Goal: Task Accomplishment & Management: Use online tool/utility

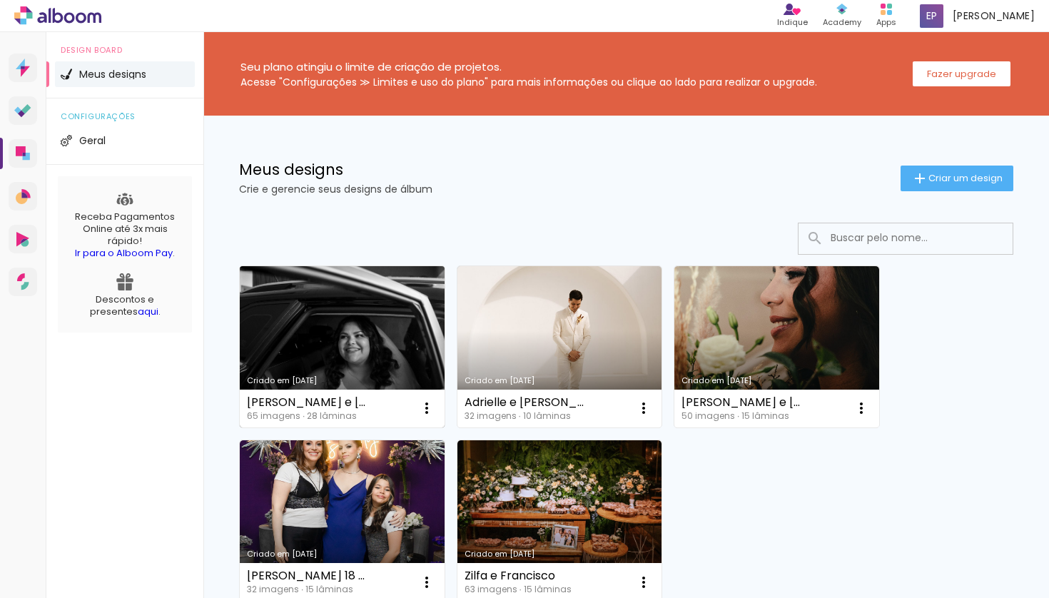
click at [355, 306] on link "Criado em [DATE]" at bounding box center [342, 346] width 205 height 161
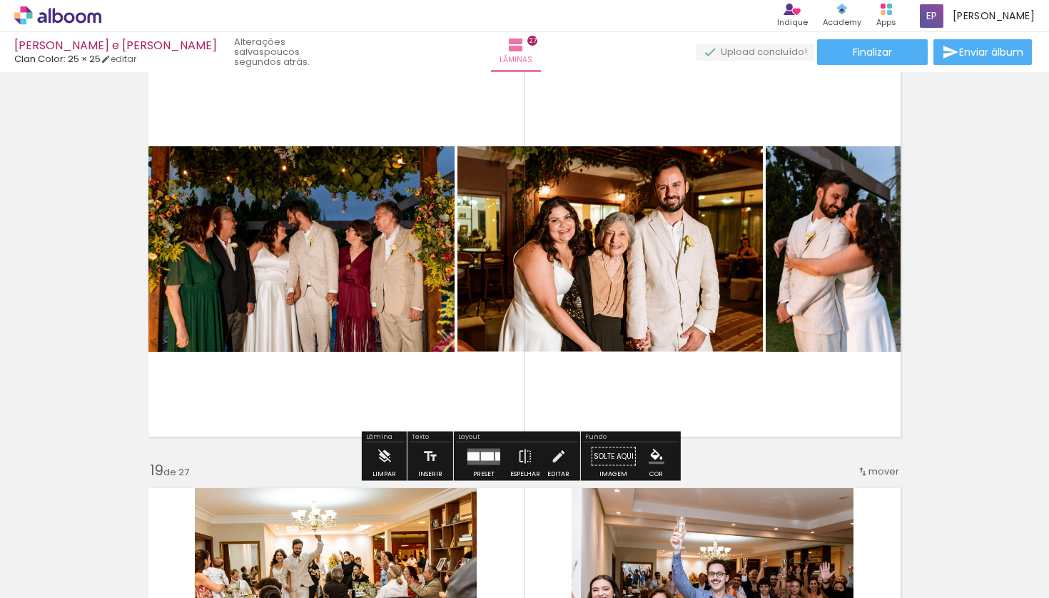
scroll to position [7303, 0]
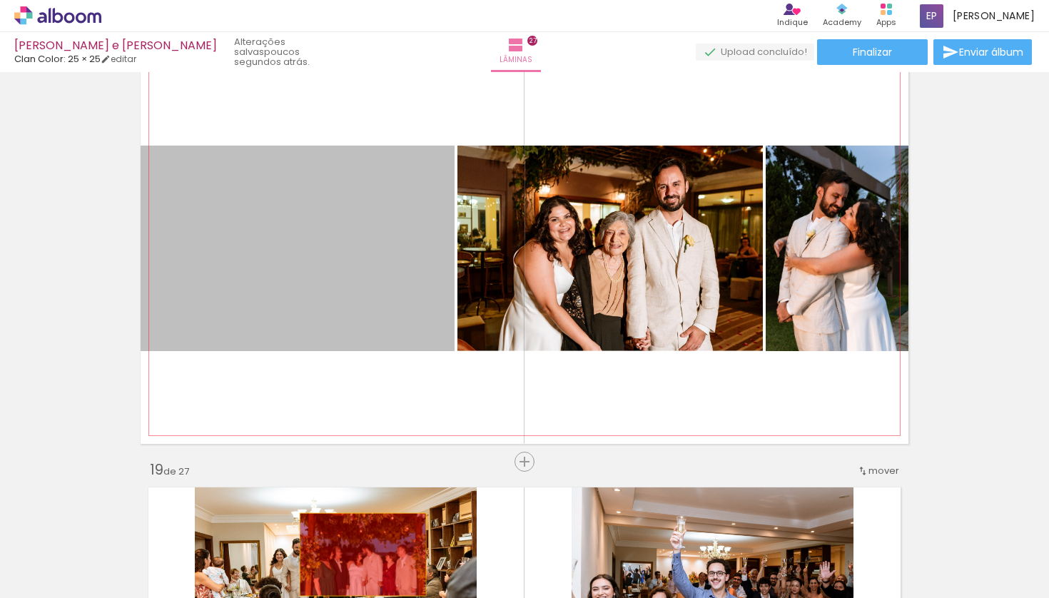
drag, startPoint x: 308, startPoint y: 261, endPoint x: 358, endPoint y: 556, distance: 298.8
click at [358, 556] on quentale-workspace at bounding box center [524, 299] width 1049 height 598
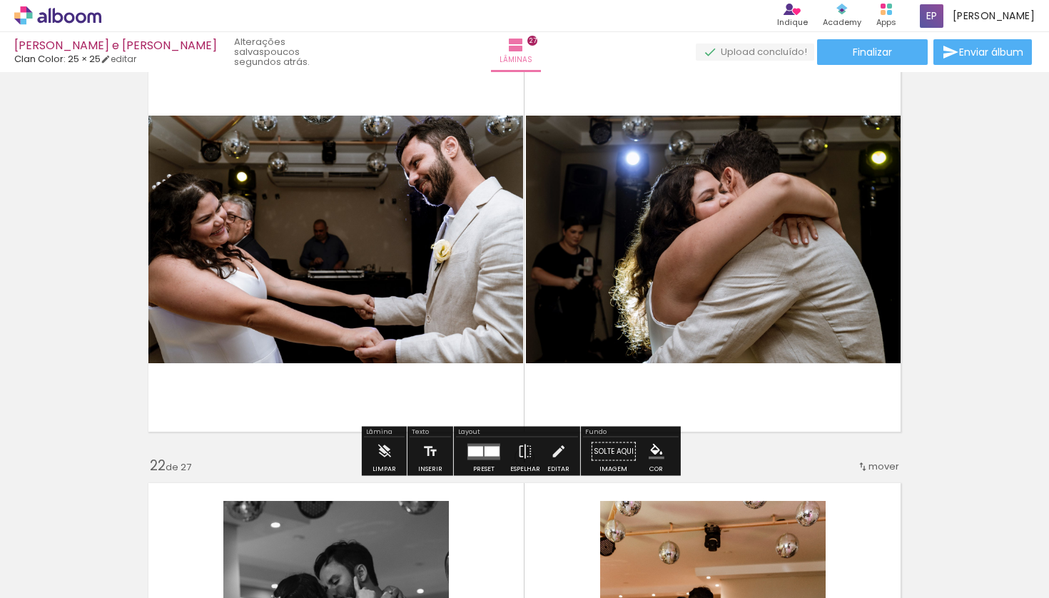
scroll to position [8610, 0]
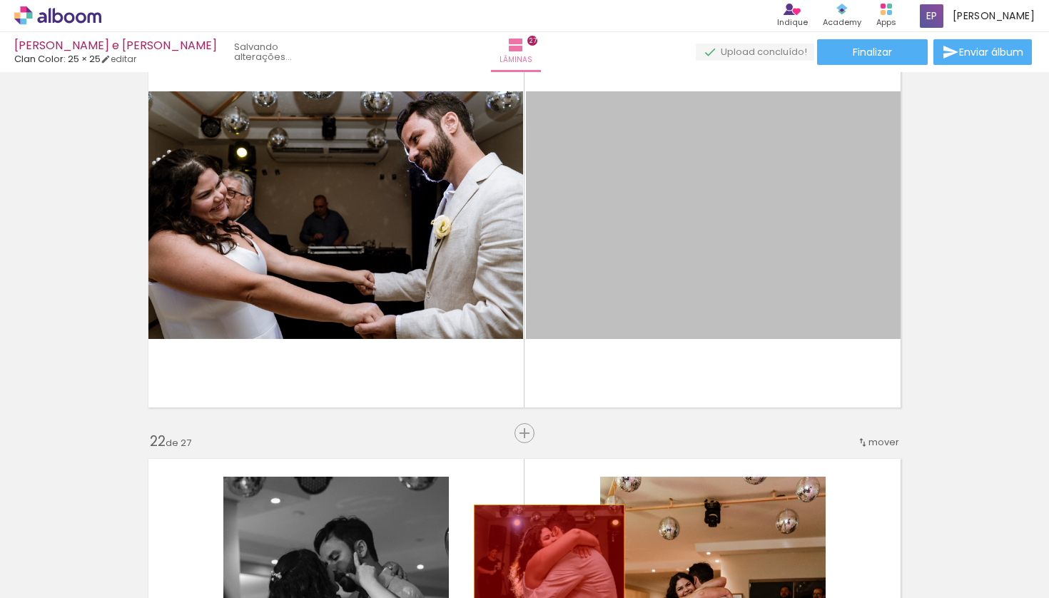
drag, startPoint x: 686, startPoint y: 229, endPoint x: 544, endPoint y: 555, distance: 355.1
click at [544, 555] on quentale-workspace at bounding box center [524, 299] width 1049 height 598
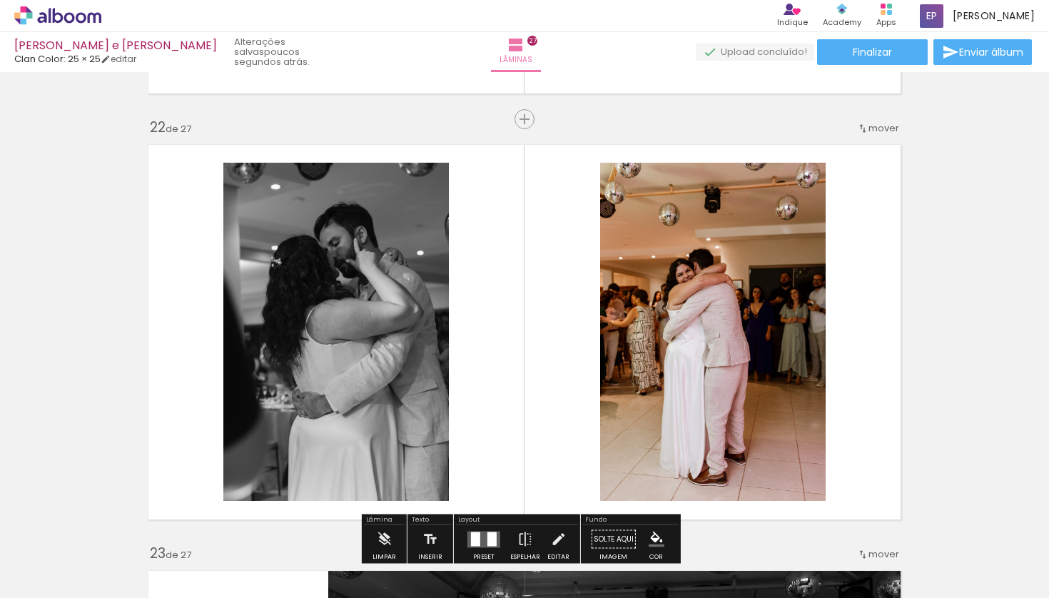
scroll to position [8944, 0]
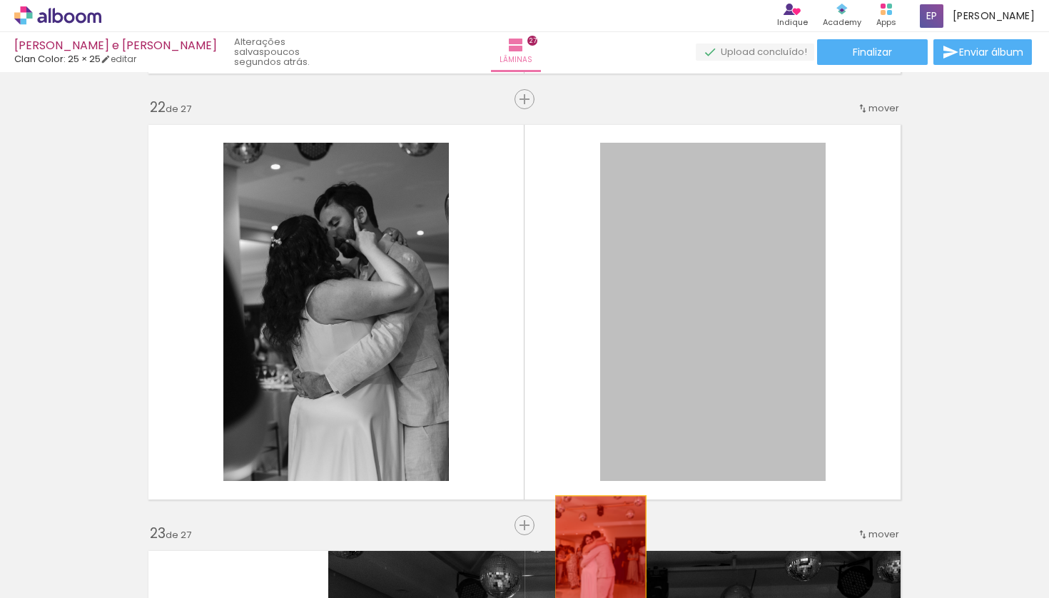
drag, startPoint x: 703, startPoint y: 305, endPoint x: 599, endPoint y: 552, distance: 268.0
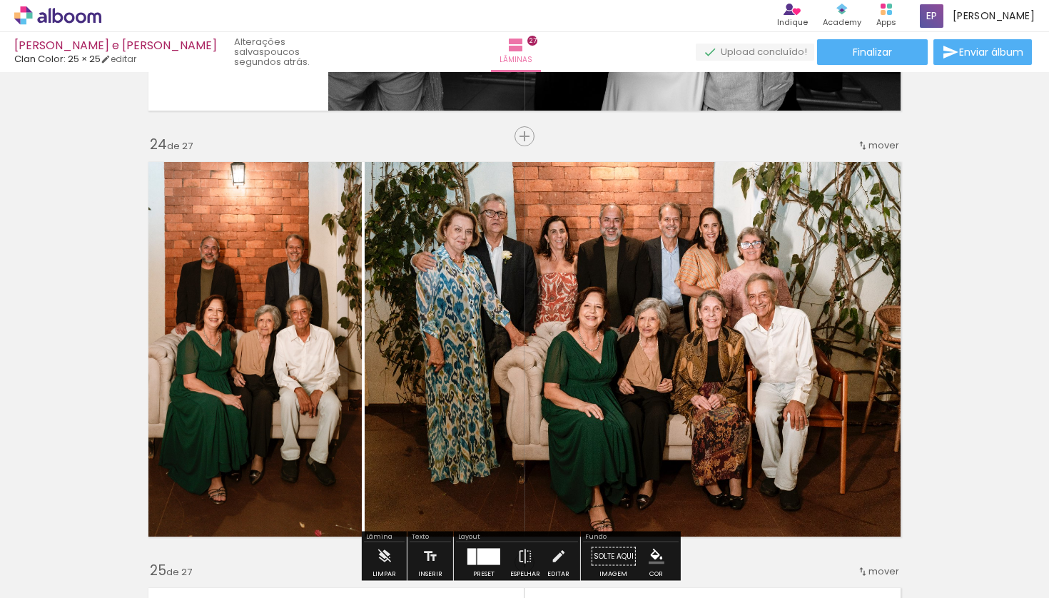
scroll to position [9767, 0]
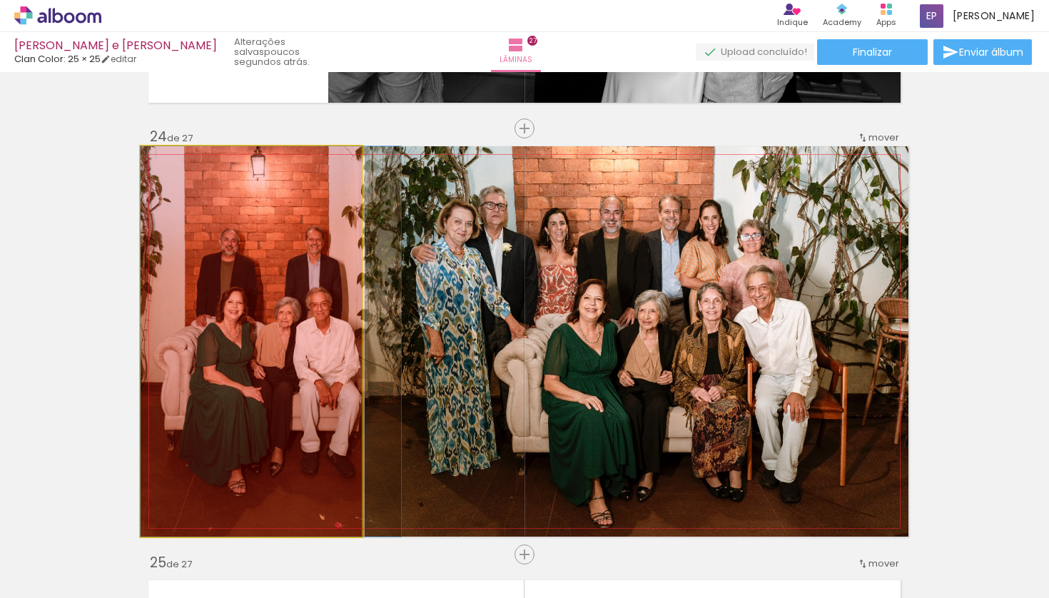
drag, startPoint x: 243, startPoint y: 358, endPoint x: 339, endPoint y: 544, distance: 208.8
click at [339, 544] on quentale-workspace at bounding box center [524, 299] width 1049 height 598
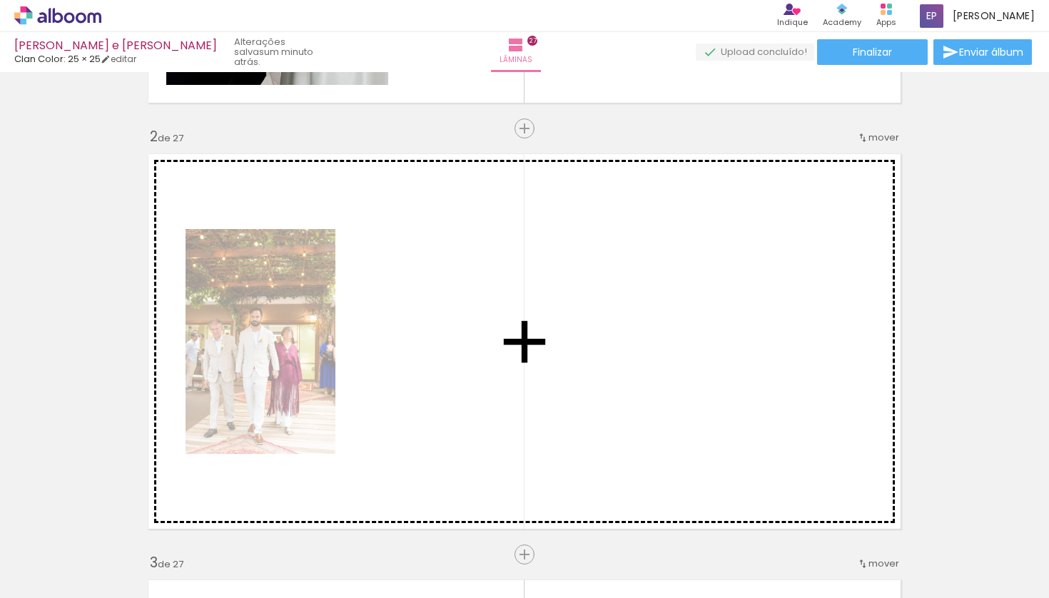
scroll to position [480, 0]
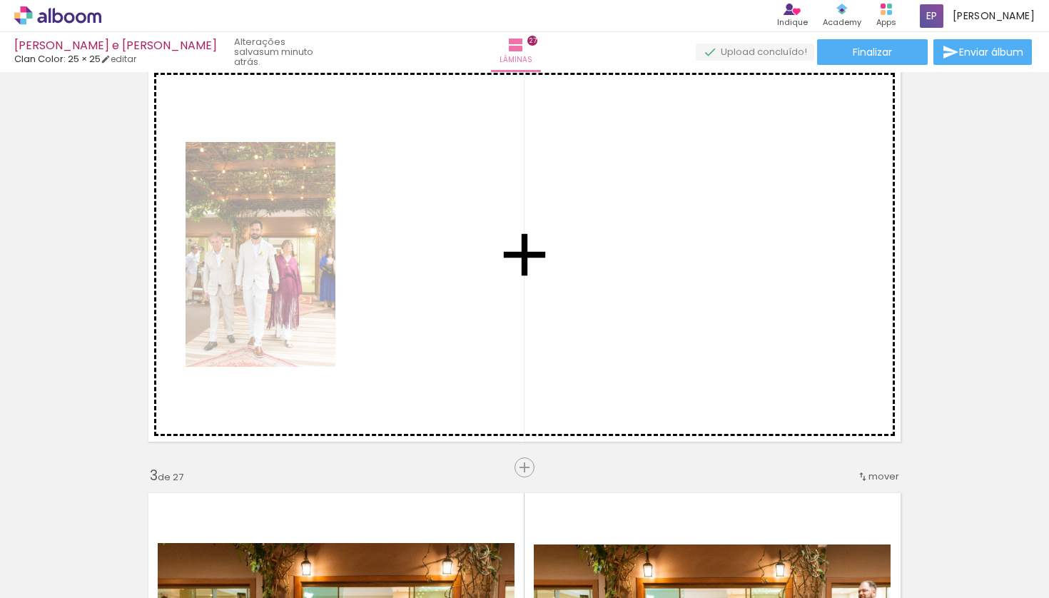
drag, startPoint x: 420, startPoint y: 228, endPoint x: 442, endPoint y: 223, distance: 22.8
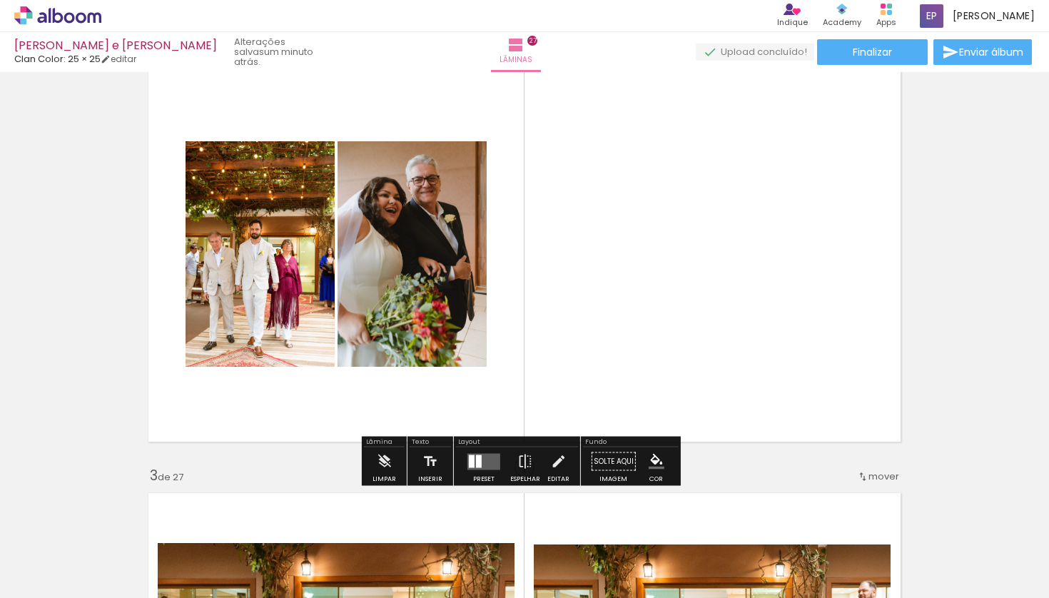
click at [476, 472] on div at bounding box center [484, 461] width 39 height 29
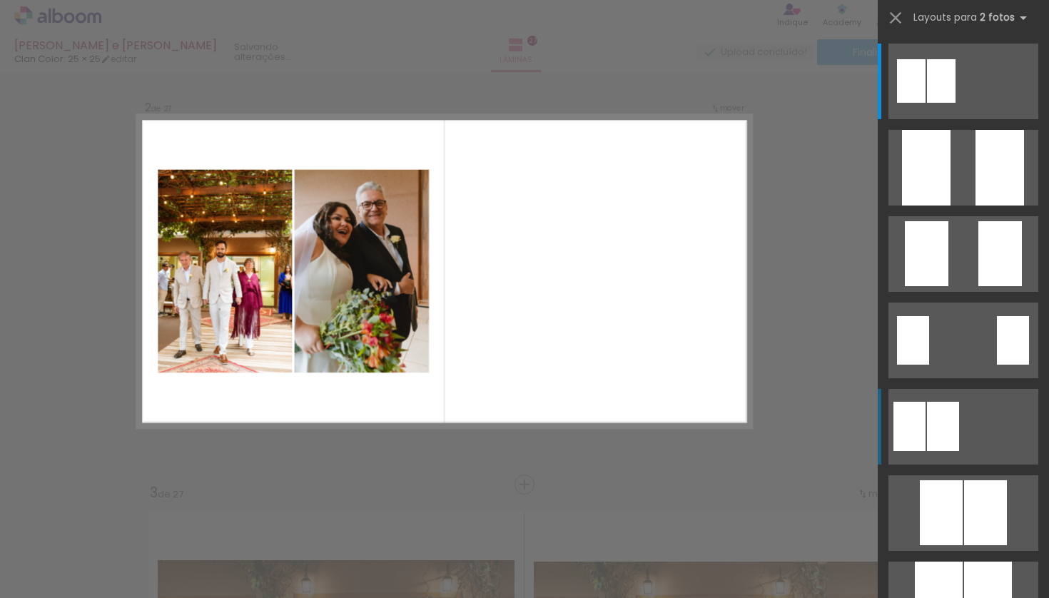
scroll to position [444, 0]
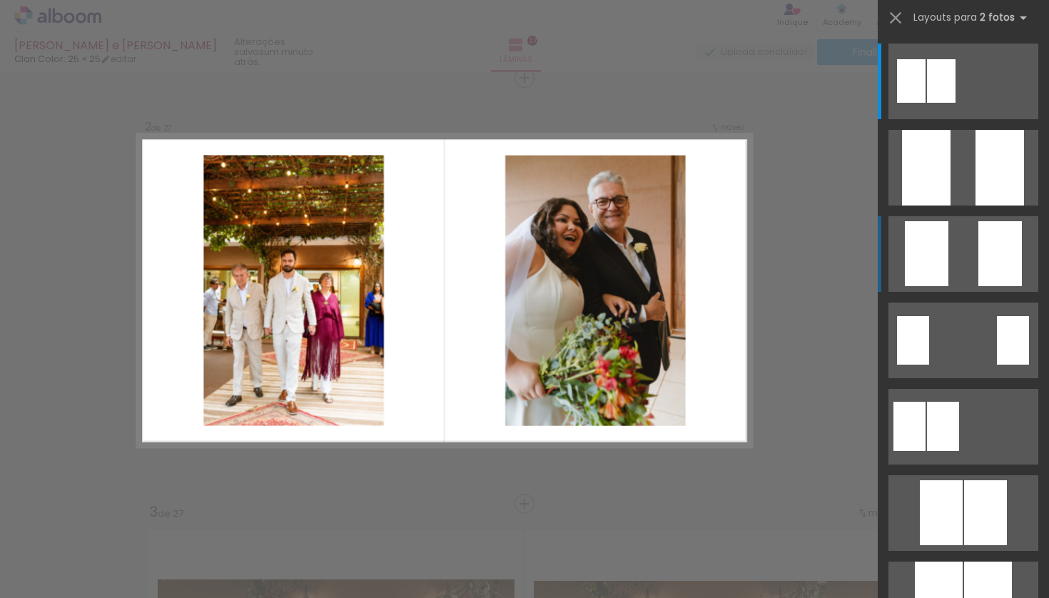
click at [978, 258] on div at bounding box center [1000, 253] width 44 height 65
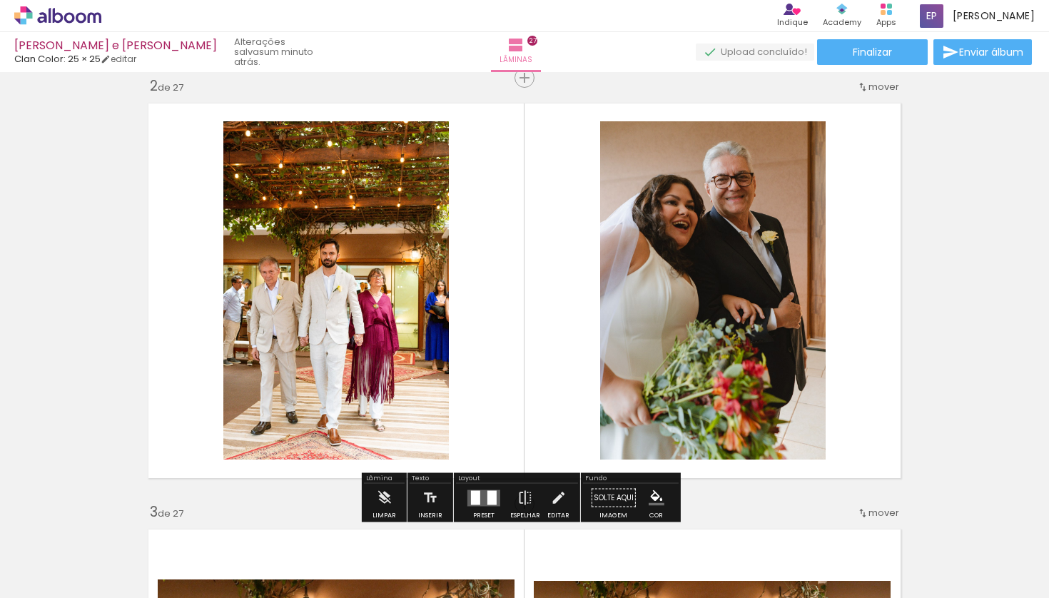
click at [487, 497] on div at bounding box center [491, 497] width 9 height 14
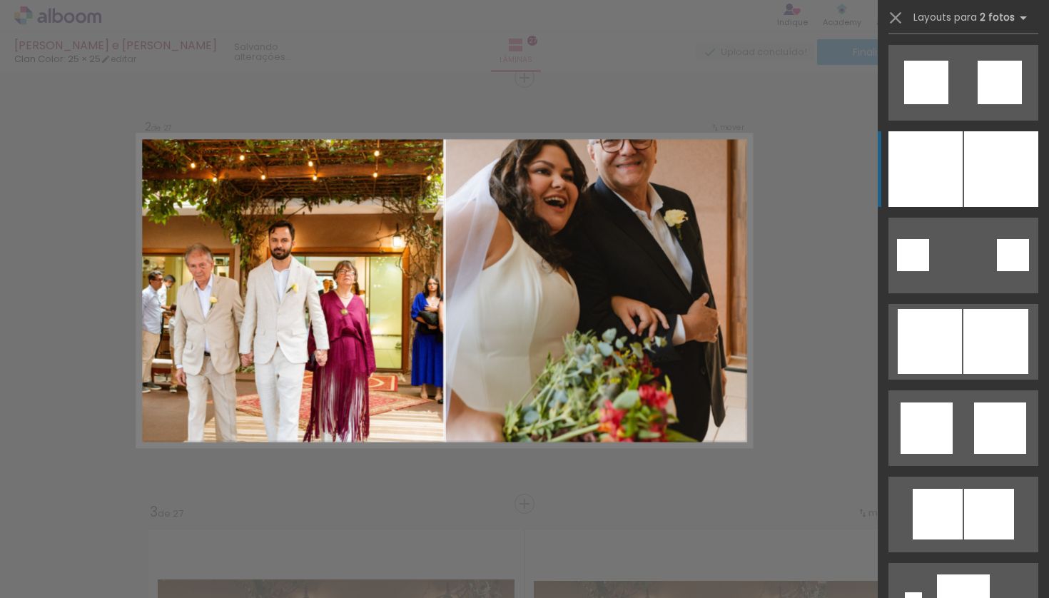
scroll to position [1644, 0]
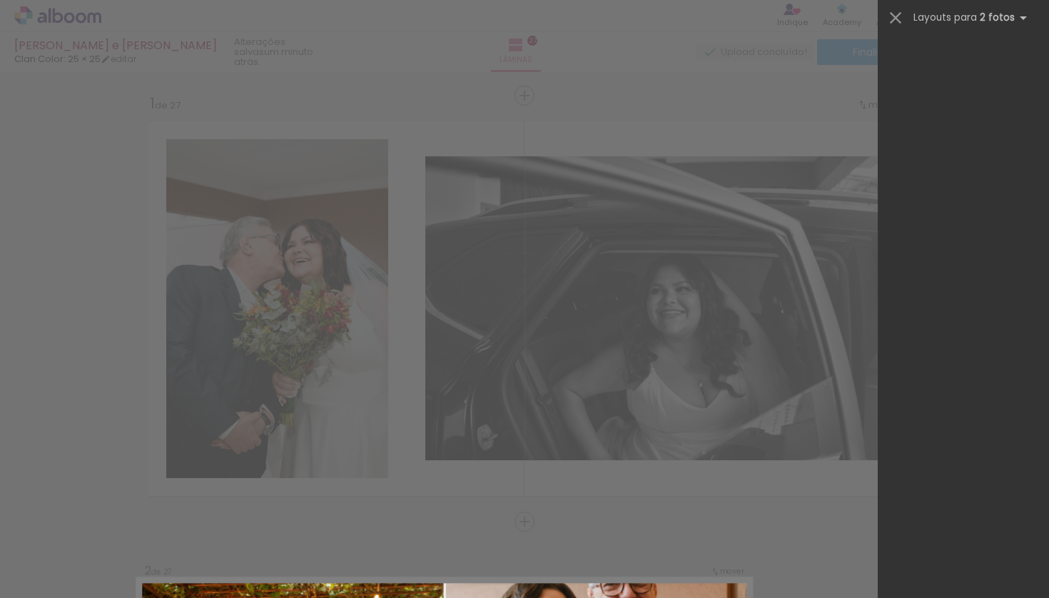
scroll to position [1649, 0]
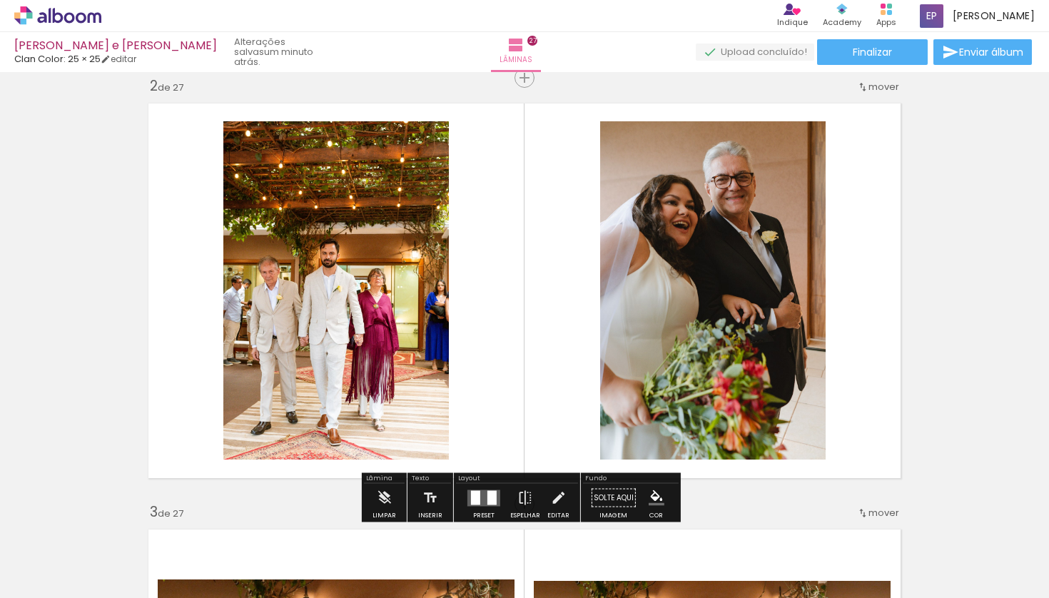
click at [308, 243] on quentale-photo at bounding box center [336, 290] width 226 height 338
click at [344, 157] on quentale-photo at bounding box center [336, 290] width 226 height 338
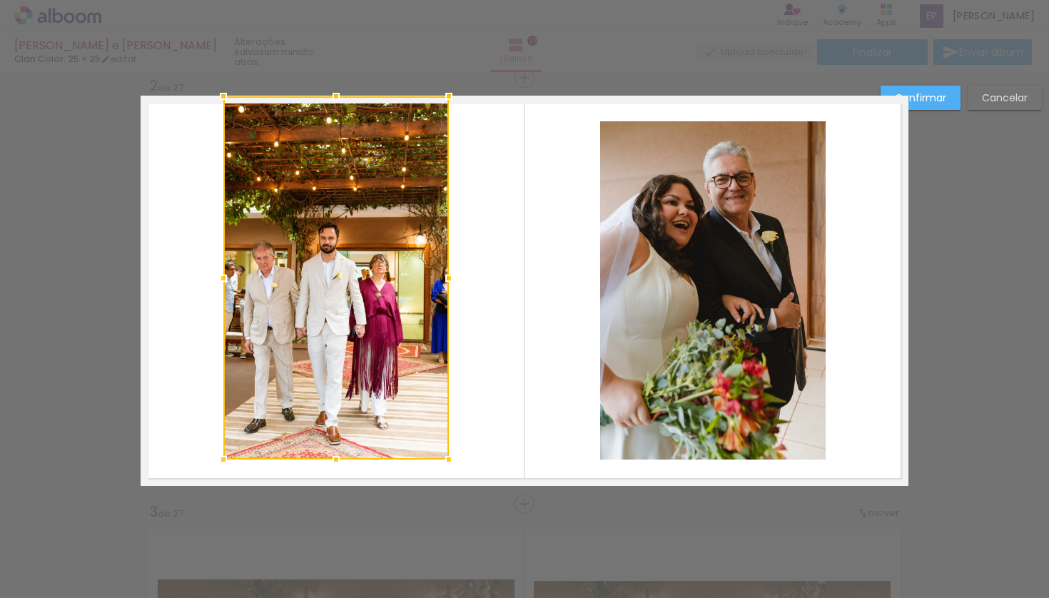
drag, startPoint x: 330, startPoint y: 121, endPoint x: 330, endPoint y: 98, distance: 22.8
click at [330, 98] on div at bounding box center [336, 96] width 29 height 29
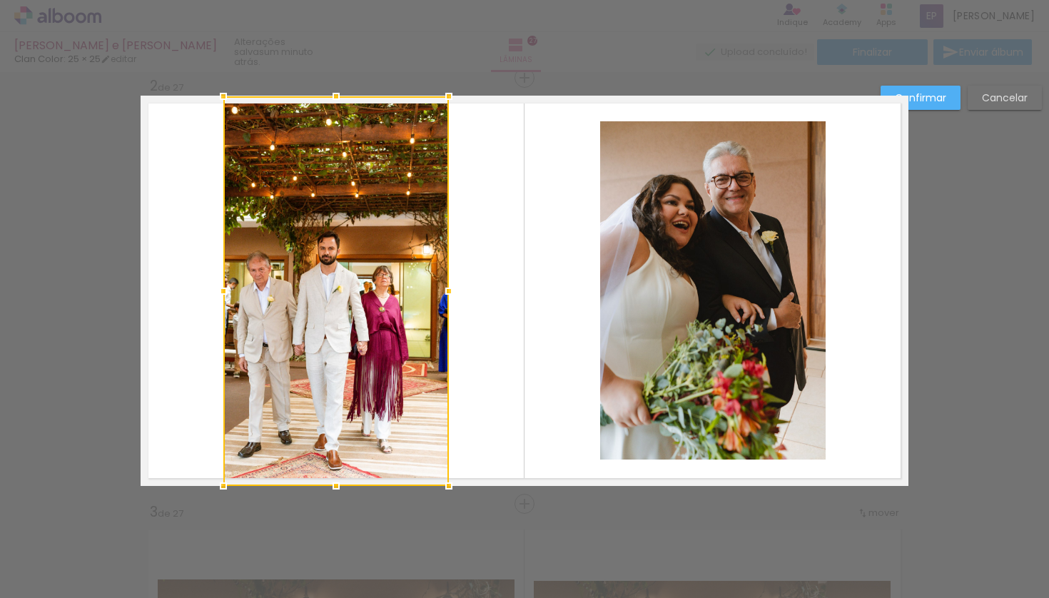
drag, startPoint x: 333, startPoint y: 462, endPoint x: 332, endPoint y: 481, distance: 19.3
click at [332, 481] on div at bounding box center [336, 486] width 29 height 29
click at [729, 249] on quentale-photo at bounding box center [713, 290] width 226 height 338
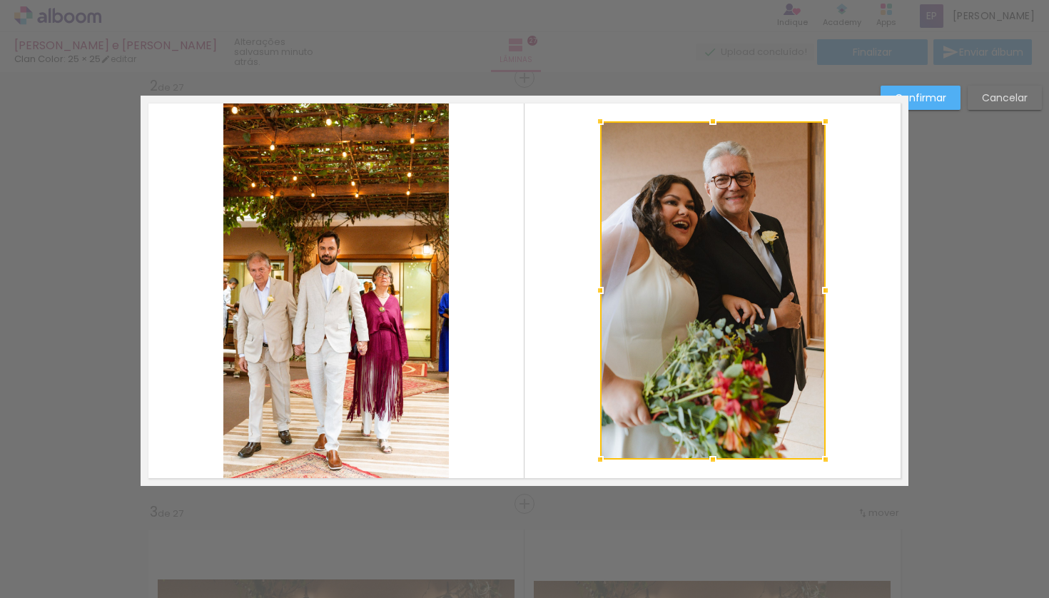
click at [722, 250] on div at bounding box center [713, 290] width 226 height 338
click at [707, 162] on div at bounding box center [713, 290] width 226 height 338
click at [707, 163] on div at bounding box center [713, 290] width 226 height 338
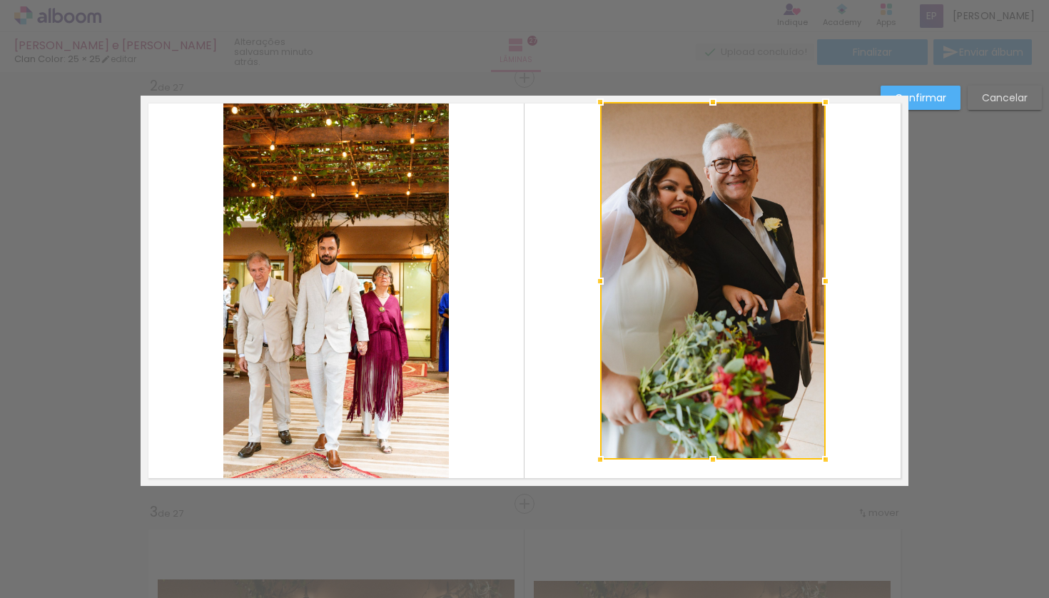
drag, startPoint x: 707, startPoint y: 119, endPoint x: 707, endPoint y: 107, distance: 12.2
click at [707, 107] on div at bounding box center [713, 102] width 29 height 29
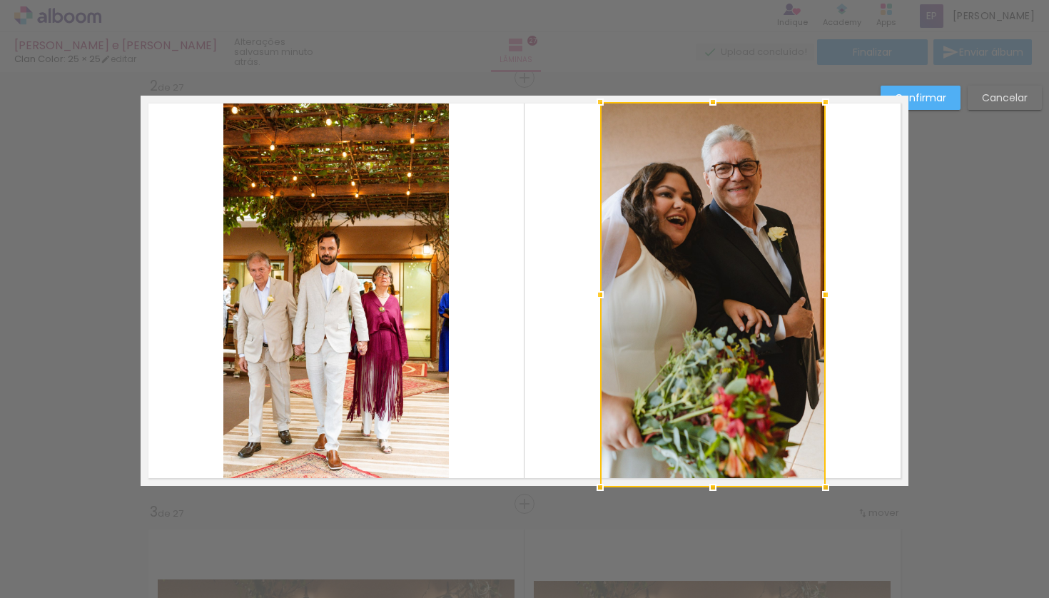
drag, startPoint x: 707, startPoint y: 458, endPoint x: 707, endPoint y: 480, distance: 21.4
click at [707, 480] on div at bounding box center [713, 487] width 29 height 29
click at [0, 0] on slot "Confirmar" at bounding box center [0, 0] width 0 height 0
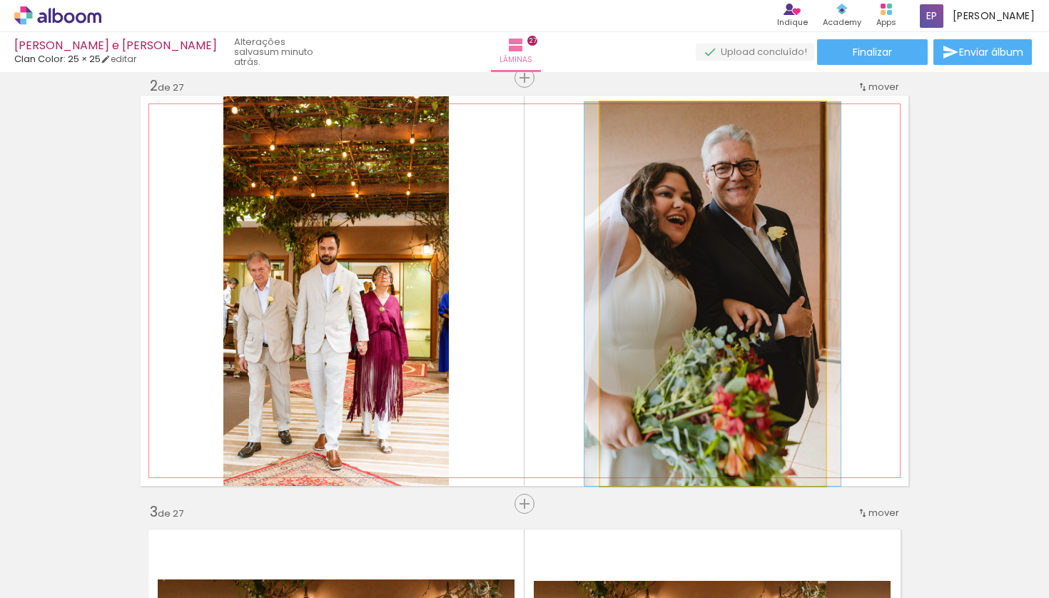
click at [688, 280] on quentale-photo at bounding box center [713, 294] width 226 height 384
click at [687, 281] on quentale-photo at bounding box center [713, 294] width 226 height 384
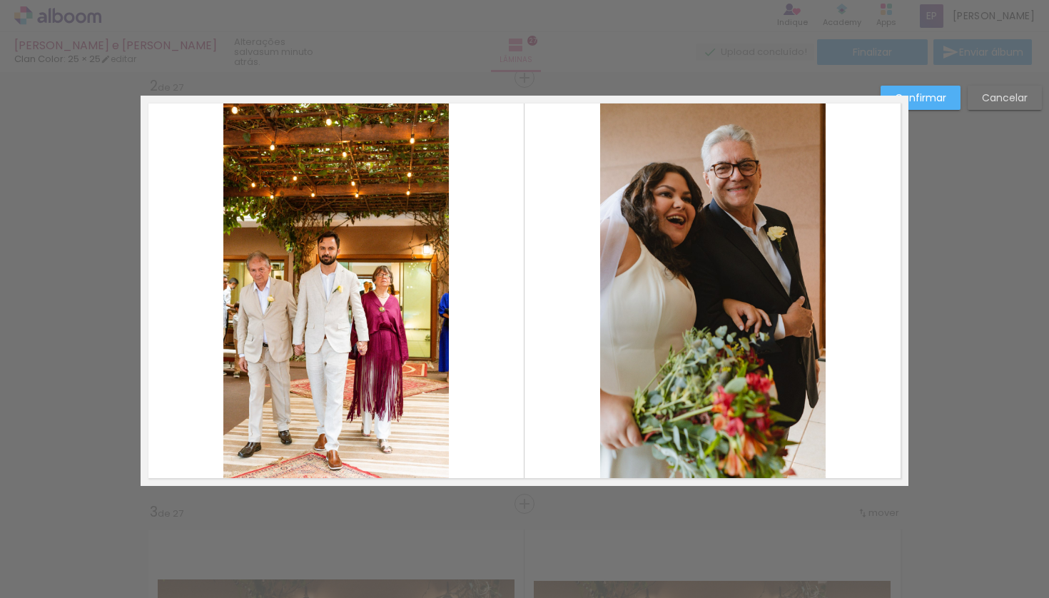
click at [612, 304] on quentale-photo at bounding box center [713, 294] width 226 height 384
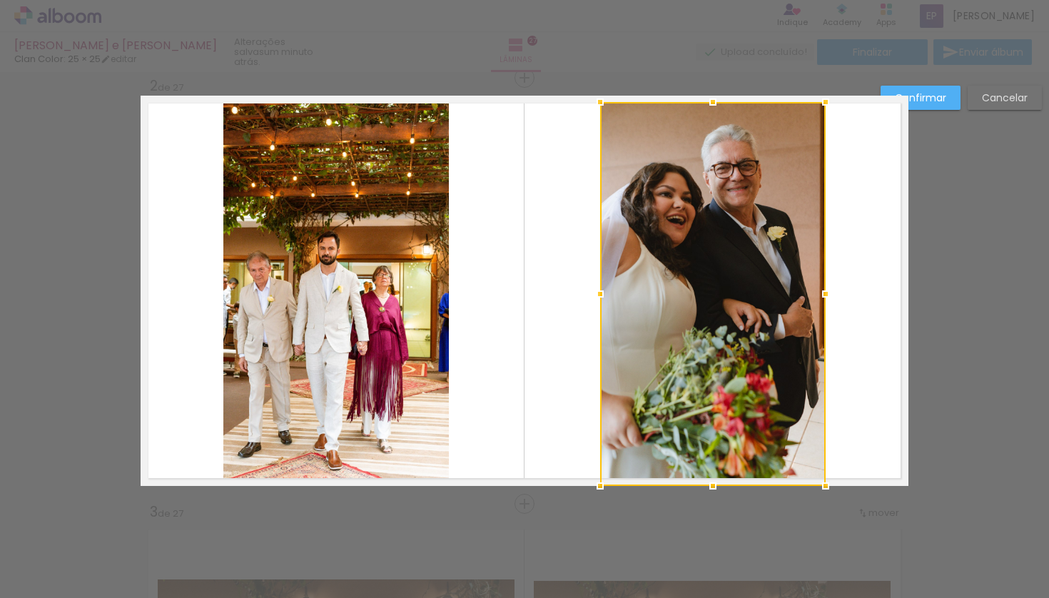
click at [611, 305] on div at bounding box center [713, 294] width 226 height 384
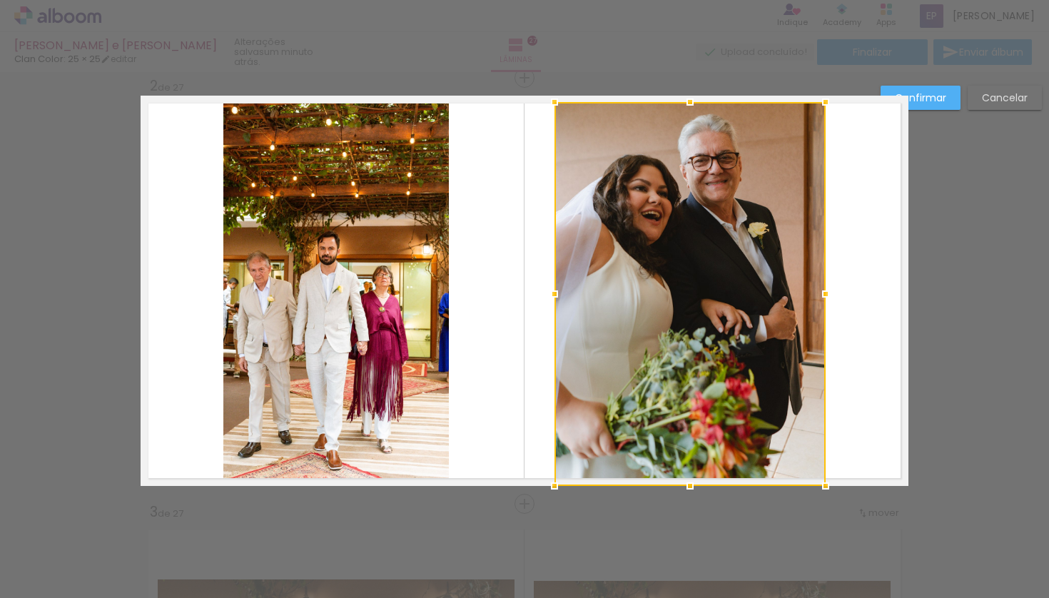
drag, startPoint x: 595, startPoint y: 295, endPoint x: 551, endPoint y: 301, distance: 44.7
click at [551, 301] on div at bounding box center [554, 294] width 29 height 29
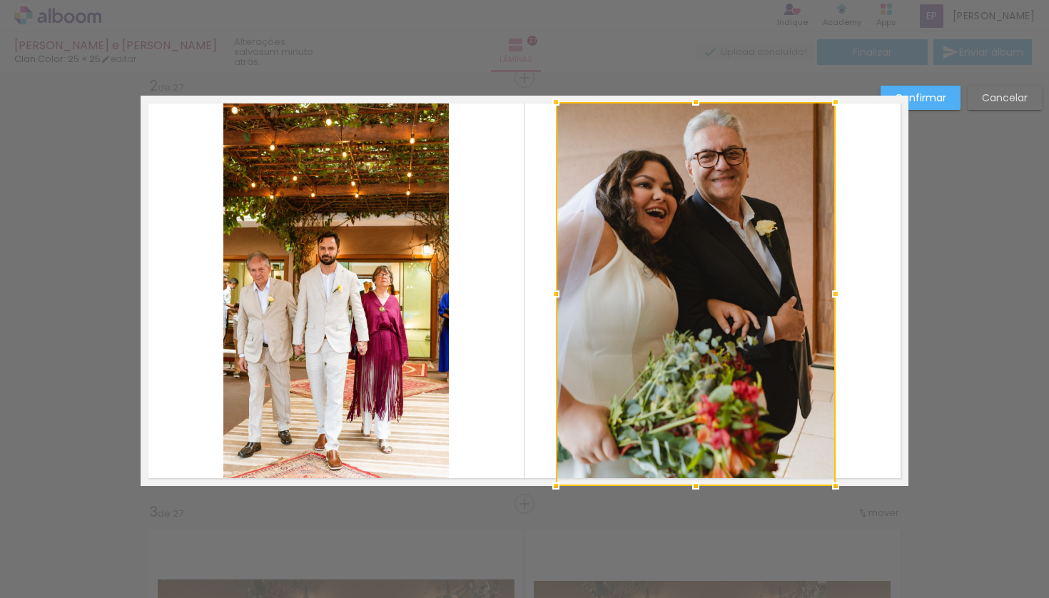
drag, startPoint x: 825, startPoint y: 294, endPoint x: 832, endPoint y: 295, distance: 7.3
click at [832, 295] on div at bounding box center [835, 294] width 29 height 29
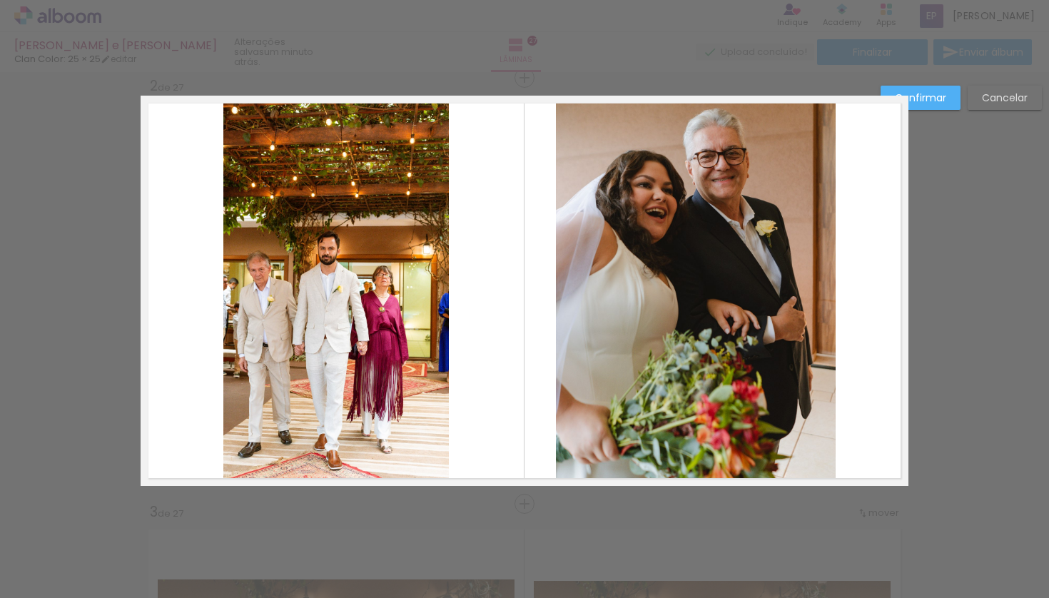
click at [373, 247] on quentale-photo at bounding box center [336, 291] width 226 height 390
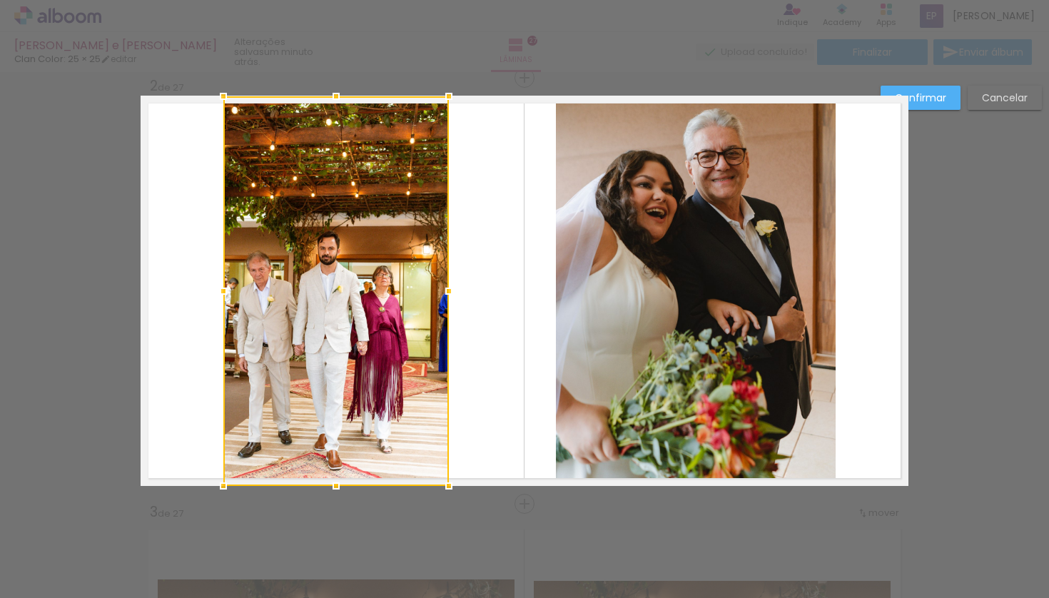
click at [373, 247] on div at bounding box center [336, 291] width 226 height 390
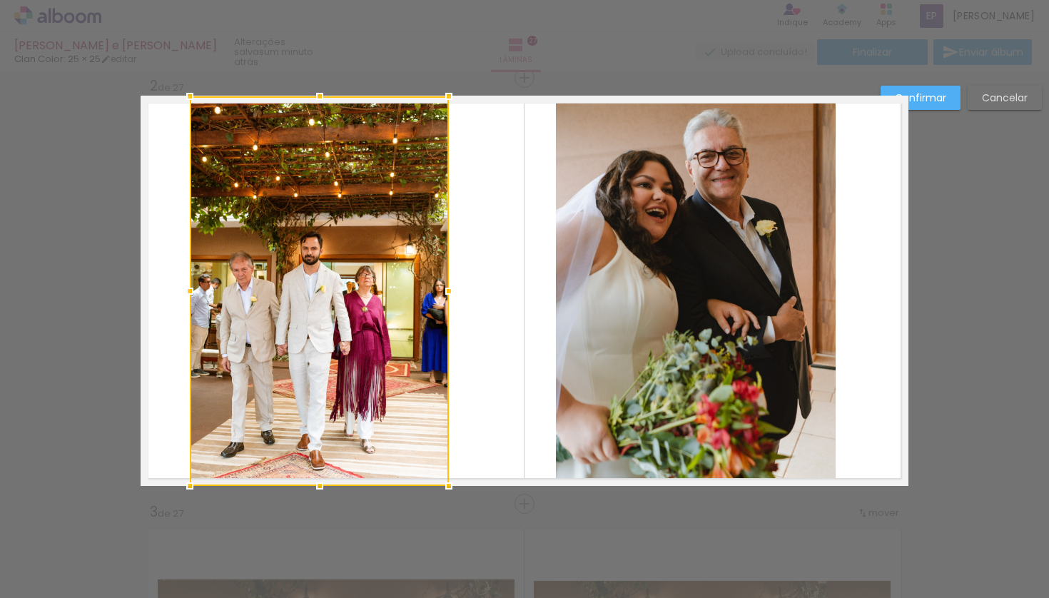
drag, startPoint x: 211, startPoint y: 293, endPoint x: 194, endPoint y: 295, distance: 17.3
click at [185, 295] on div at bounding box center [190, 291] width 29 height 29
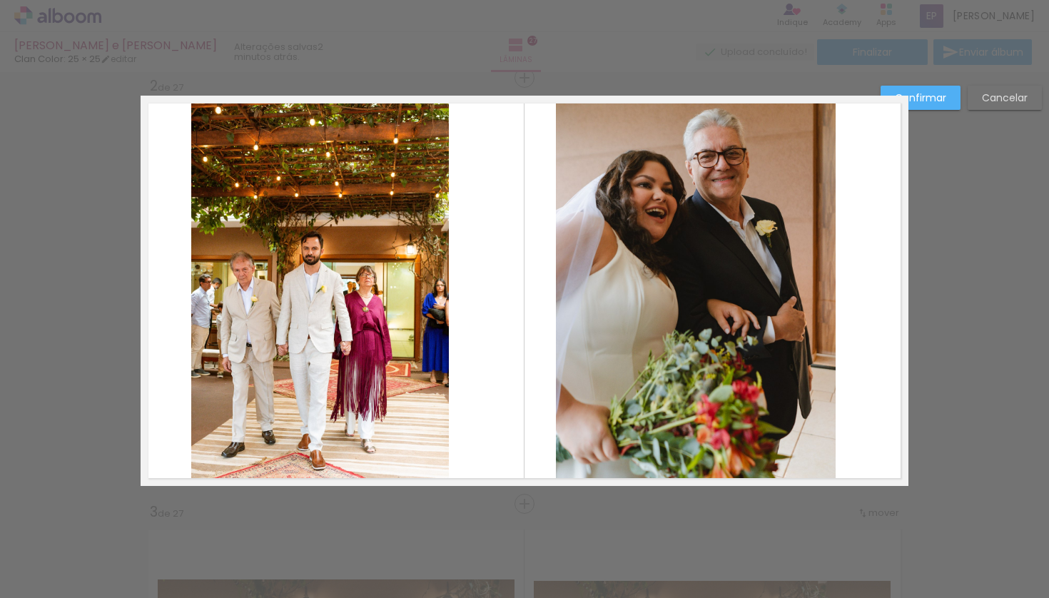
click at [946, 102] on paper-button "Confirmar" at bounding box center [921, 98] width 80 height 24
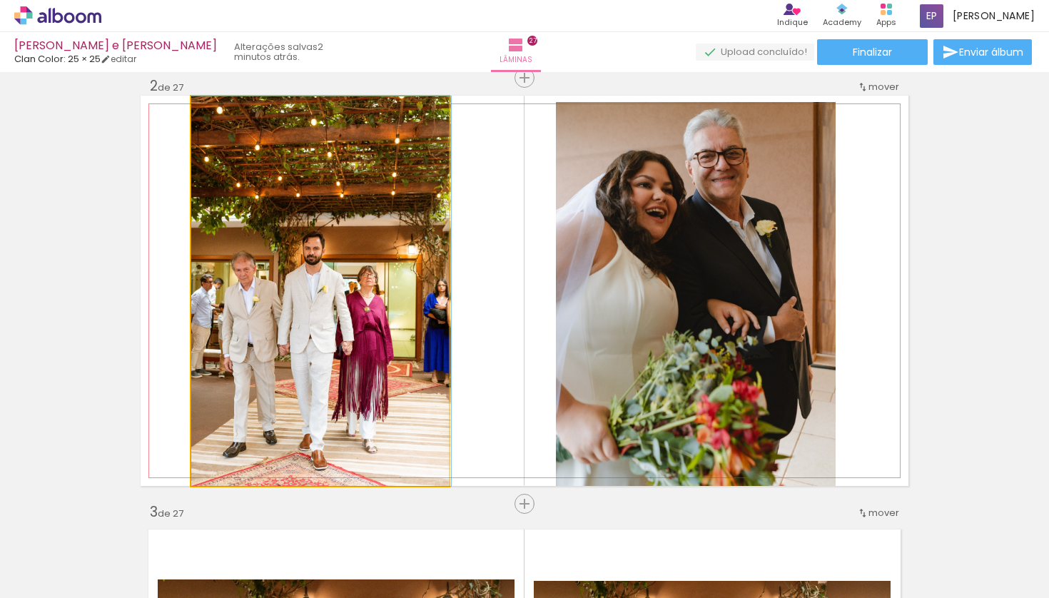
drag, startPoint x: 313, startPoint y: 286, endPoint x: 330, endPoint y: 286, distance: 17.8
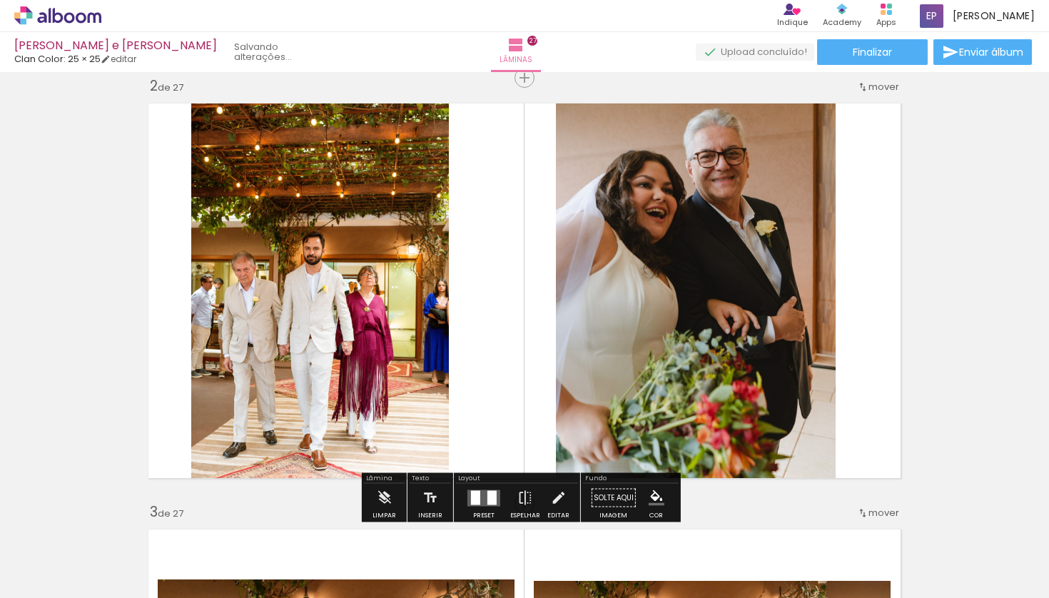
click at [320, 300] on quentale-photo at bounding box center [320, 291] width 258 height 390
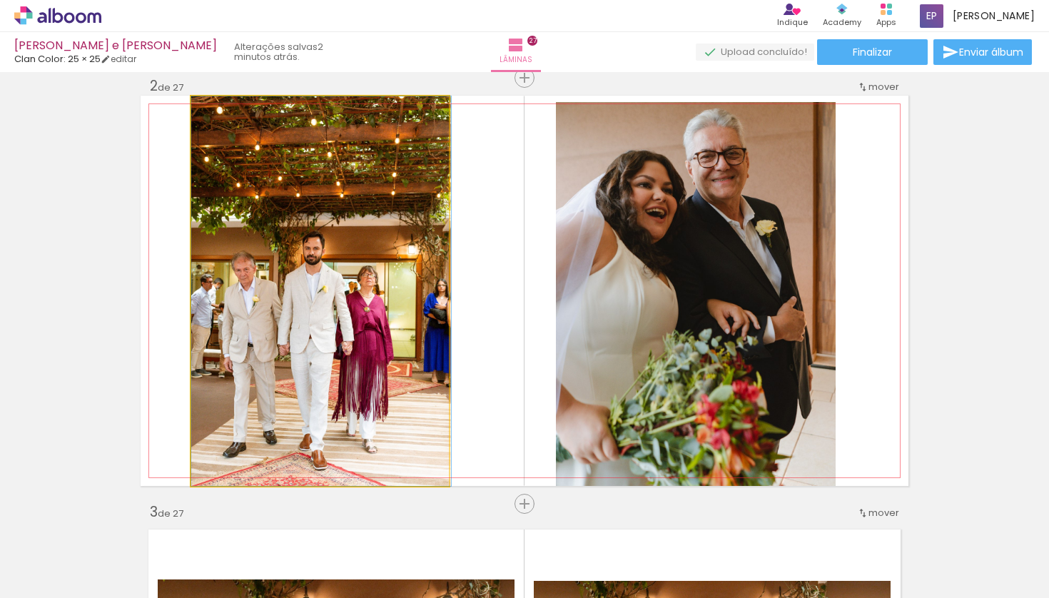
click at [309, 303] on quentale-photo at bounding box center [320, 291] width 258 height 390
click at [310, 303] on quentale-photo at bounding box center [320, 291] width 258 height 390
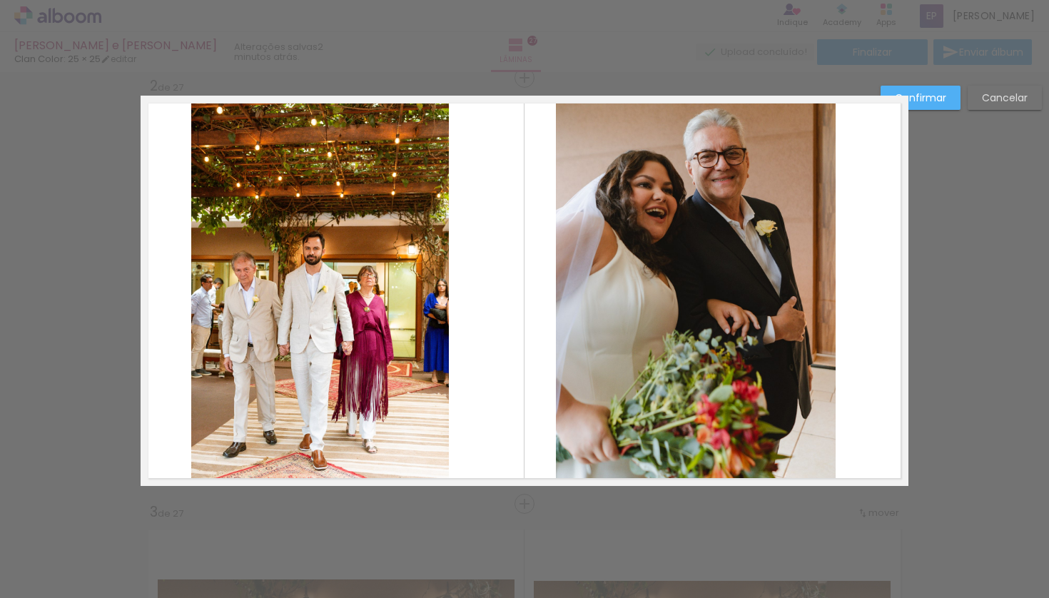
drag, startPoint x: 937, startPoint y: 102, endPoint x: 932, endPoint y: 96, distance: 8.1
click at [0, 0] on slot "Confirmar" at bounding box center [0, 0] width 0 height 0
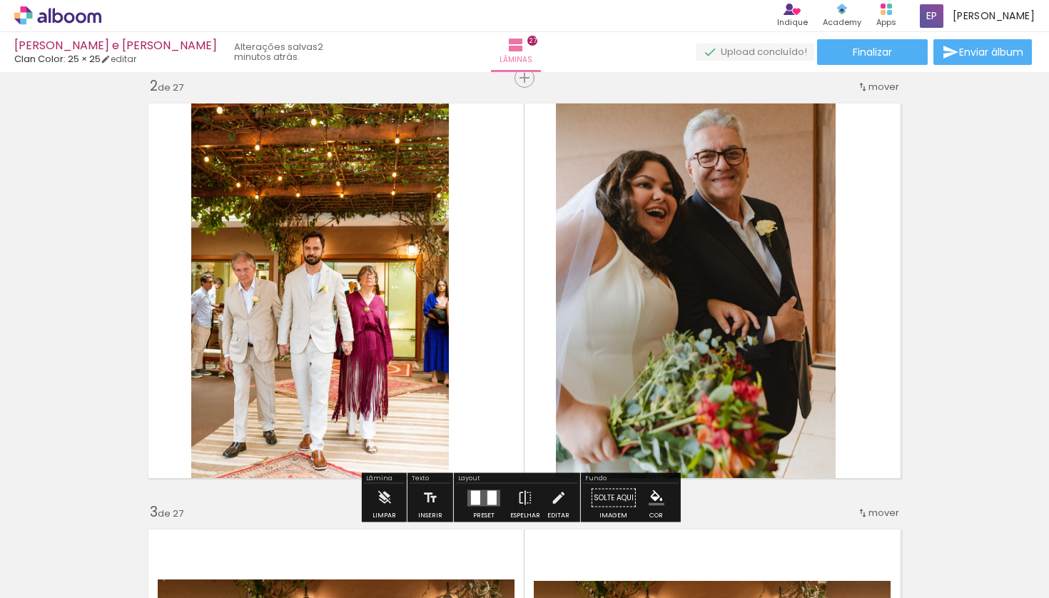
click at [284, 191] on quentale-photo at bounding box center [320, 291] width 258 height 390
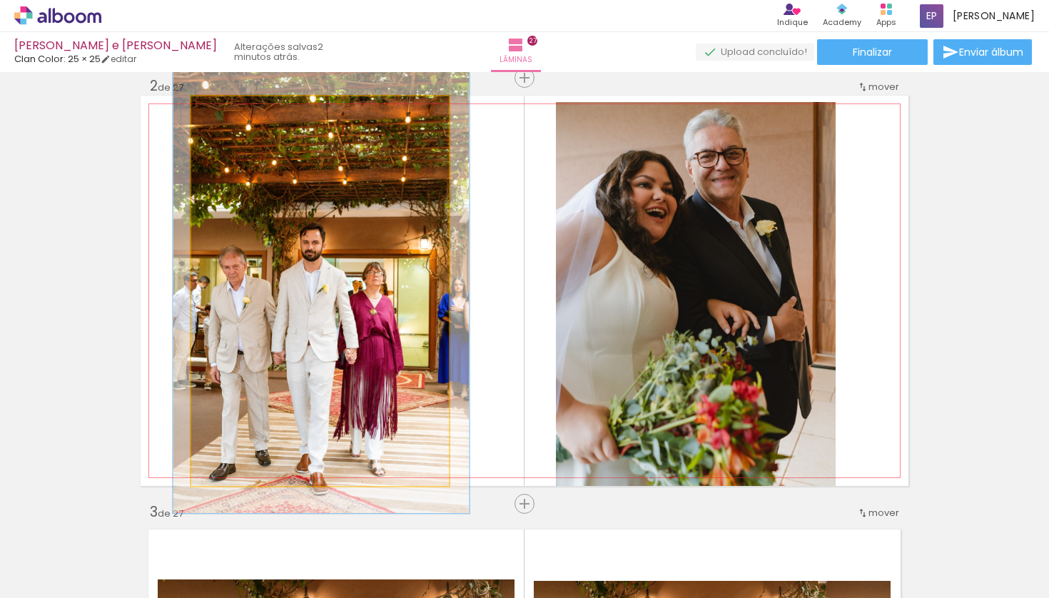
drag, startPoint x: 218, startPoint y: 110, endPoint x: 255, endPoint y: 123, distance: 39.5
type paper-slider "116"
click at [226, 110] on div at bounding box center [232, 111] width 13 height 13
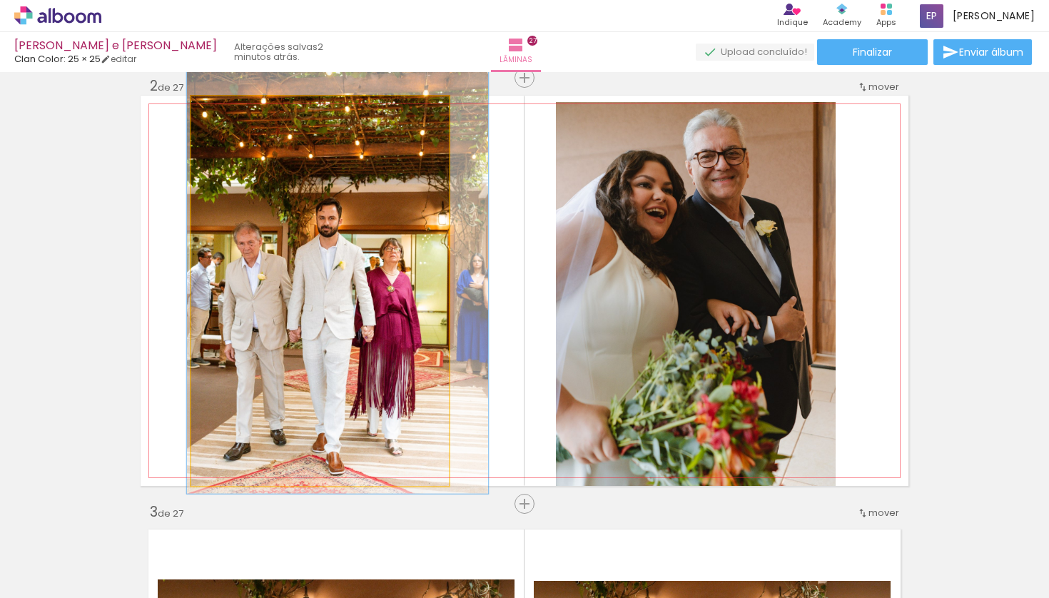
drag, startPoint x: 355, startPoint y: 220, endPoint x: 371, endPoint y: 197, distance: 27.7
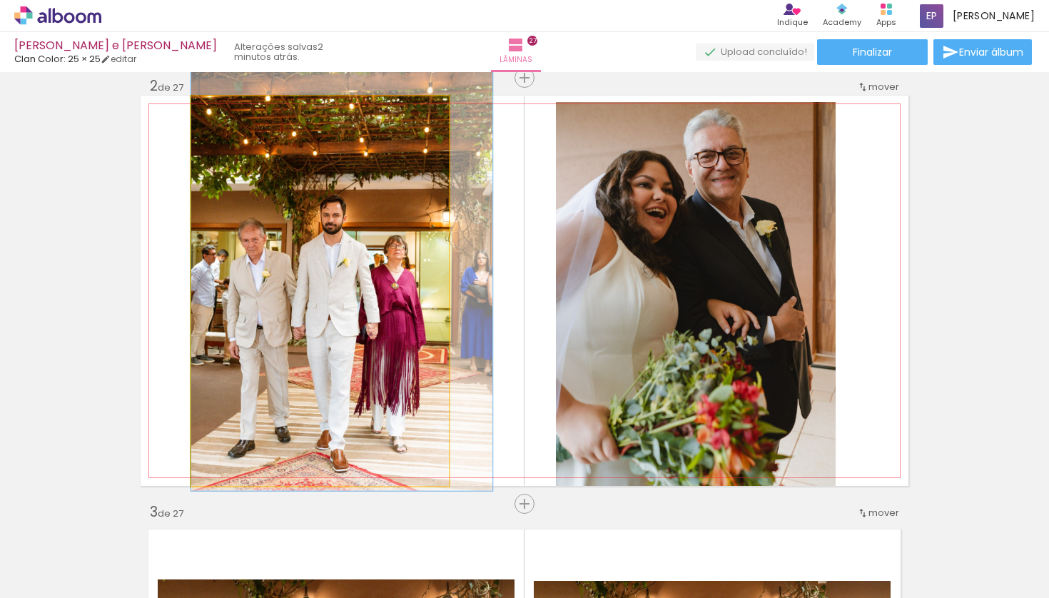
drag, startPoint x: 295, startPoint y: 278, endPoint x: 320, endPoint y: 275, distance: 25.1
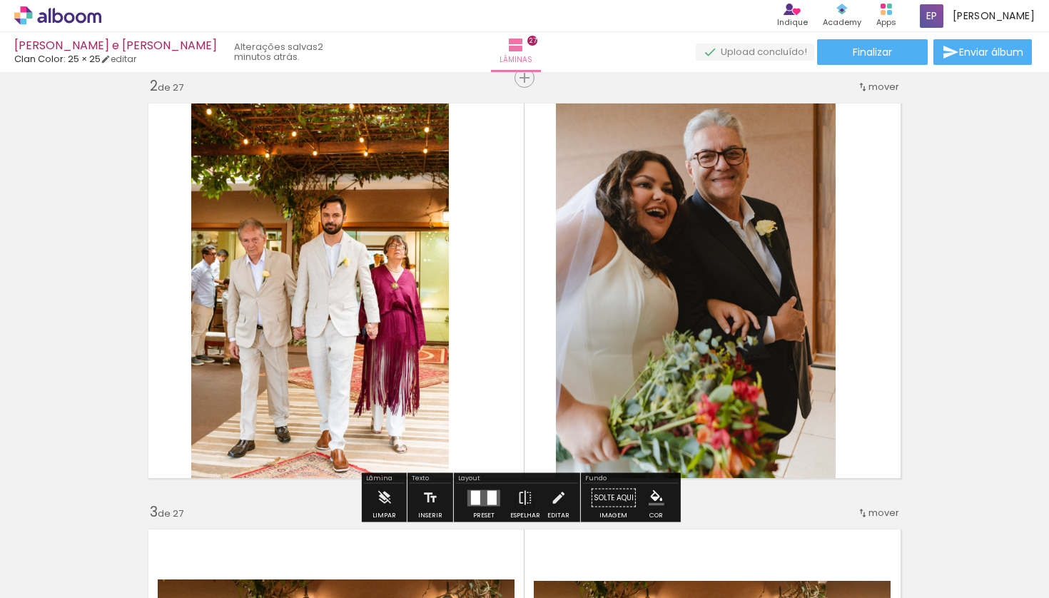
click at [891, 51] on paper-button "Finalizar" at bounding box center [872, 52] width 111 height 26
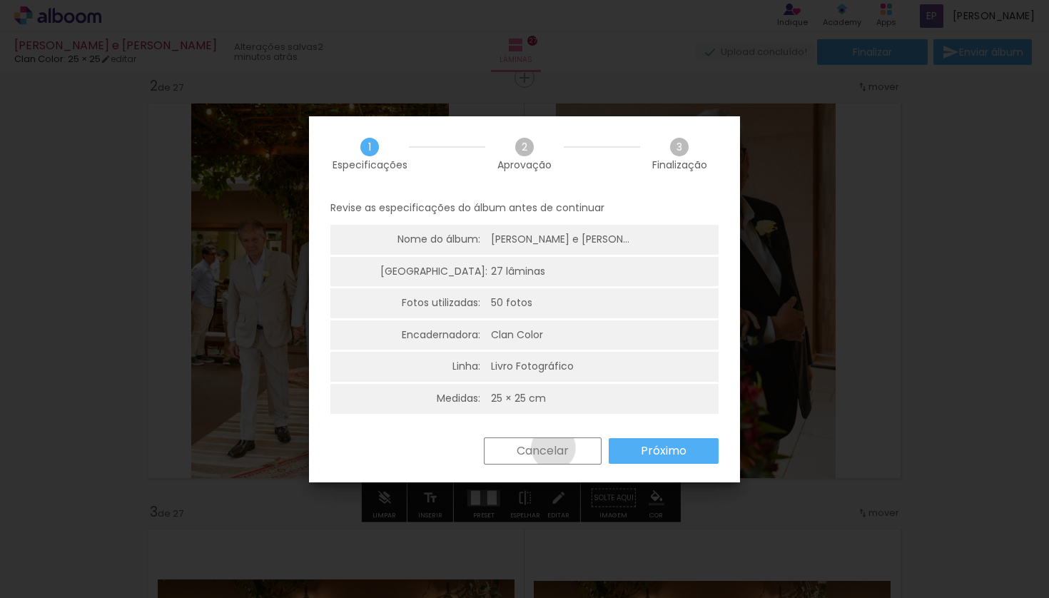
click at [0, 0] on slot "Cancelar" at bounding box center [0, 0] width 0 height 0
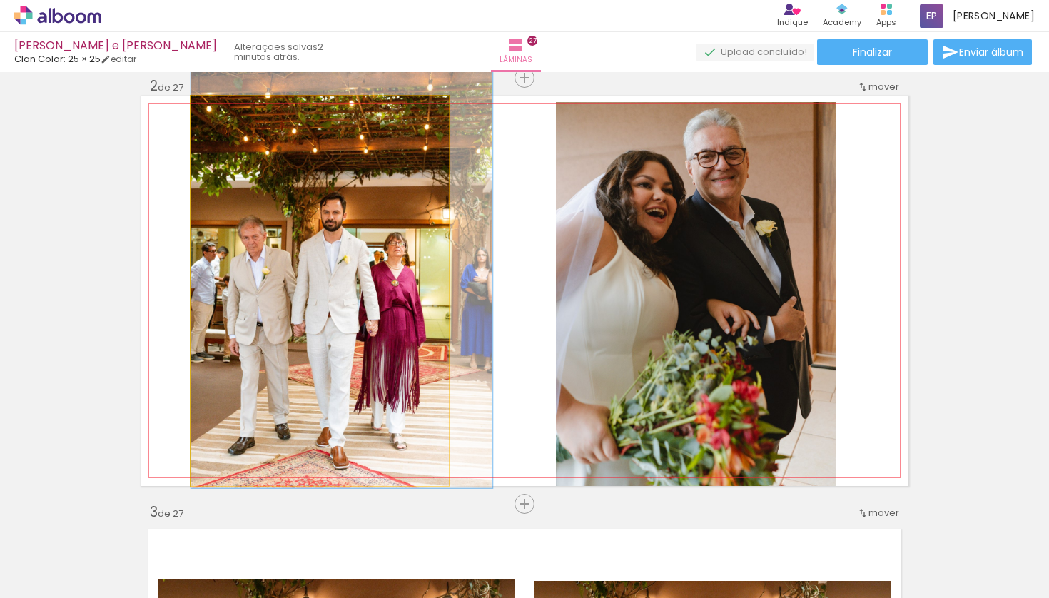
drag, startPoint x: 305, startPoint y: 297, endPoint x: 317, endPoint y: 295, distance: 12.3
click at [318, 297] on quentale-photo at bounding box center [320, 291] width 258 height 390
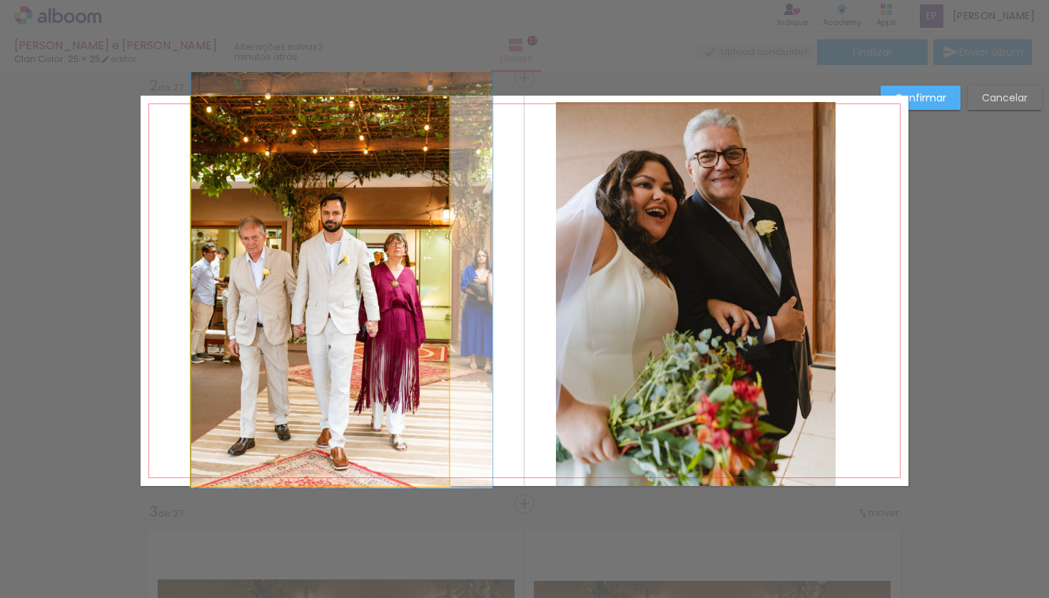
drag, startPoint x: 318, startPoint y: 298, endPoint x: 332, endPoint y: 298, distance: 13.6
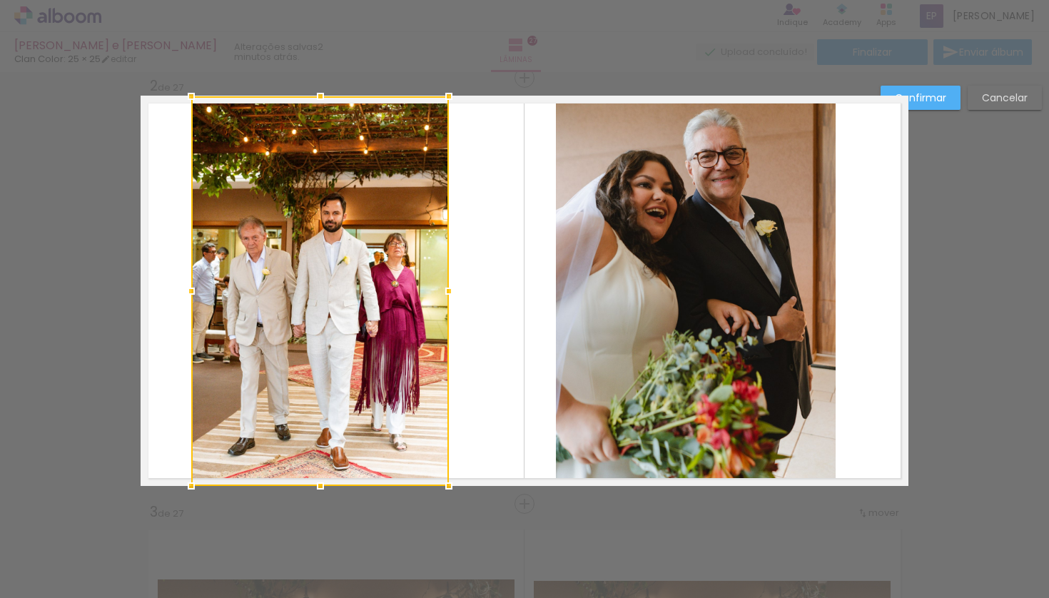
drag, startPoint x: 938, startPoint y: 91, endPoint x: 891, endPoint y: 111, distance: 51.4
click at [0, 0] on slot "Confirmar" at bounding box center [0, 0] width 0 height 0
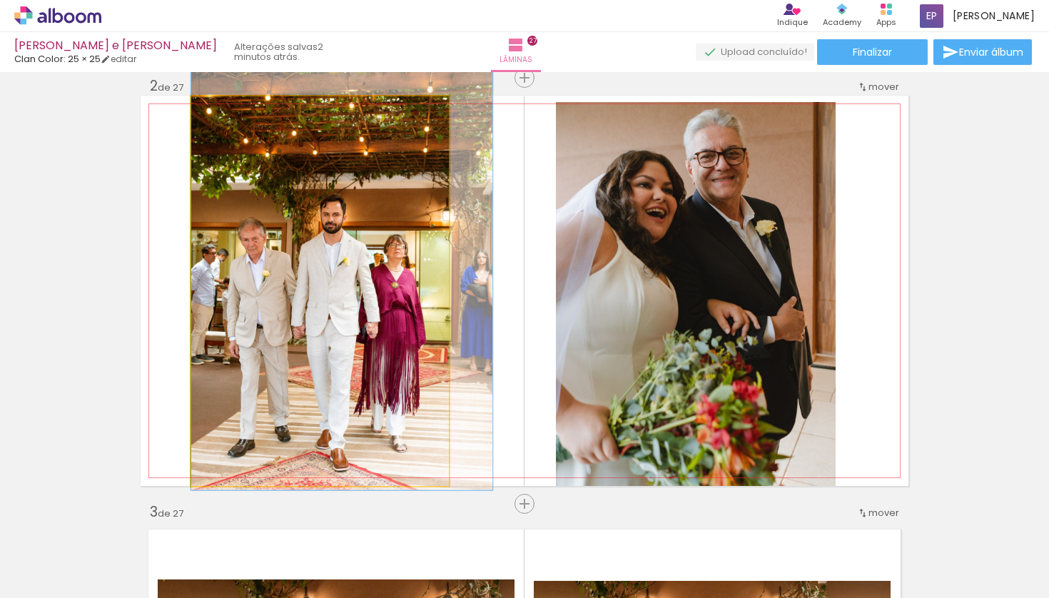
drag, startPoint x: 358, startPoint y: 268, endPoint x: 418, endPoint y: 269, distance: 60.0
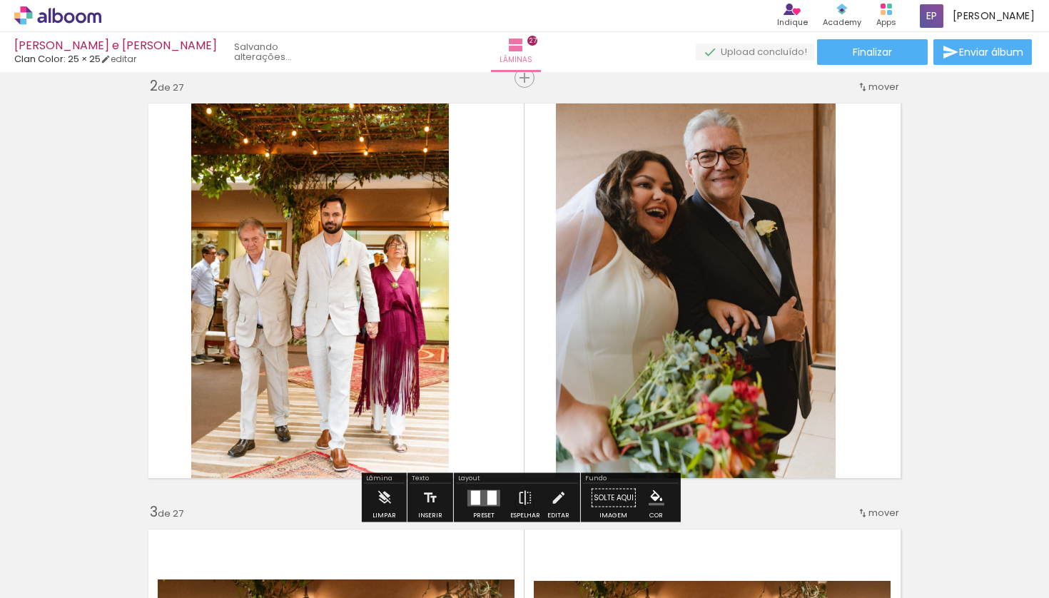
click at [381, 283] on quentale-photo at bounding box center [320, 291] width 258 height 390
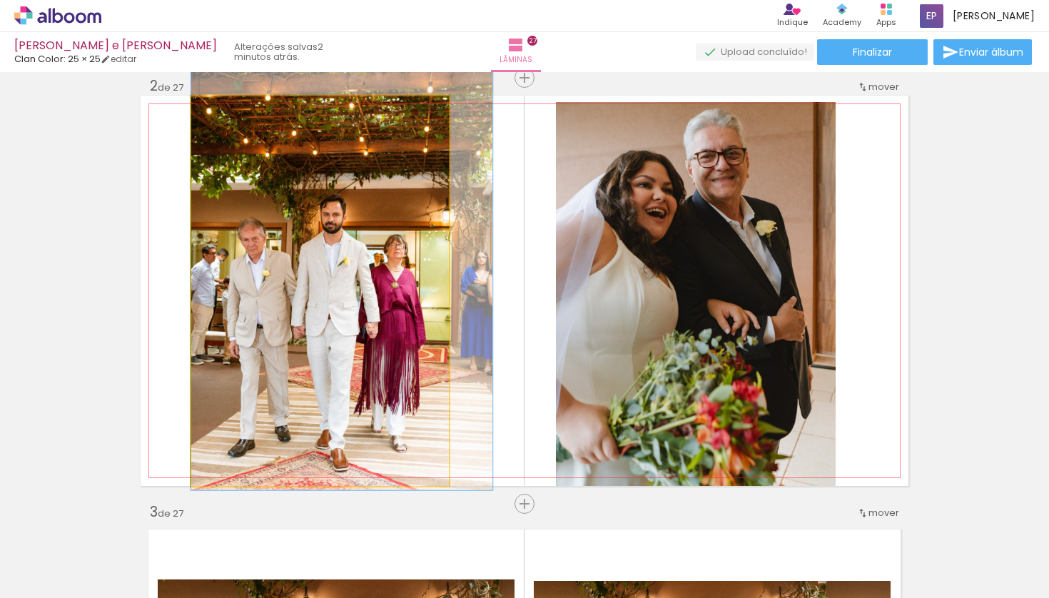
click at [381, 283] on quentale-photo at bounding box center [320, 291] width 258 height 390
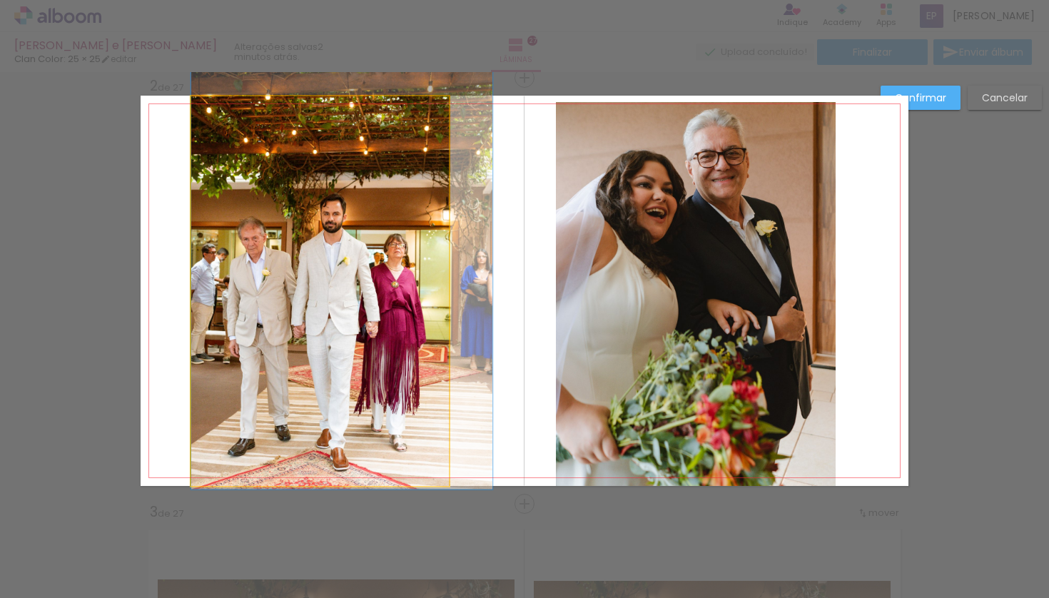
drag, startPoint x: 381, startPoint y: 283, endPoint x: 400, endPoint y: 280, distance: 19.5
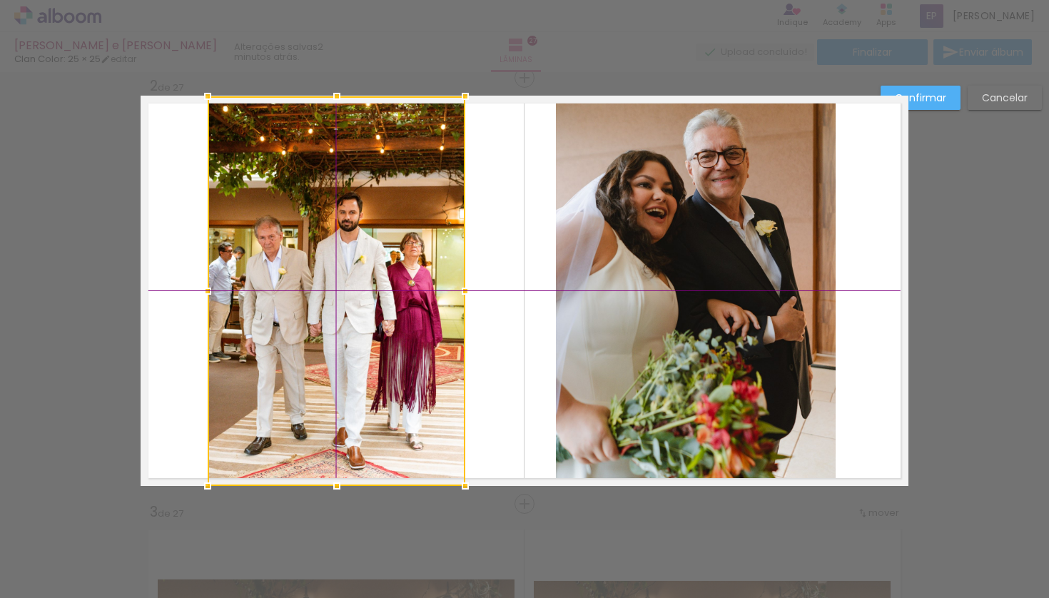
drag, startPoint x: 370, startPoint y: 297, endPoint x: 405, endPoint y: 288, distance: 35.5
click at [389, 292] on div at bounding box center [337, 291] width 258 height 390
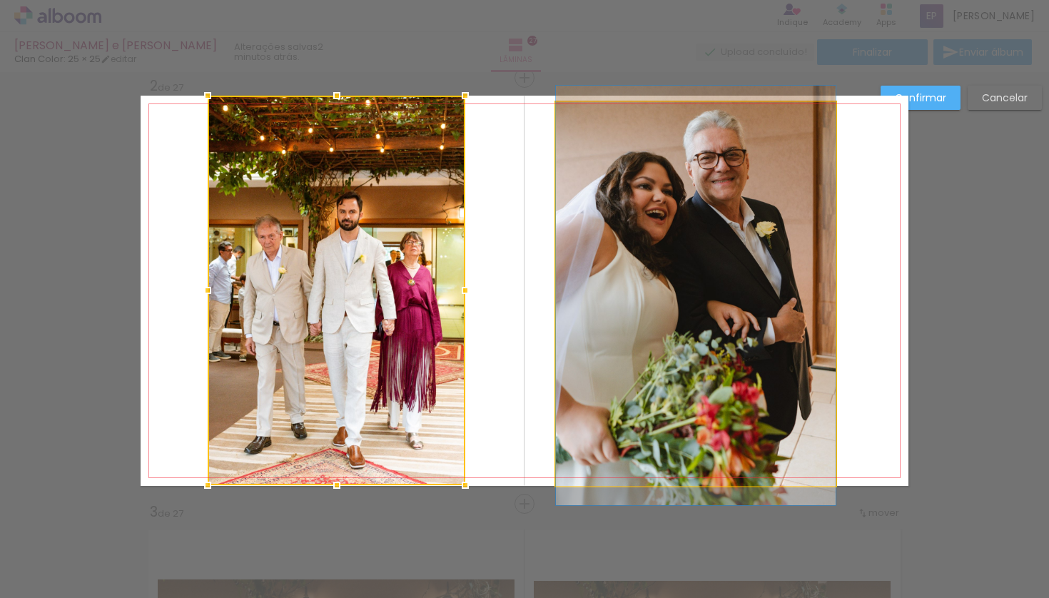
drag, startPoint x: 712, startPoint y: 312, endPoint x: 721, endPoint y: 313, distance: 8.7
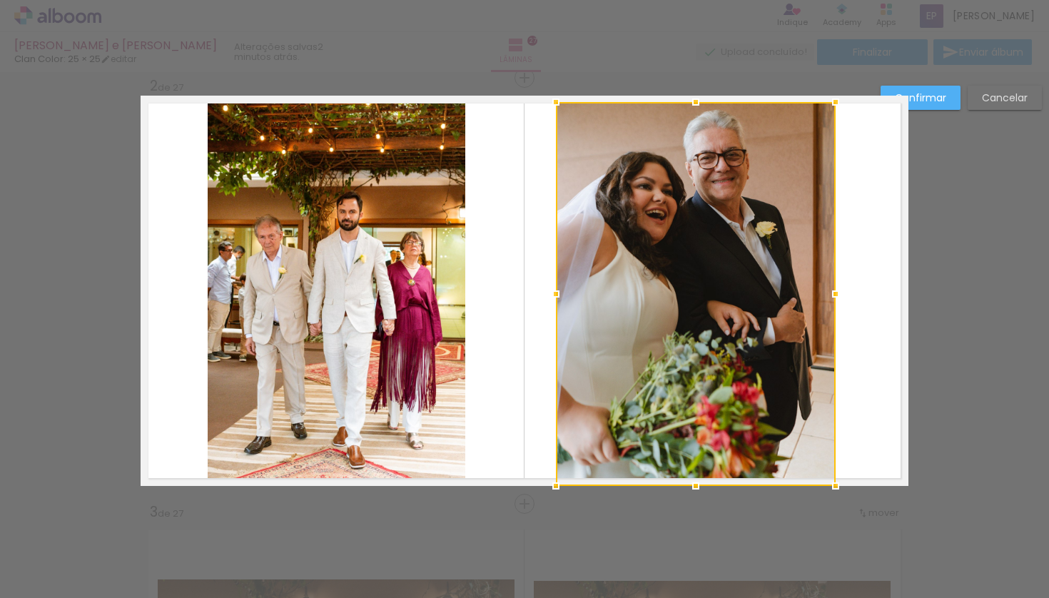
click at [745, 206] on div at bounding box center [696, 294] width 280 height 384
click at [745, 207] on div at bounding box center [696, 294] width 280 height 384
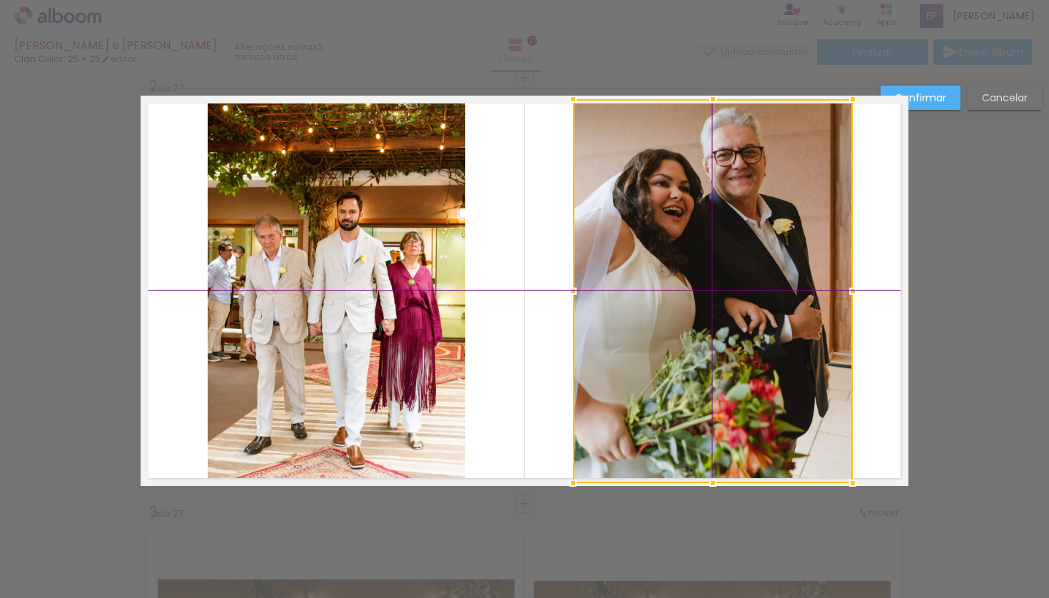
drag, startPoint x: 673, startPoint y: 277, endPoint x: 684, endPoint y: 275, distance: 10.9
click at [680, 277] on div at bounding box center [713, 291] width 280 height 384
click at [0, 0] on slot "Confirmar" at bounding box center [0, 0] width 0 height 0
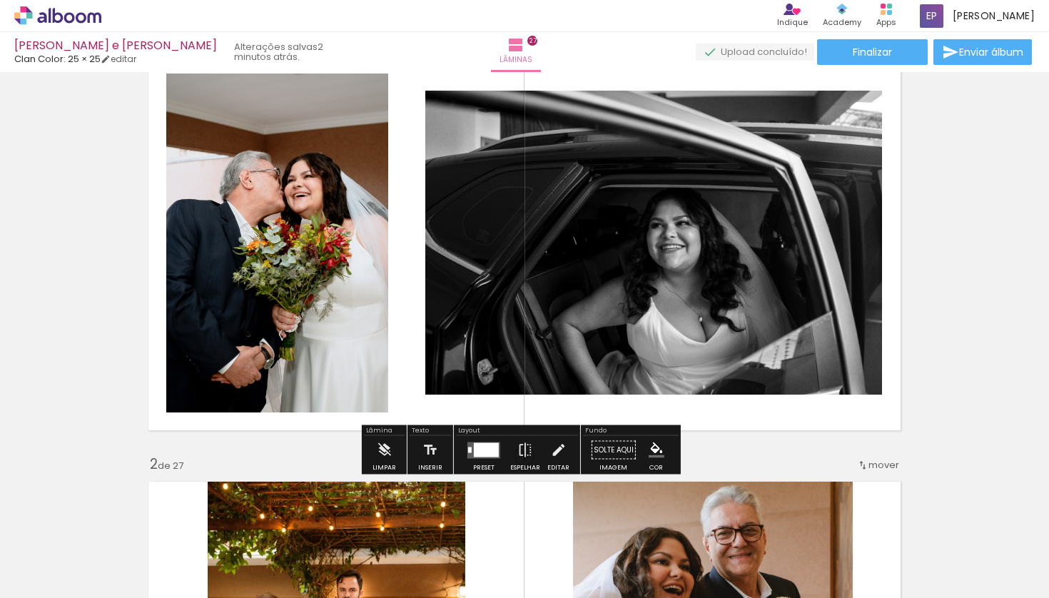
scroll to position [67, 0]
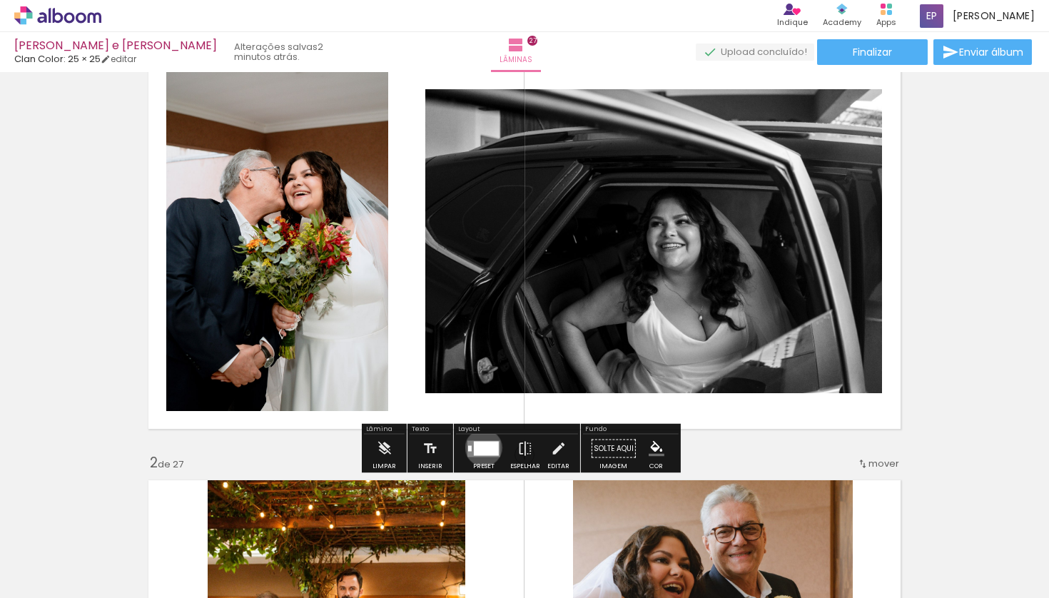
click at [480, 447] on div at bounding box center [486, 448] width 25 height 14
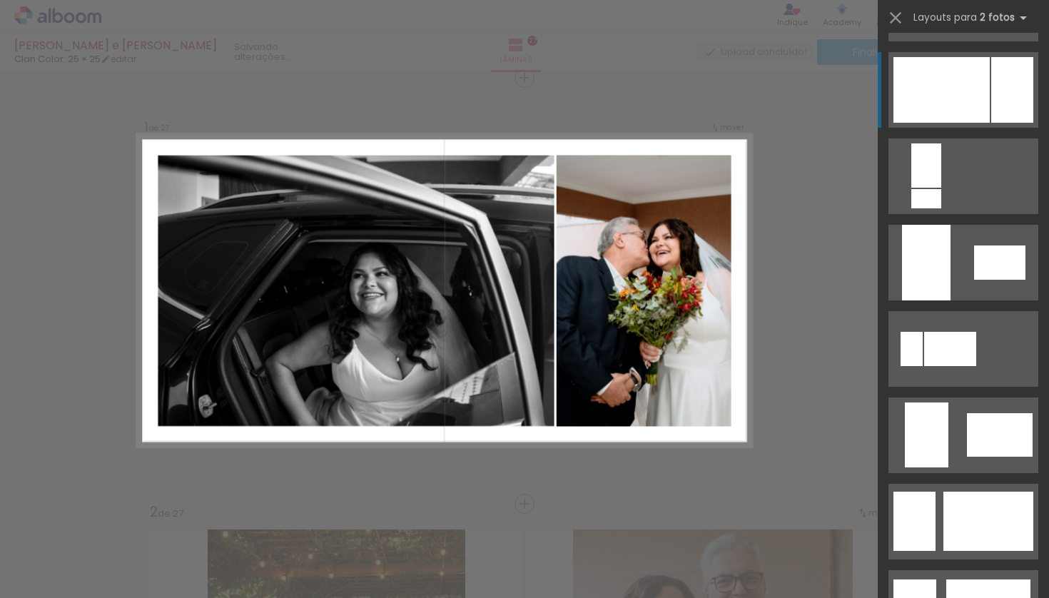
scroll to position [684, 0]
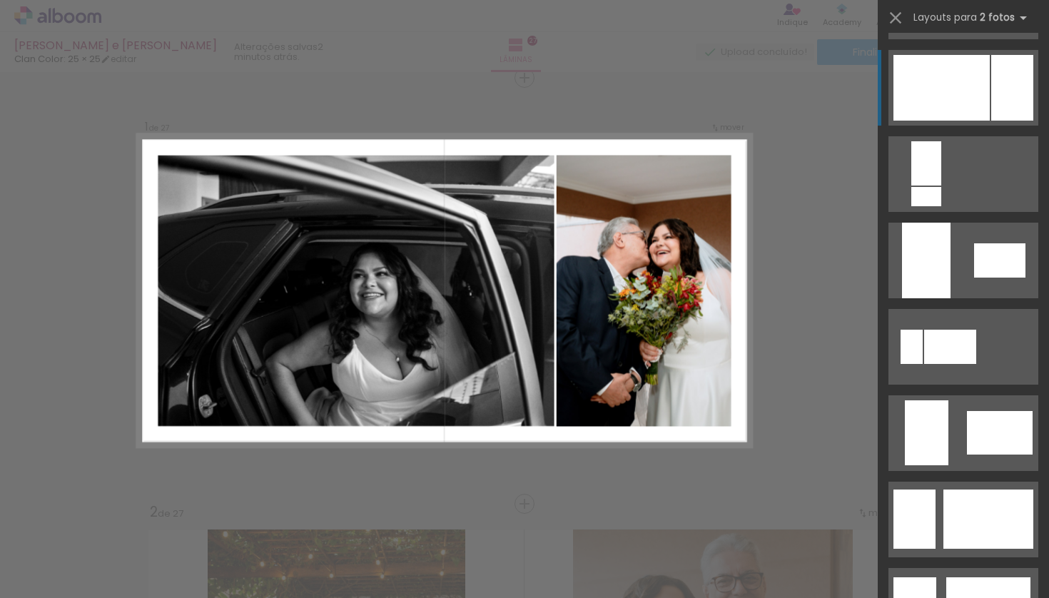
click at [961, 62] on div at bounding box center [942, 88] width 96 height 66
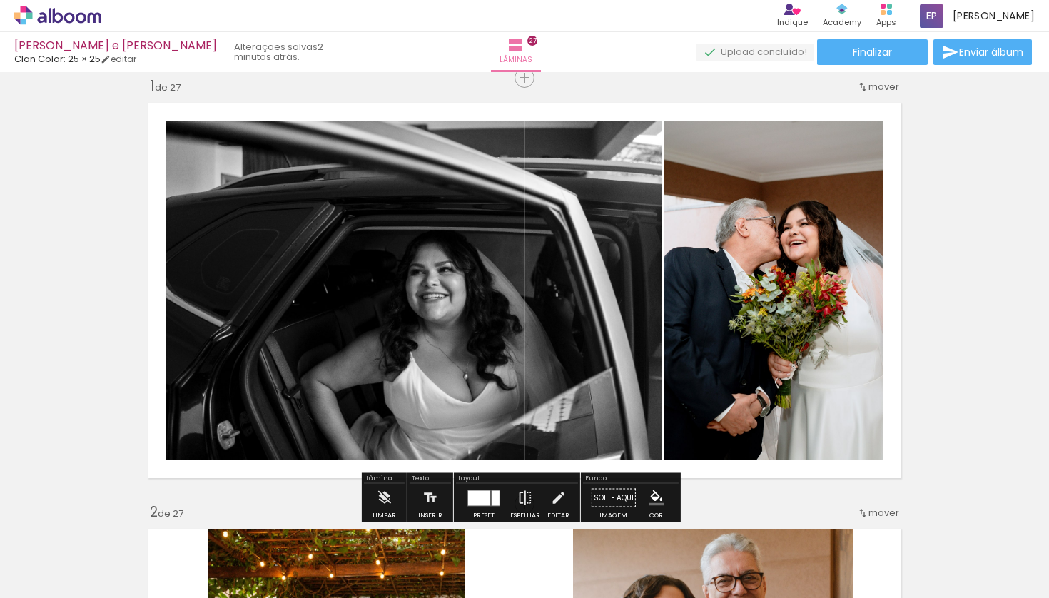
click at [224, 219] on quentale-photo at bounding box center [413, 290] width 495 height 339
click at [223, 211] on quentale-photo at bounding box center [413, 290] width 495 height 339
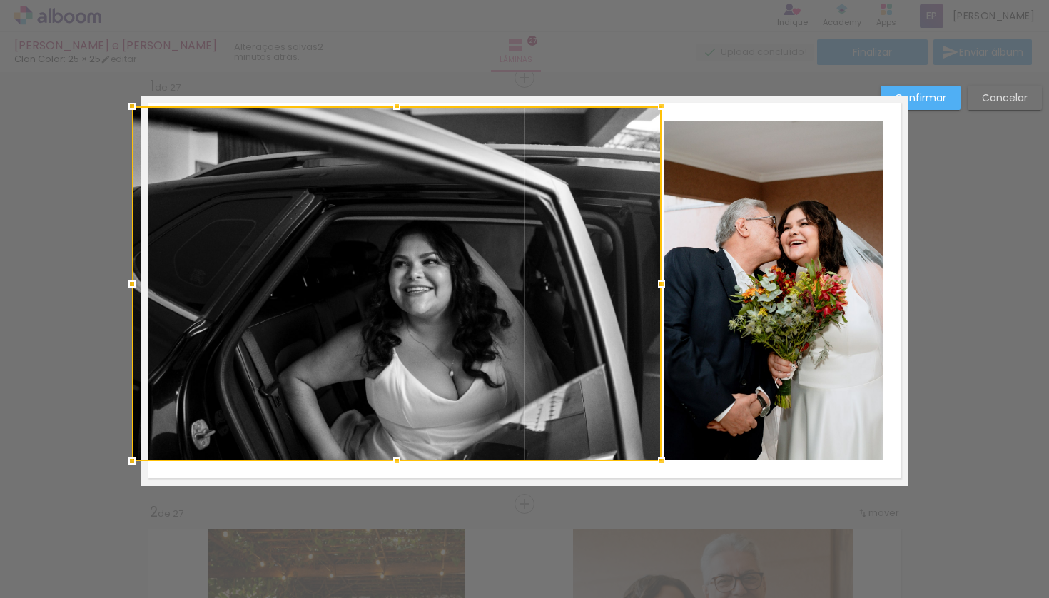
drag, startPoint x: 160, startPoint y: 125, endPoint x: 138, endPoint y: 106, distance: 28.9
click at [138, 106] on div at bounding box center [132, 106] width 29 height 29
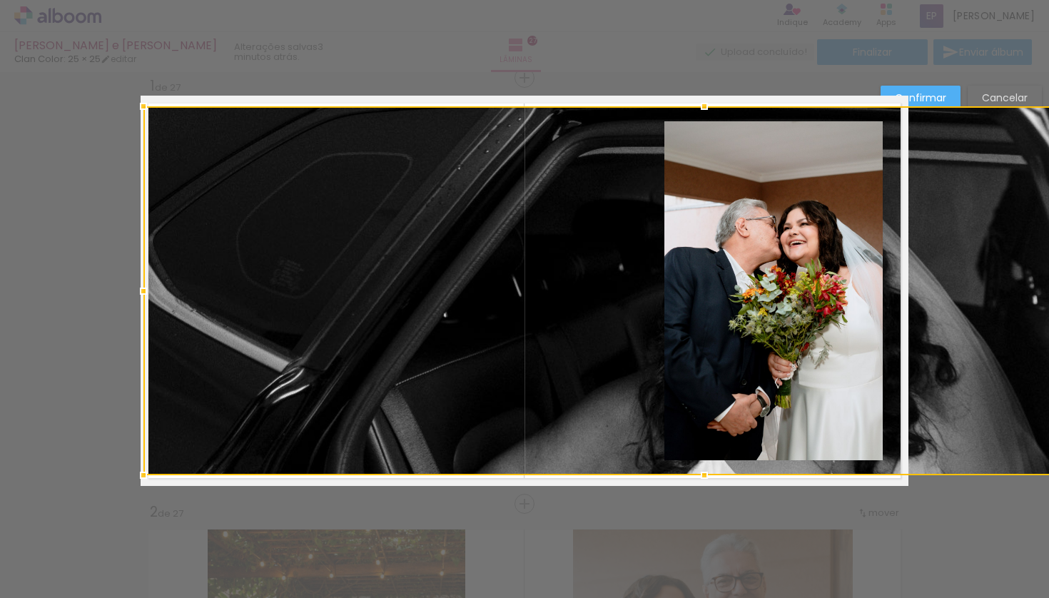
drag, startPoint x: 135, startPoint y: 460, endPoint x: 104, endPoint y: 462, distance: 30.8
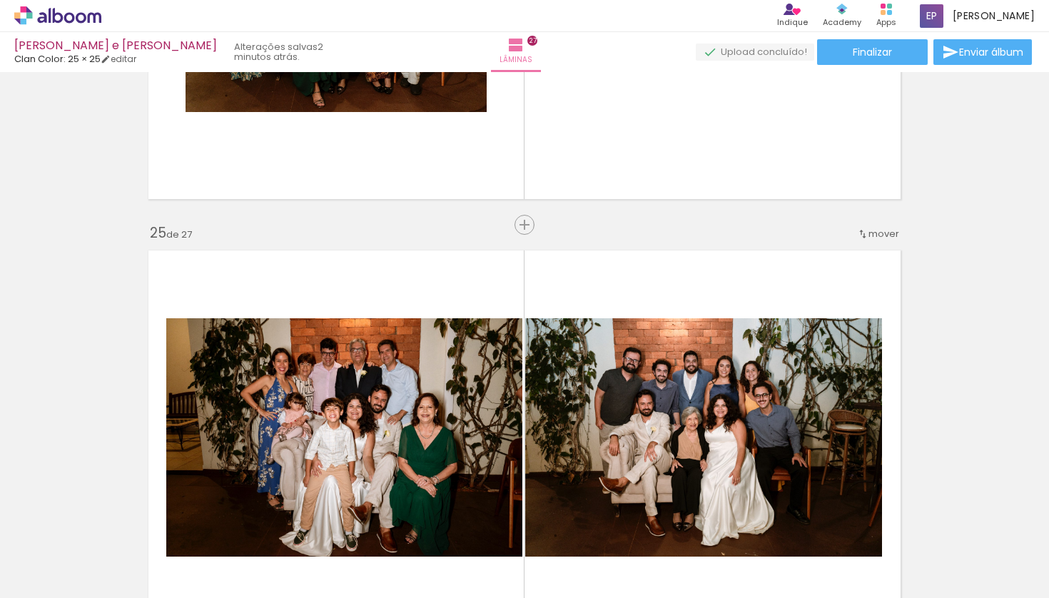
scroll to position [10096, 0]
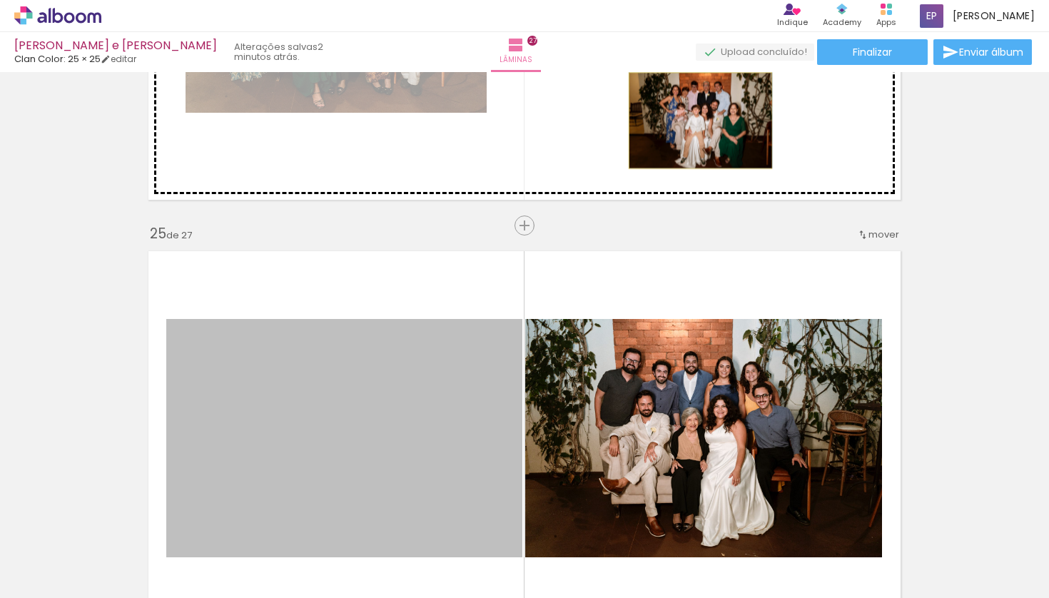
drag, startPoint x: 408, startPoint y: 437, endPoint x: 695, endPoint y: 121, distance: 427.5
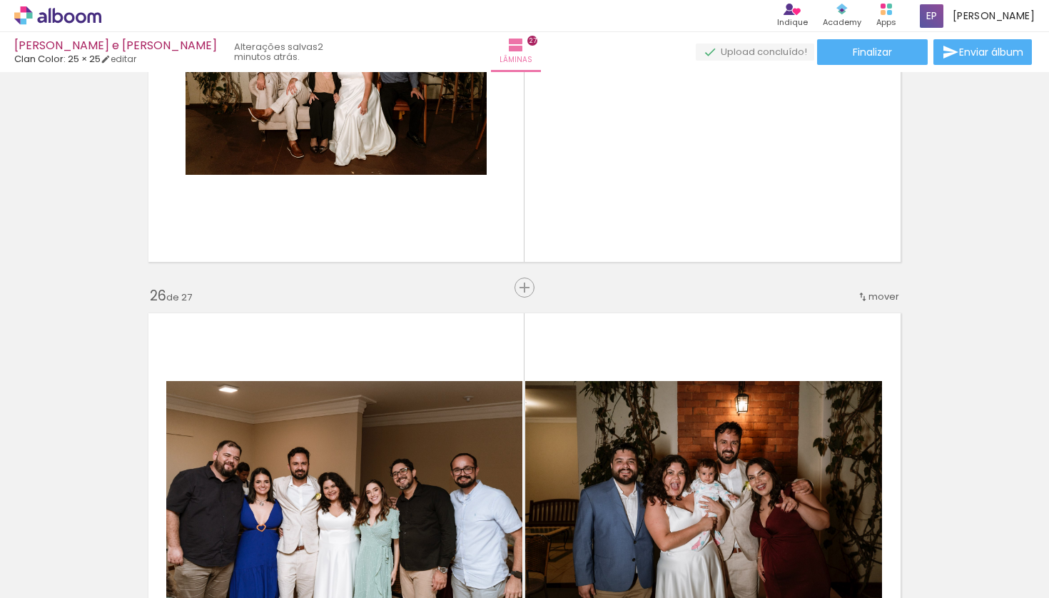
scroll to position [10458, 0]
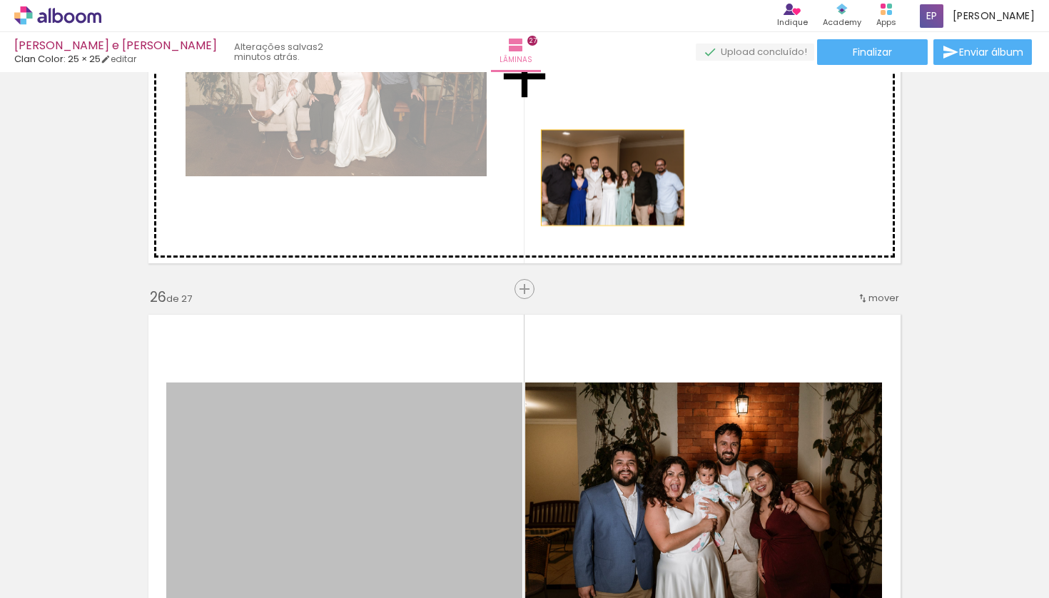
drag, startPoint x: 405, startPoint y: 461, endPoint x: 607, endPoint y: 177, distance: 348.9
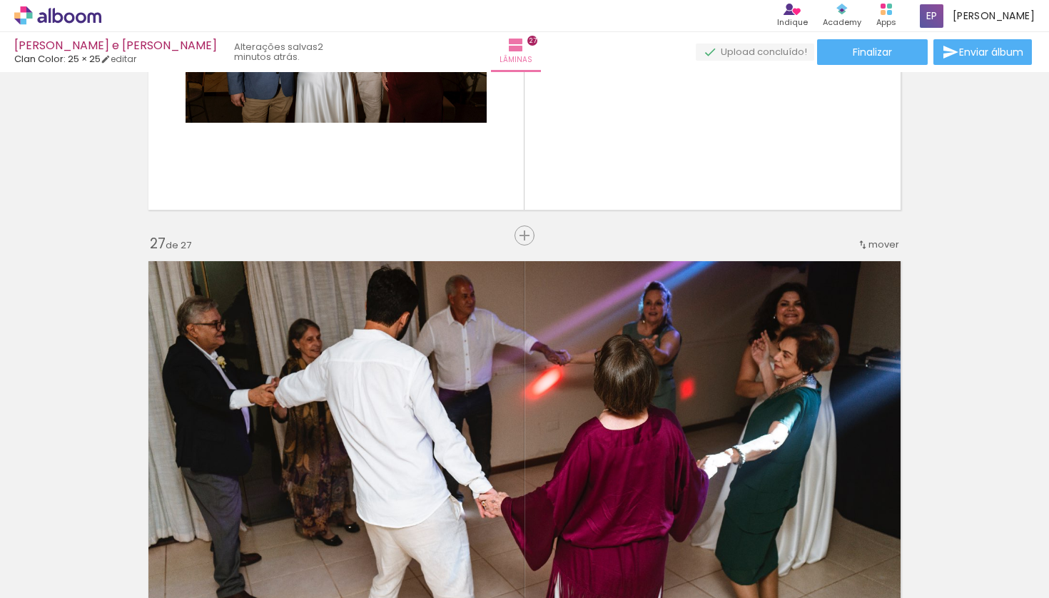
scroll to position [10856, 0]
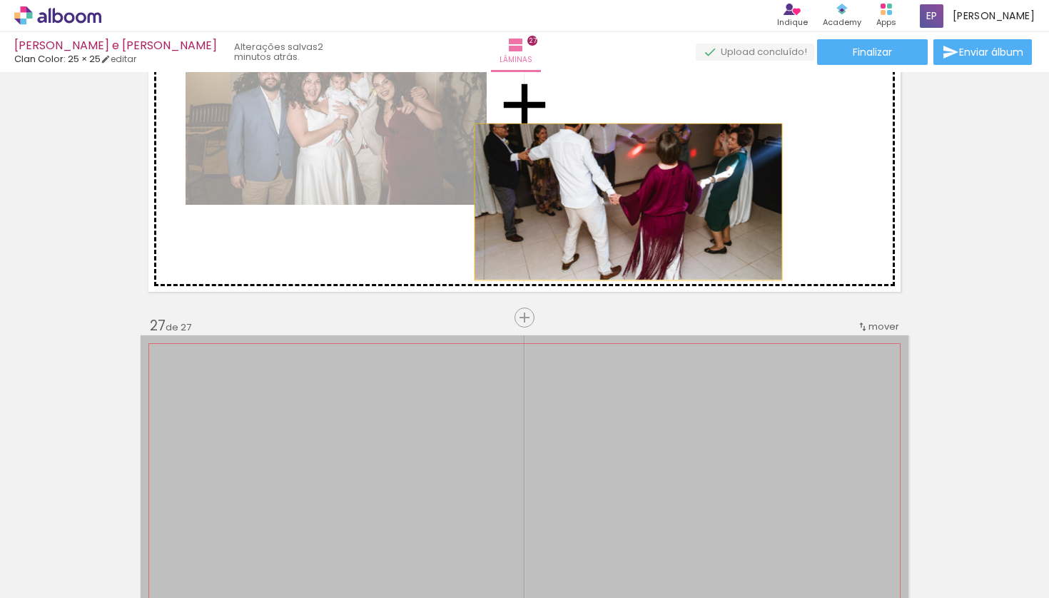
drag, startPoint x: 535, startPoint y: 442, endPoint x: 623, endPoint y: 201, distance: 256.7
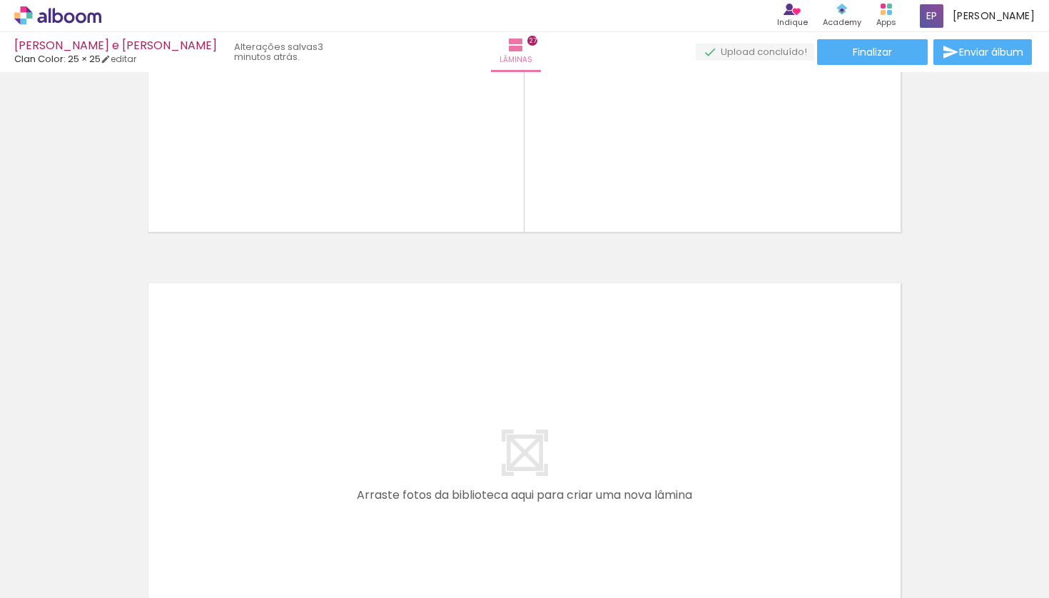
scroll to position [11201, 0]
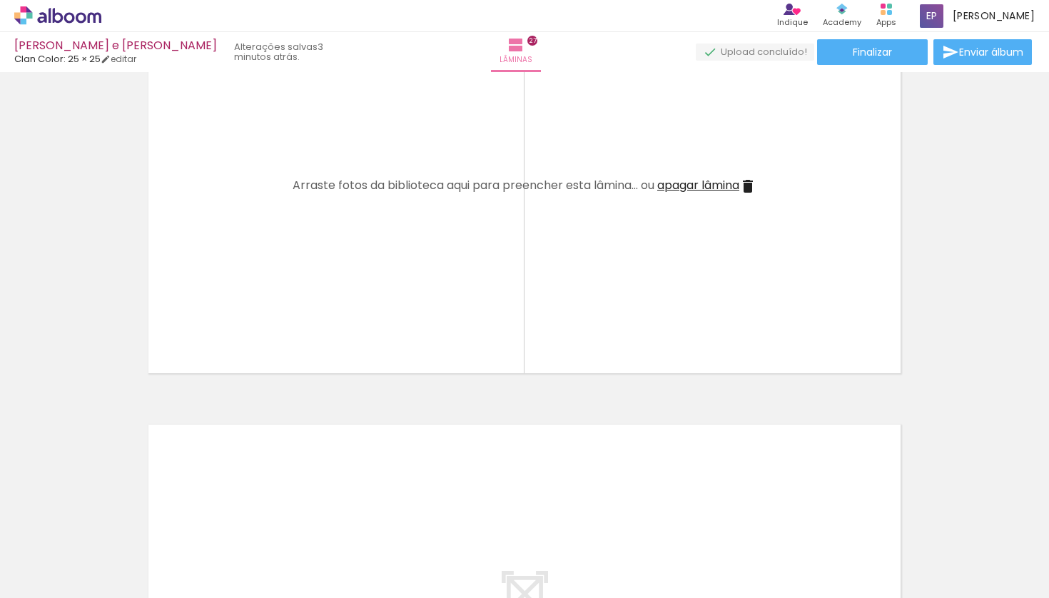
click at [707, 180] on span "apagar lâmina" at bounding box center [698, 185] width 82 height 16
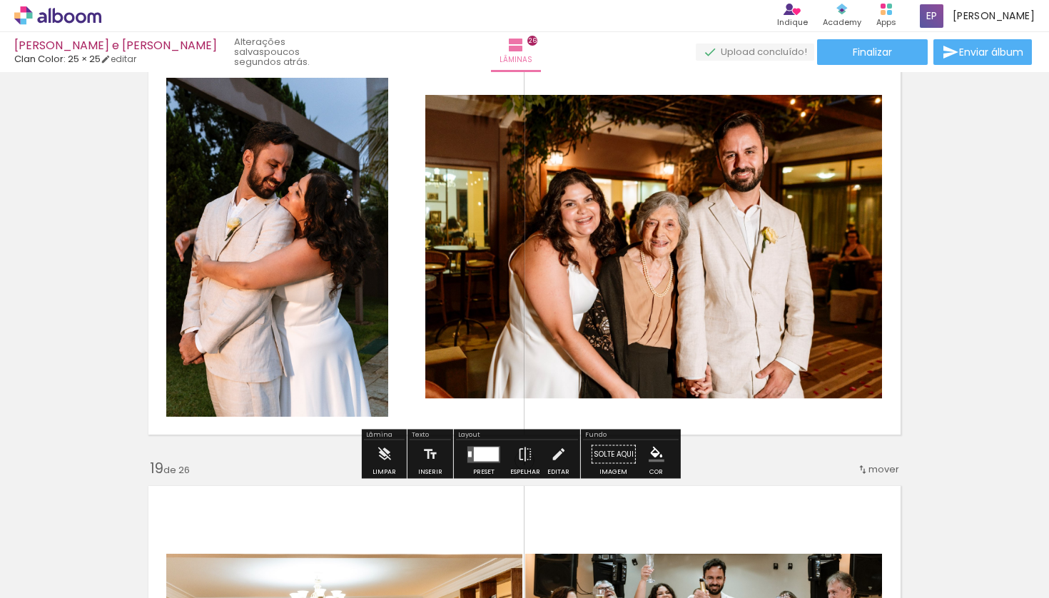
scroll to position [7350, 0]
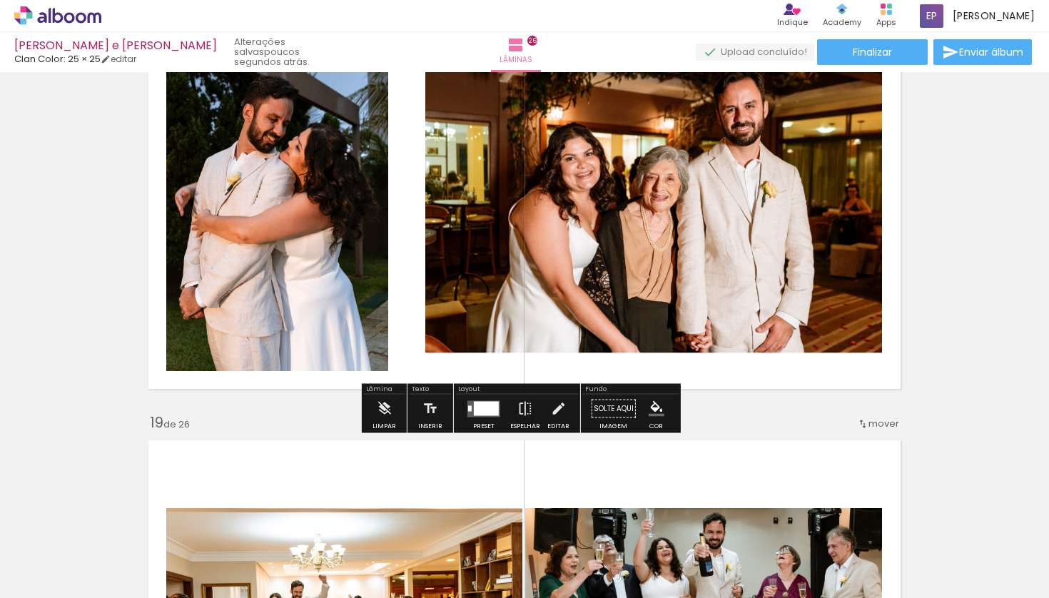
click at [485, 408] on div at bounding box center [486, 408] width 25 height 14
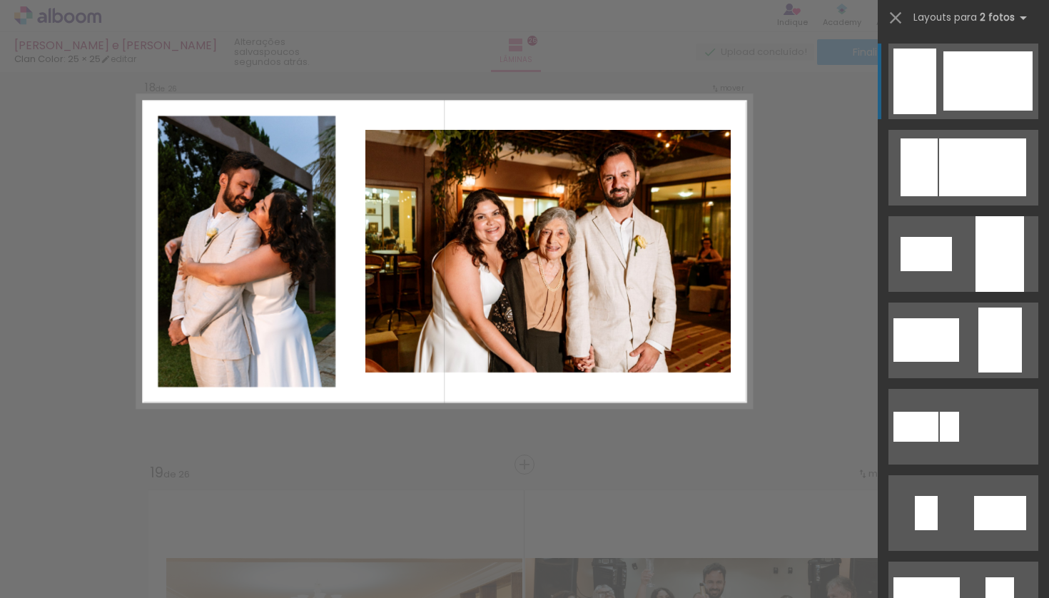
scroll to position [7261, 0]
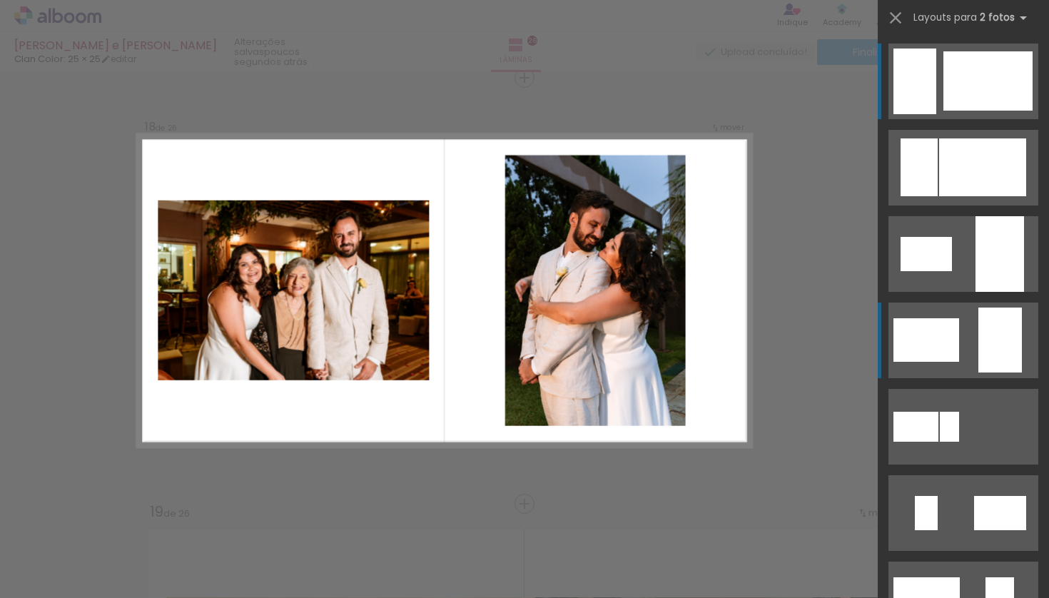
click at [956, 343] on quentale-layouter at bounding box center [964, 341] width 150 height 76
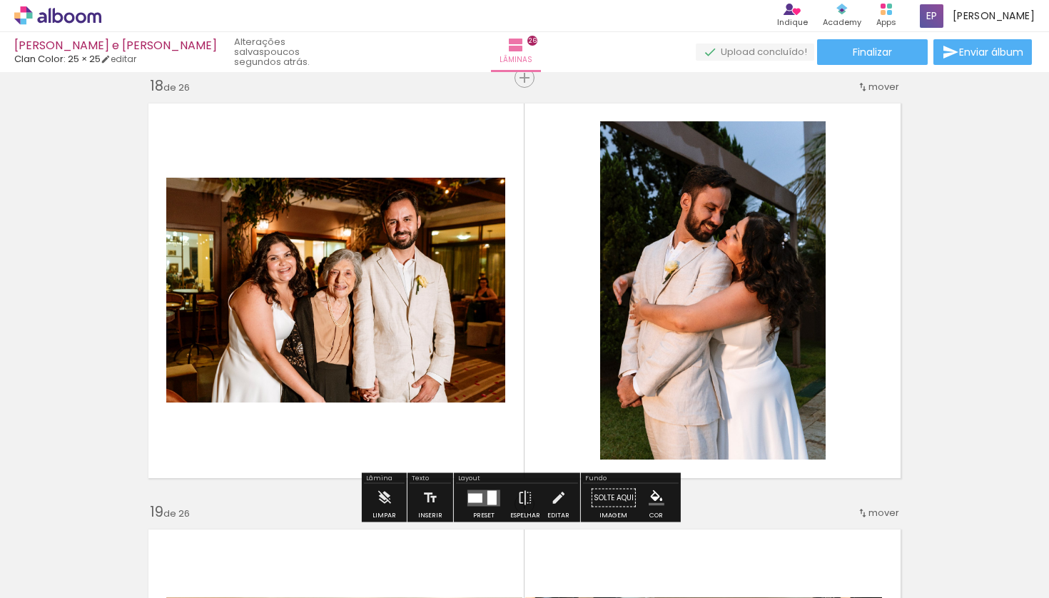
click at [308, 251] on quentale-photo at bounding box center [335, 291] width 339 height 226
click at [295, 243] on quentale-photo at bounding box center [335, 291] width 339 height 226
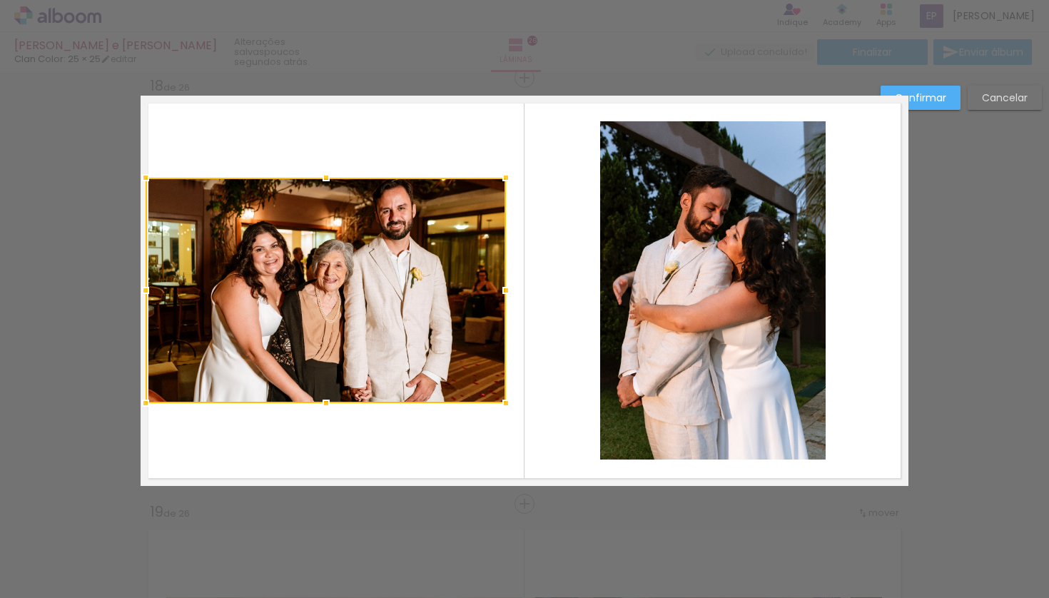
drag, startPoint x: 163, startPoint y: 293, endPoint x: 322, endPoint y: 288, distance: 159.2
click at [143, 296] on div at bounding box center [145, 290] width 29 height 29
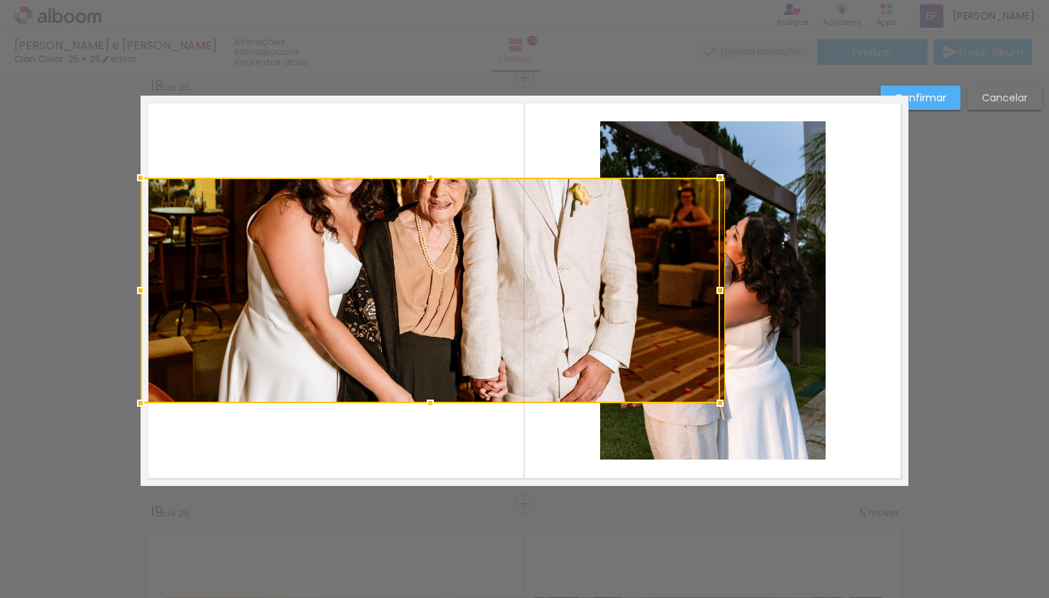
drag, startPoint x: 500, startPoint y: 288, endPoint x: 510, endPoint y: 288, distance: 10.7
click at [510, 288] on div at bounding box center [431, 291] width 580 height 226
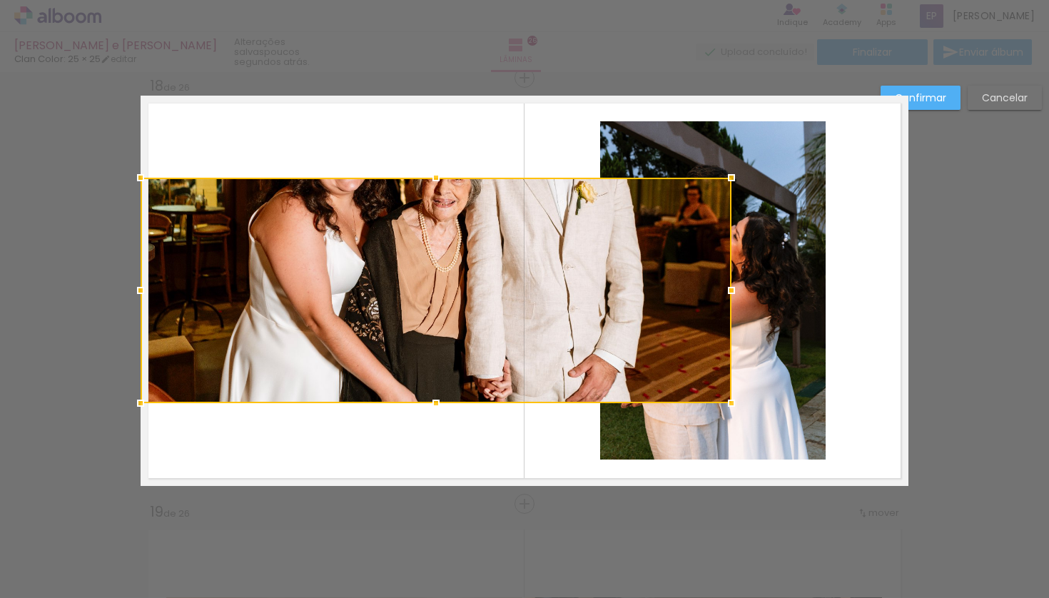
click at [0, 0] on slot "Cancelar" at bounding box center [0, 0] width 0 height 0
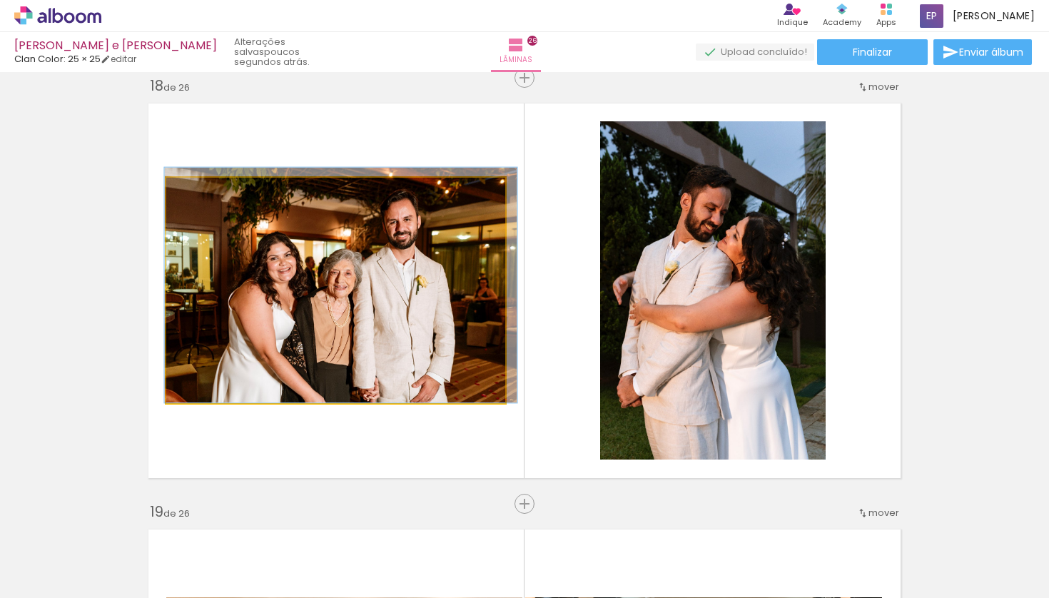
click at [420, 313] on quentale-photo at bounding box center [335, 291] width 339 height 226
click at [228, 320] on quentale-photo at bounding box center [335, 291] width 339 height 226
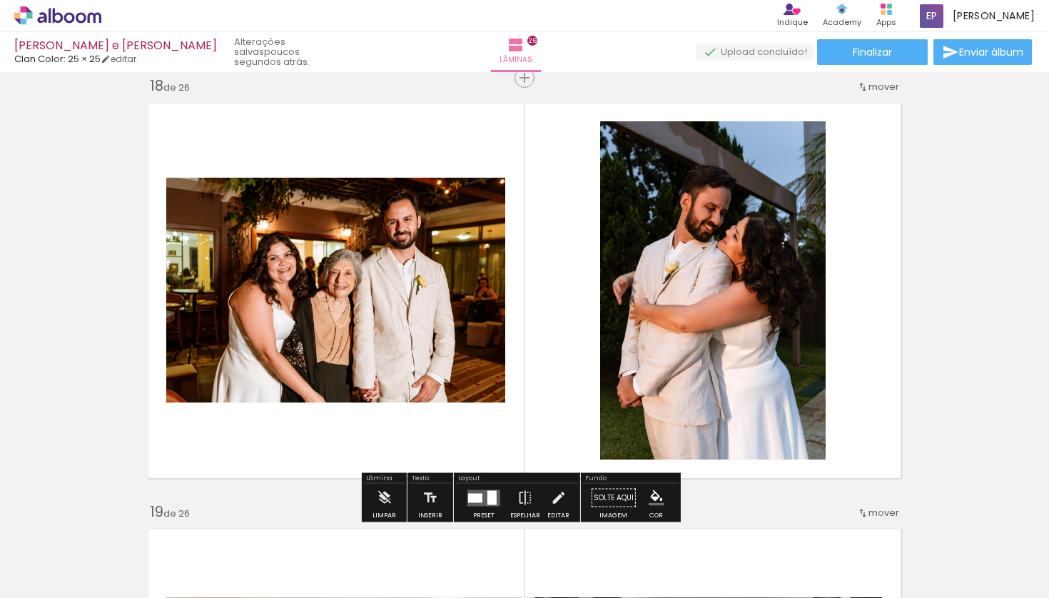
click at [211, 315] on quentale-photo at bounding box center [335, 291] width 339 height 226
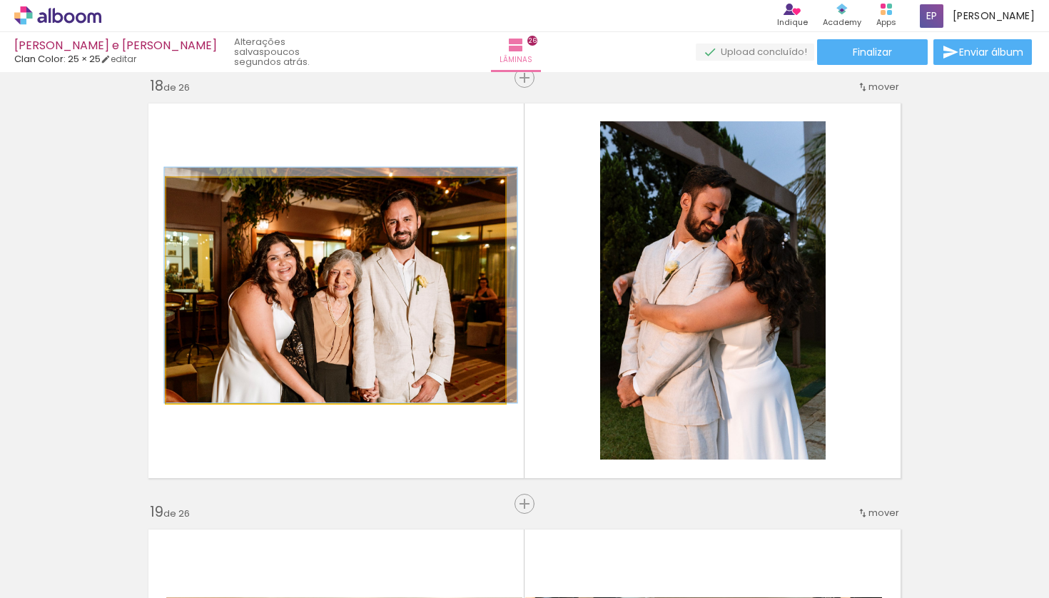
click at [212, 315] on quentale-photo at bounding box center [335, 291] width 339 height 226
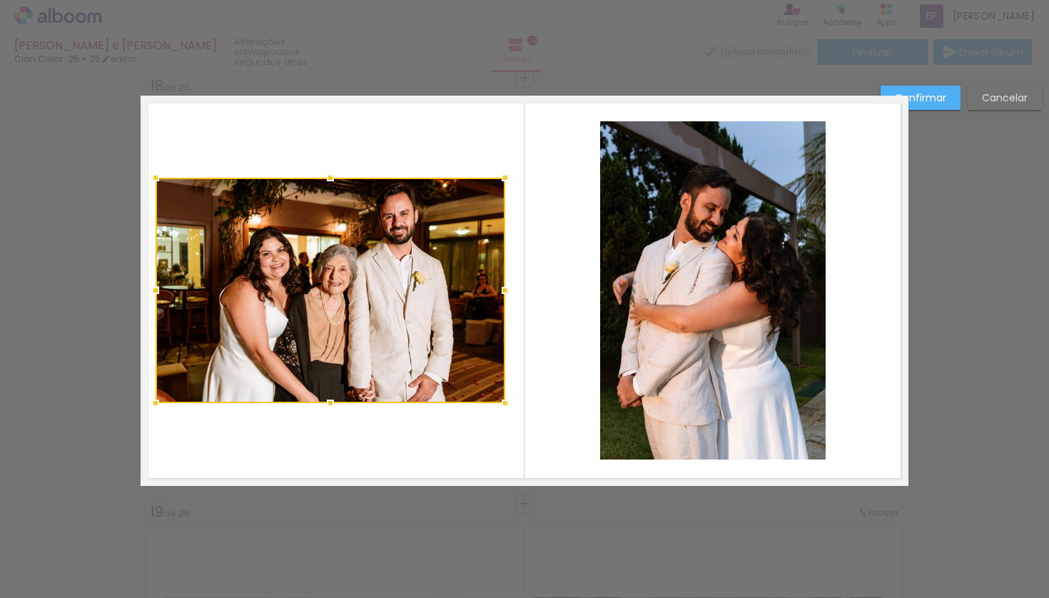
drag, startPoint x: 161, startPoint y: 290, endPoint x: 150, endPoint y: 292, distance: 10.8
click at [150, 292] on div at bounding box center [155, 290] width 29 height 29
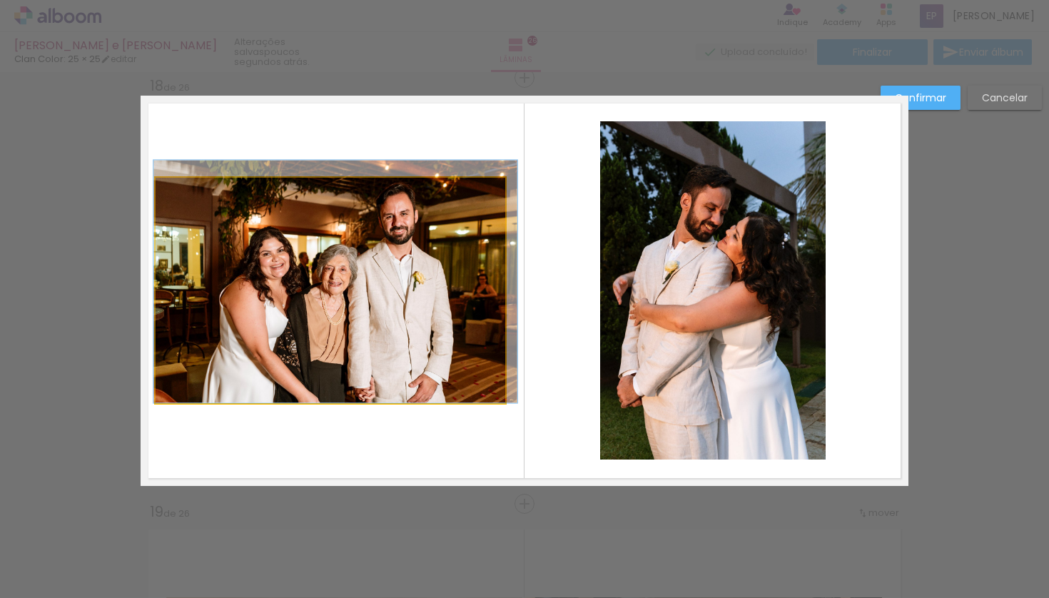
click at [333, 186] on quentale-photo at bounding box center [331, 291] width 350 height 226
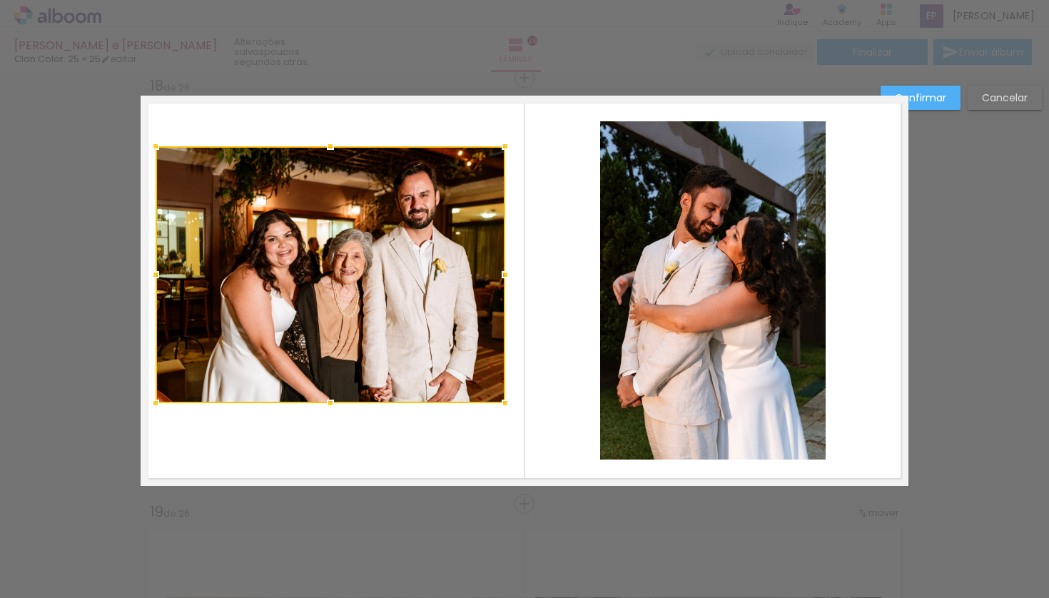
drag, startPoint x: 327, startPoint y: 179, endPoint x: 330, endPoint y: 148, distance: 31.5
click at [330, 148] on div at bounding box center [330, 146] width 29 height 29
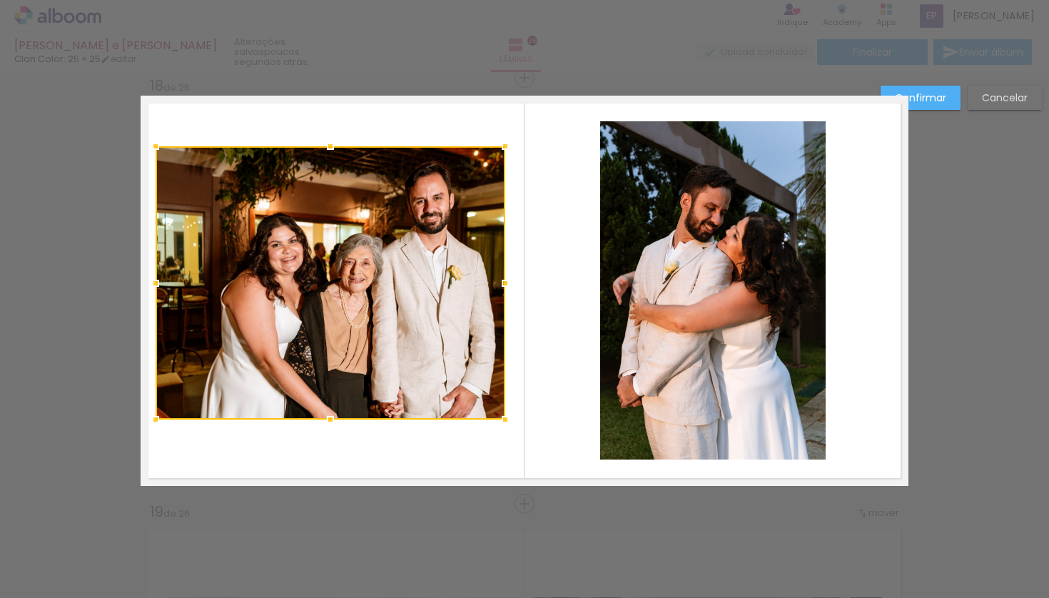
drag, startPoint x: 322, startPoint y: 404, endPoint x: 321, endPoint y: 418, distance: 13.6
click at [321, 418] on div at bounding box center [330, 419] width 29 height 29
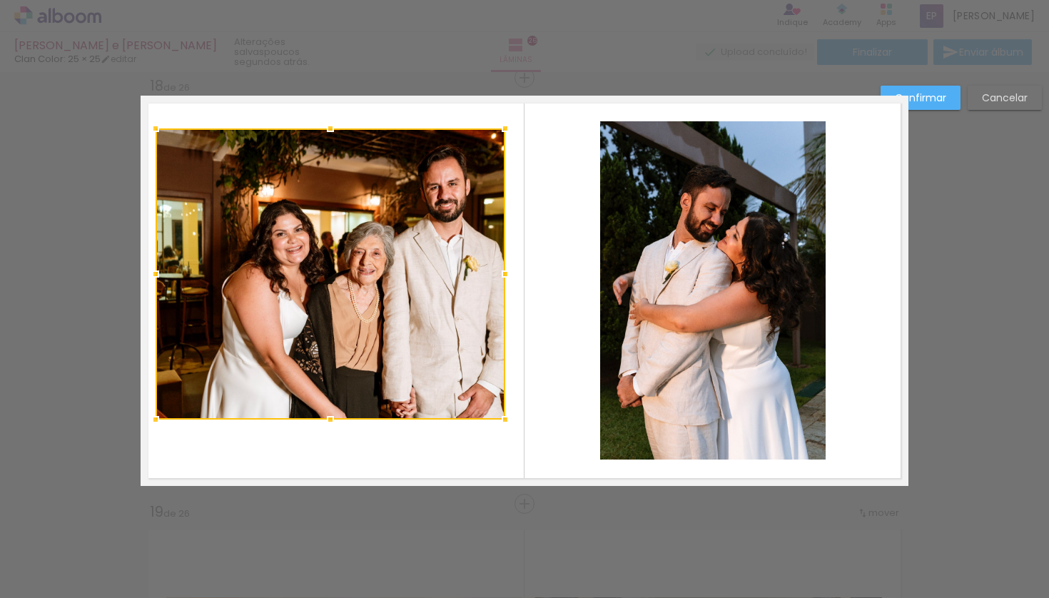
drag, startPoint x: 323, startPoint y: 146, endPoint x: 322, endPoint y: 130, distance: 15.7
click at [322, 130] on div at bounding box center [330, 128] width 29 height 29
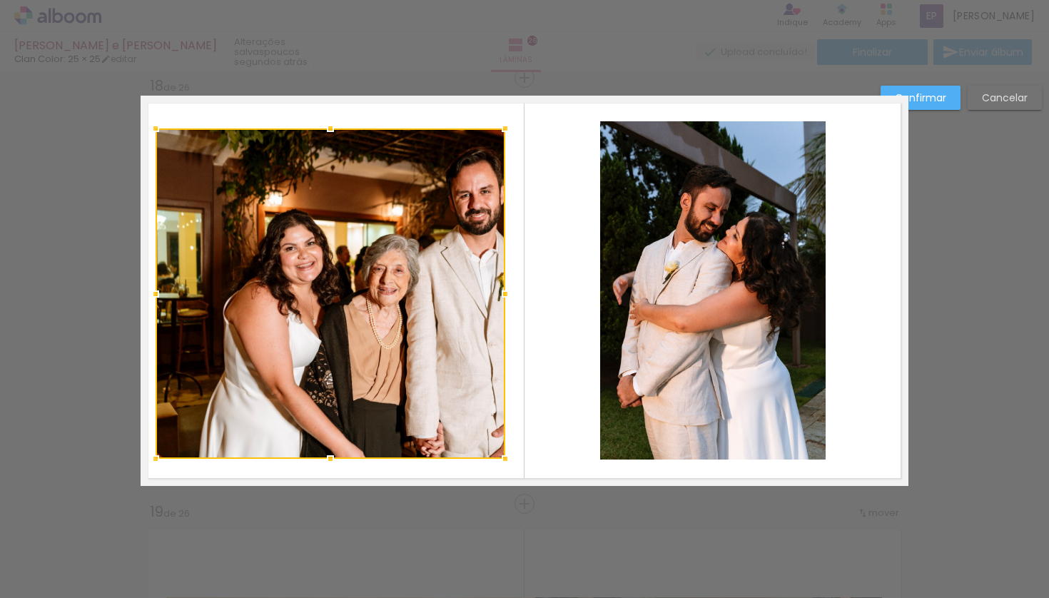
drag, startPoint x: 323, startPoint y: 419, endPoint x: 321, endPoint y: 458, distance: 39.3
click at [321, 458] on div at bounding box center [330, 459] width 29 height 29
click at [918, 88] on paper-button "Confirmar" at bounding box center [921, 98] width 80 height 24
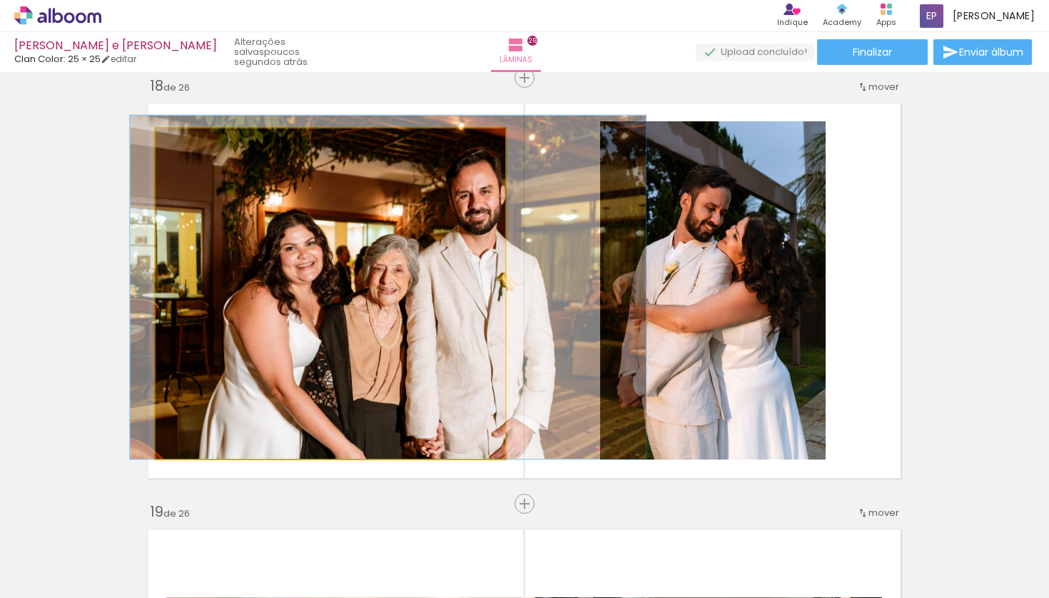
click at [442, 302] on quentale-photo at bounding box center [331, 293] width 350 height 330
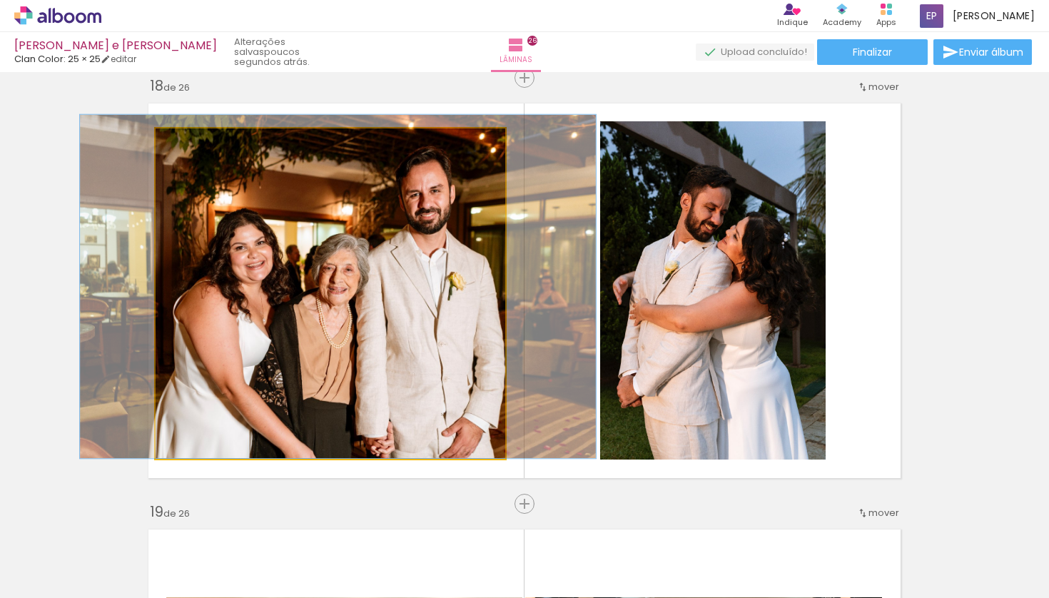
drag, startPoint x: 443, startPoint y: 301, endPoint x: 393, endPoint y: 299, distance: 50.0
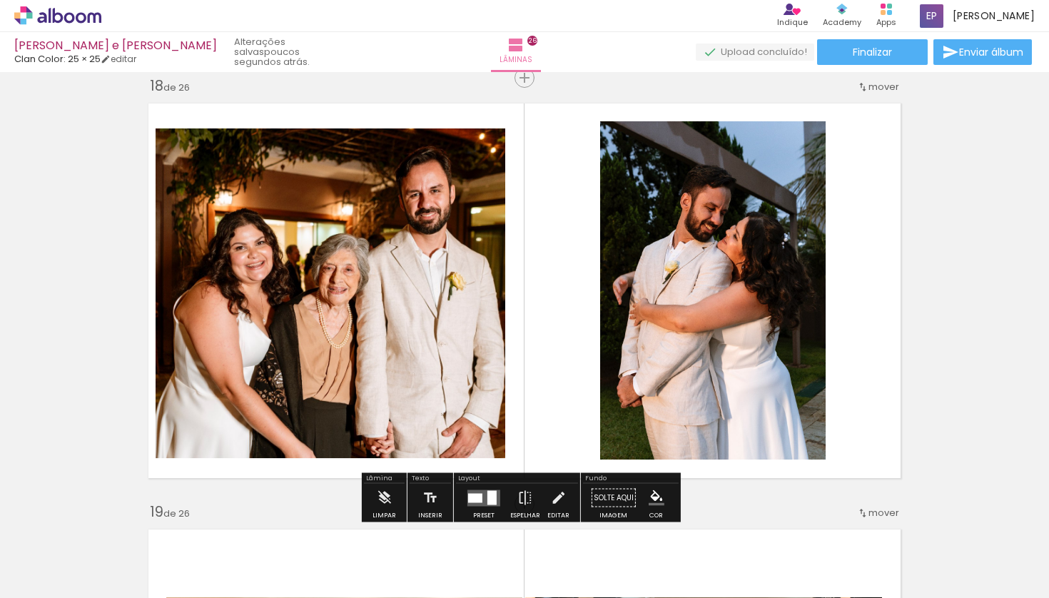
click at [758, 175] on quentale-photo at bounding box center [713, 290] width 226 height 338
click at [746, 176] on quentale-photo at bounding box center [713, 290] width 226 height 338
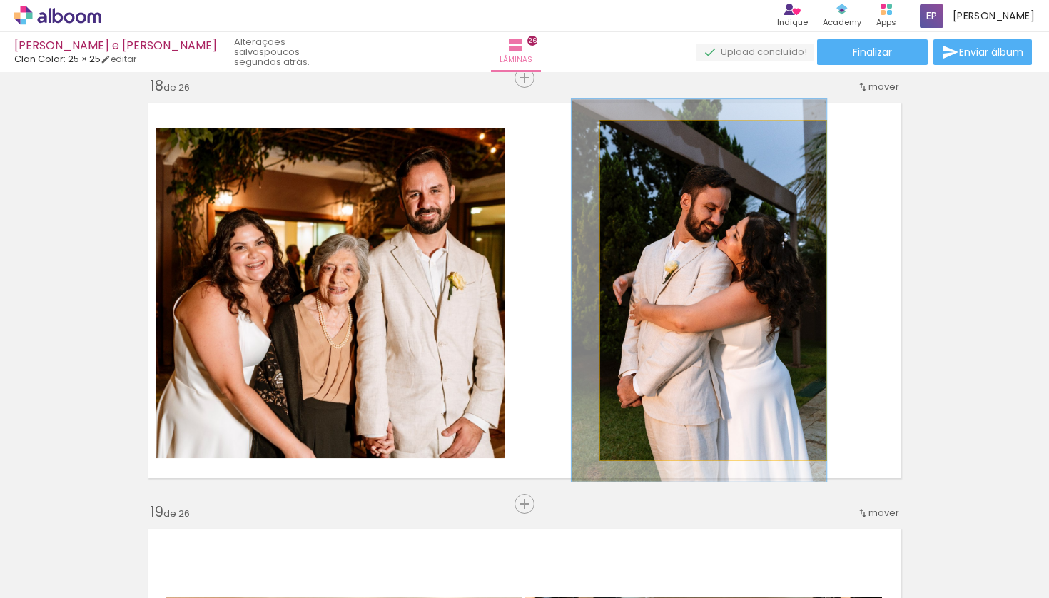
click at [745, 176] on quentale-photo at bounding box center [713, 290] width 226 height 338
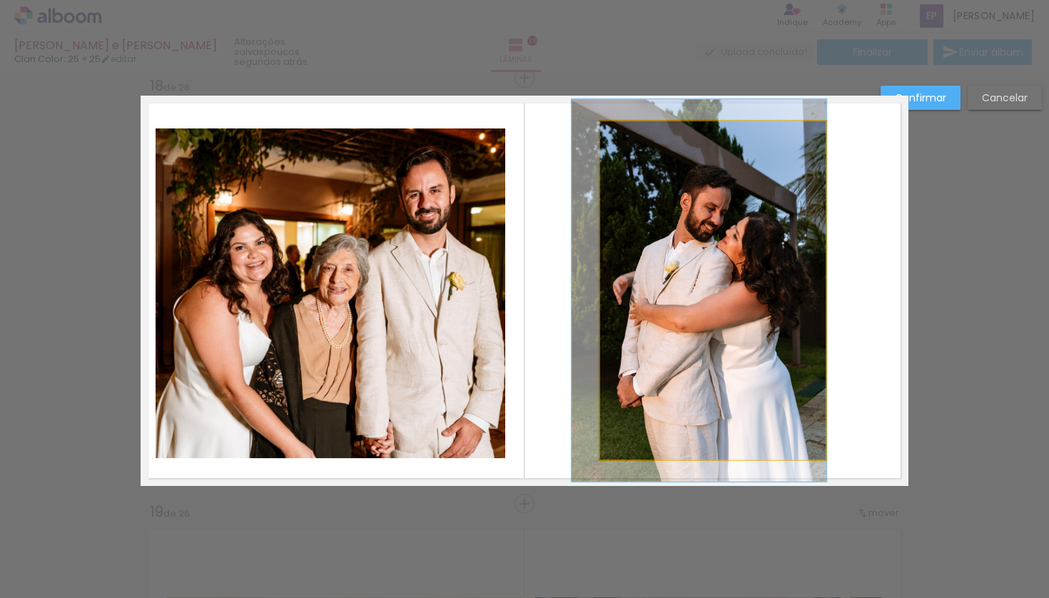
click at [711, 129] on quentale-photo at bounding box center [713, 290] width 226 height 338
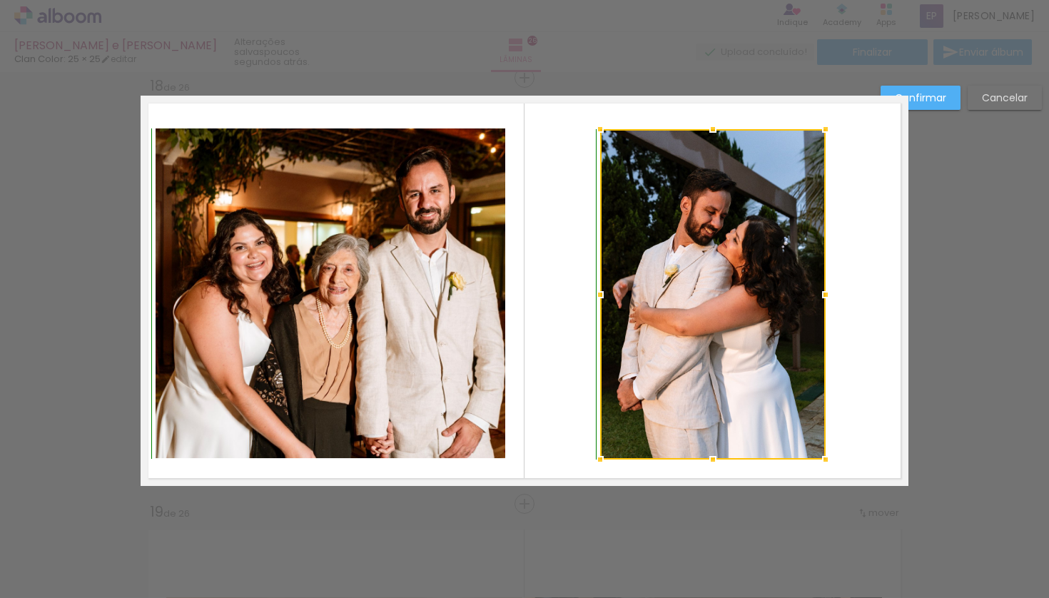
click at [707, 127] on div at bounding box center [713, 129] width 29 height 29
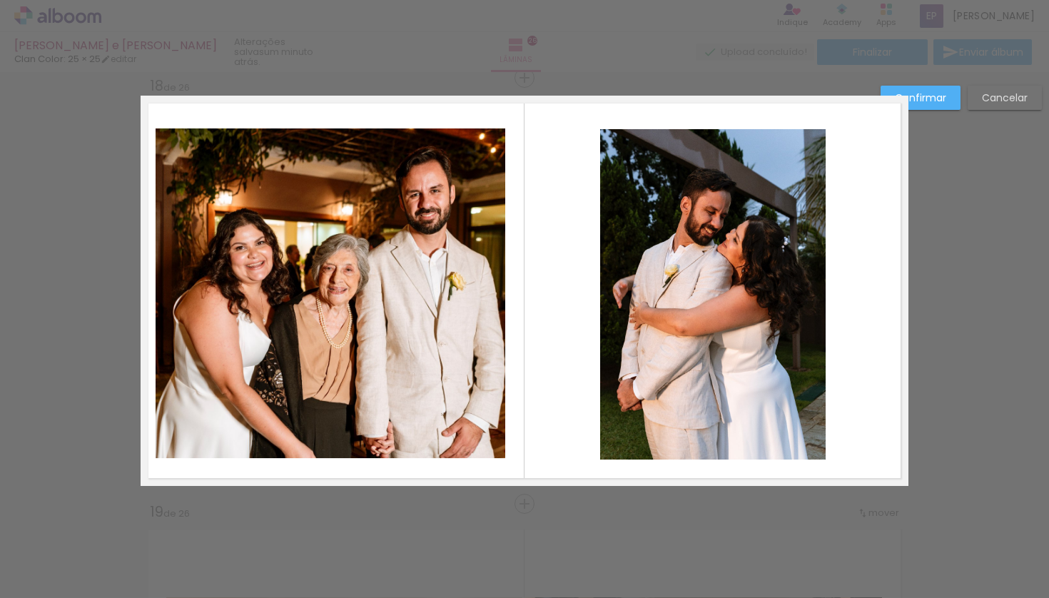
click at [0, 0] on slot "Confirmar" at bounding box center [0, 0] width 0 height 0
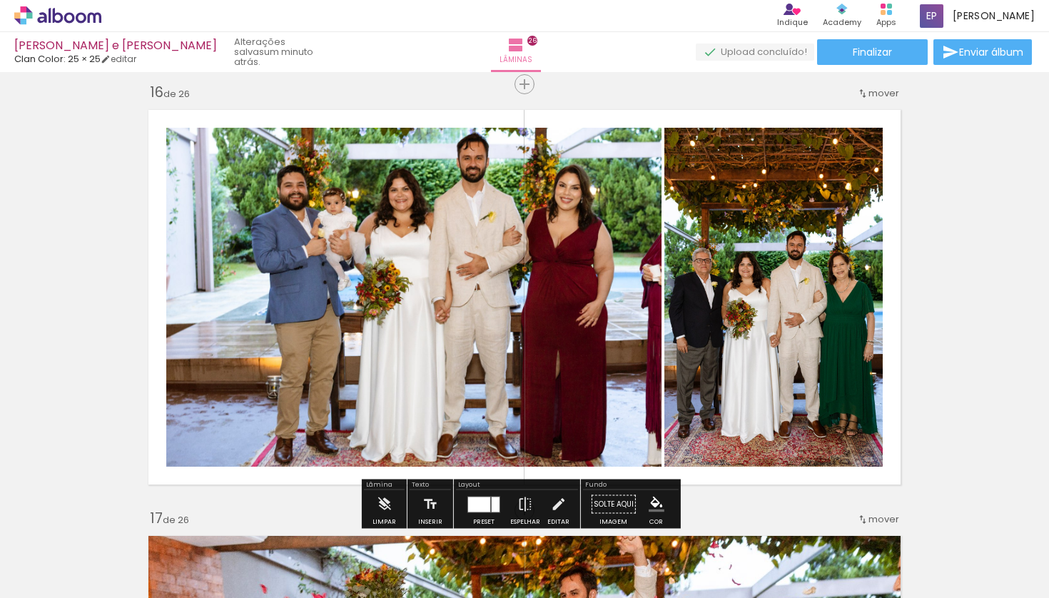
scroll to position [6400, 0]
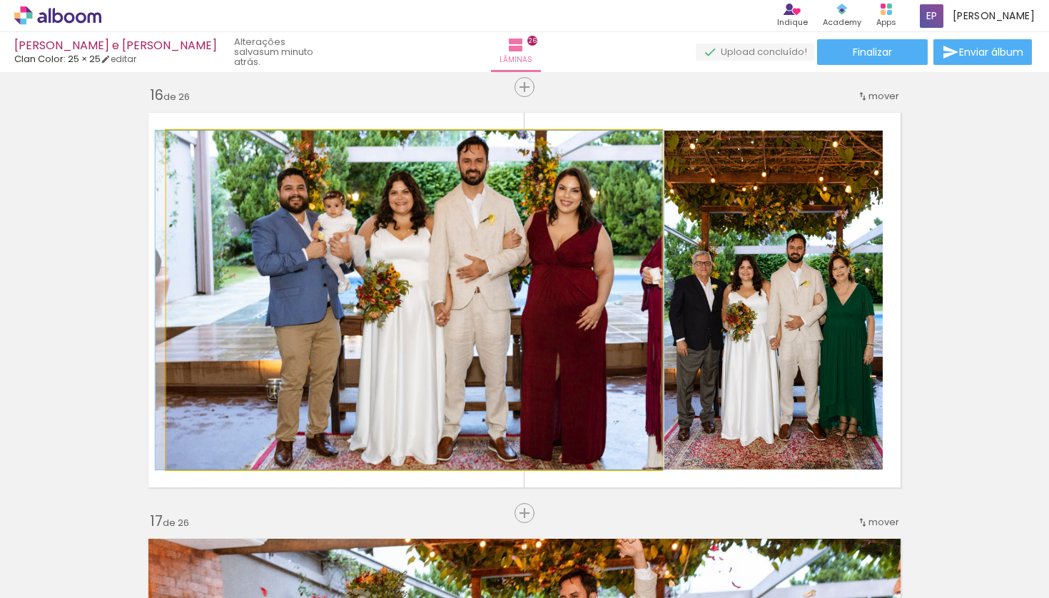
click at [224, 192] on quentale-photo at bounding box center [413, 300] width 495 height 339
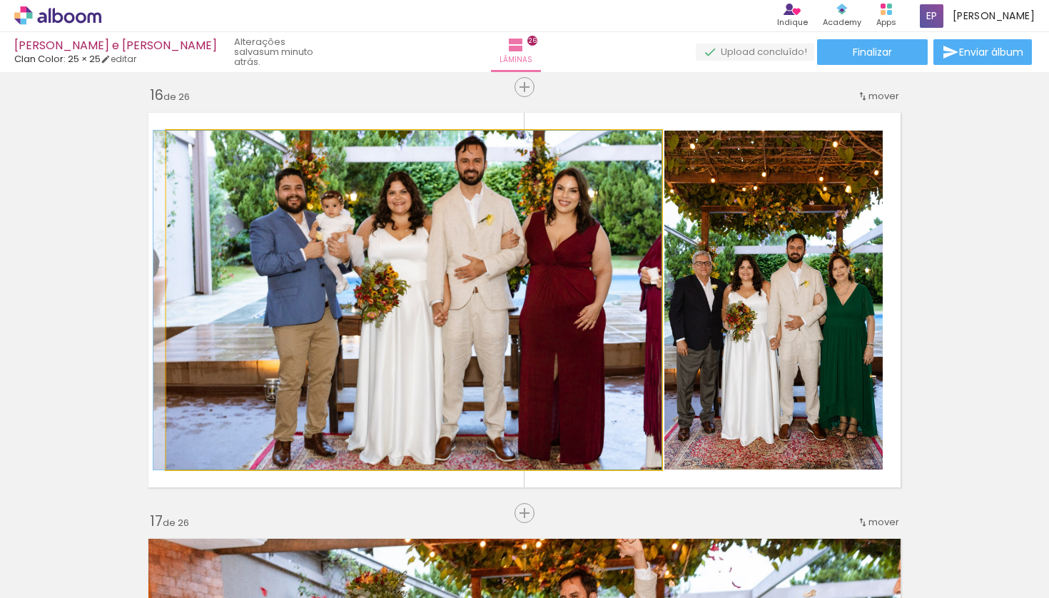
drag, startPoint x: 233, startPoint y: 199, endPoint x: 226, endPoint y: 181, distance: 19.6
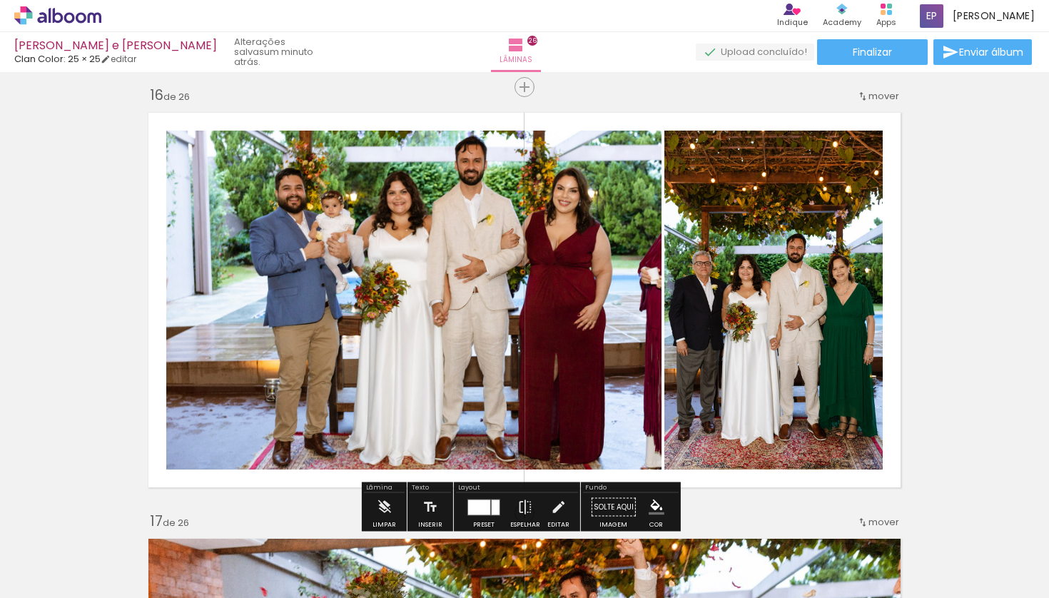
click at [258, 211] on quentale-photo at bounding box center [413, 300] width 495 height 339
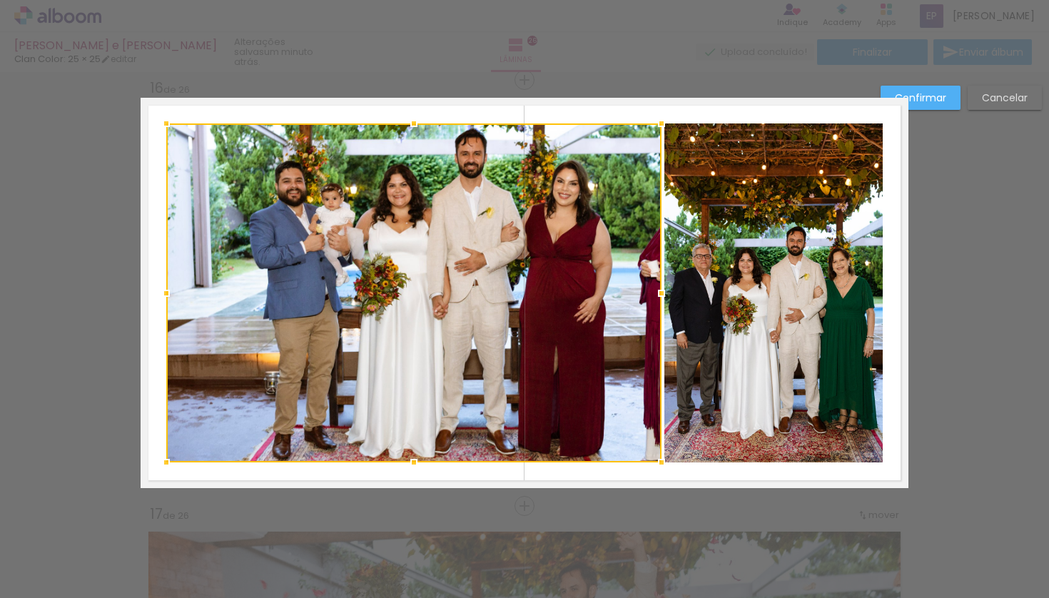
scroll to position [6409, 0]
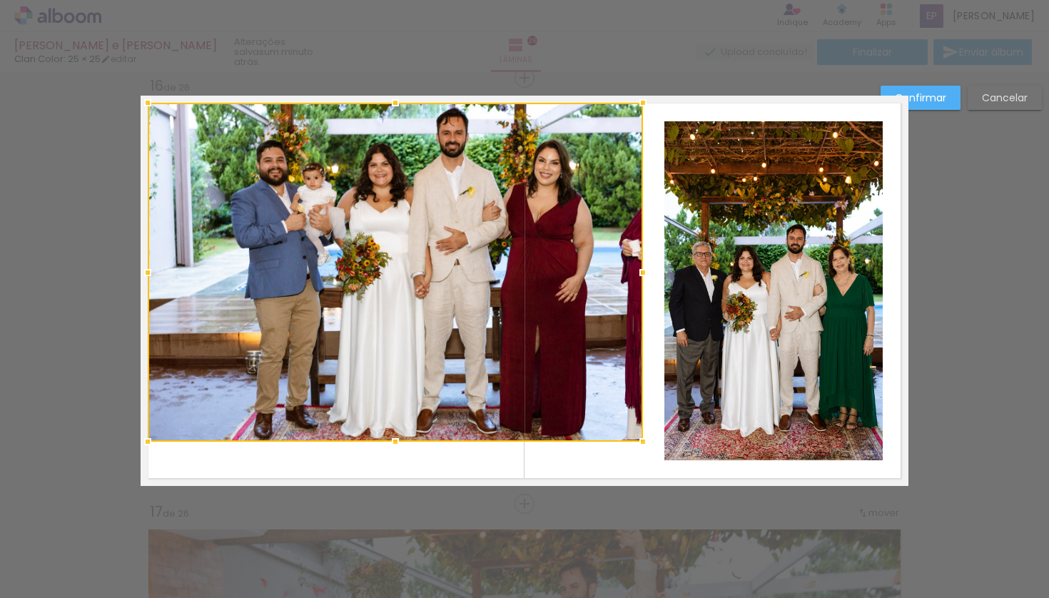
drag, startPoint x: 260, startPoint y: 214, endPoint x: 243, endPoint y: 196, distance: 25.3
click at [243, 196] on div at bounding box center [395, 272] width 495 height 339
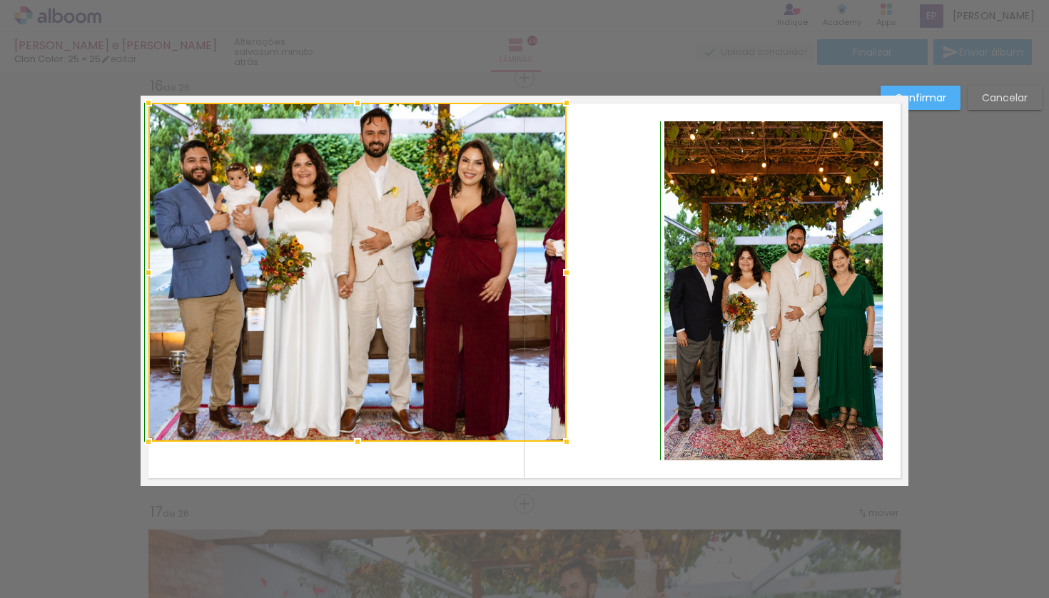
drag, startPoint x: 635, startPoint y: 441, endPoint x: 558, endPoint y: 445, distance: 77.2
click at [558, 445] on div at bounding box center [566, 441] width 29 height 29
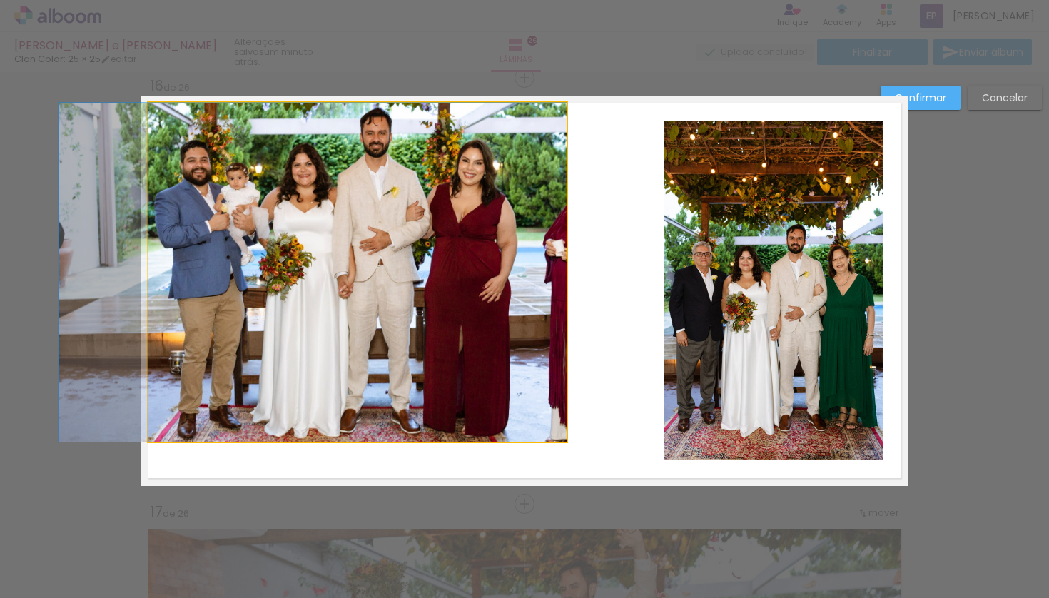
click at [536, 292] on quentale-photo at bounding box center [357, 272] width 418 height 339
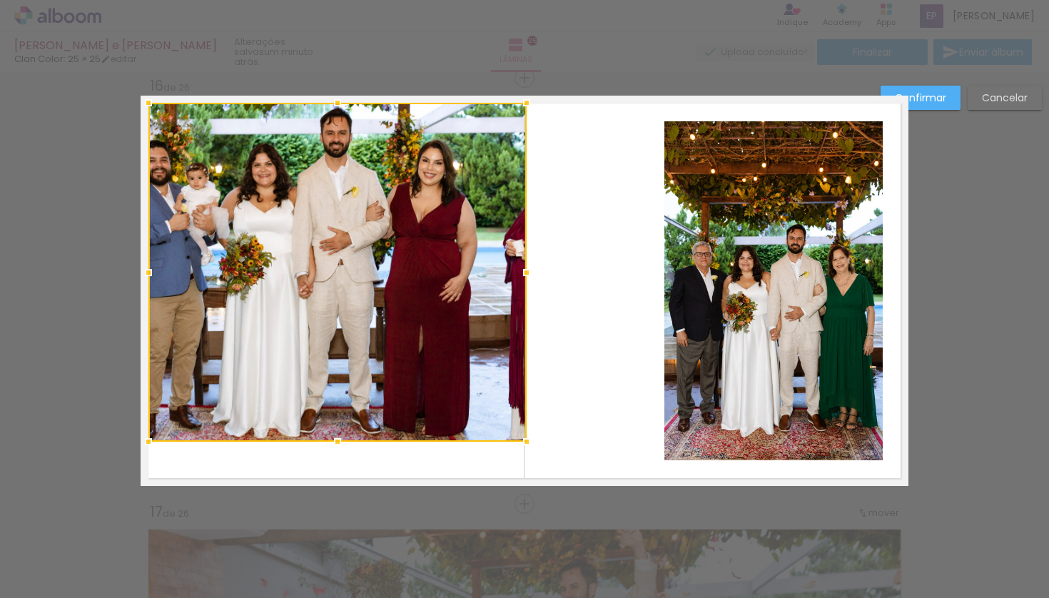
drag, startPoint x: 557, startPoint y: 274, endPoint x: 508, endPoint y: 290, distance: 51.7
click at [519, 278] on div at bounding box center [526, 272] width 29 height 29
click at [0, 0] on slot "Confirmar" at bounding box center [0, 0] width 0 height 0
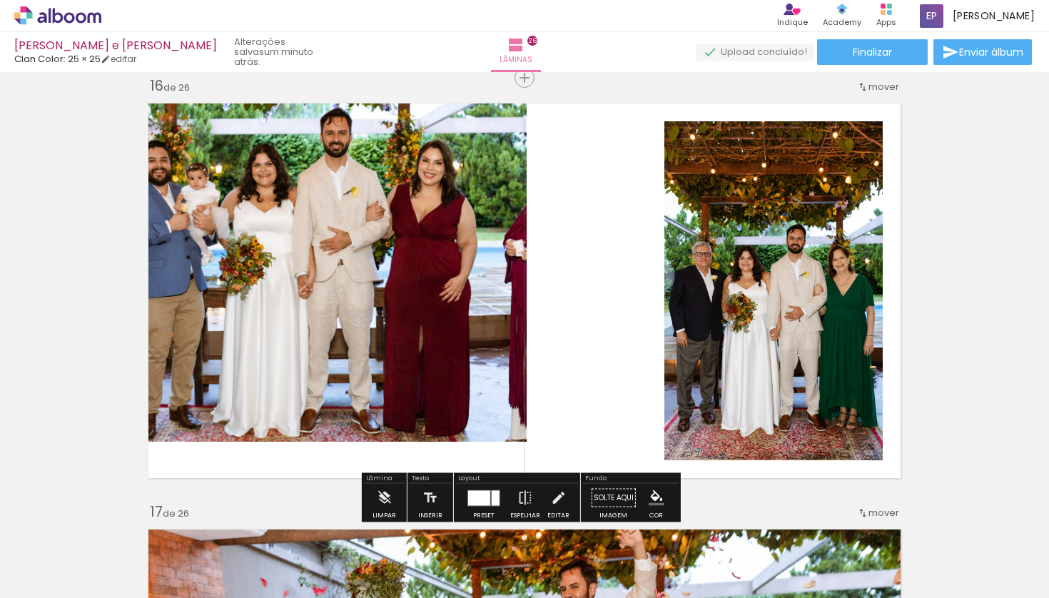
click at [328, 280] on quentale-photo at bounding box center [337, 272] width 379 height 339
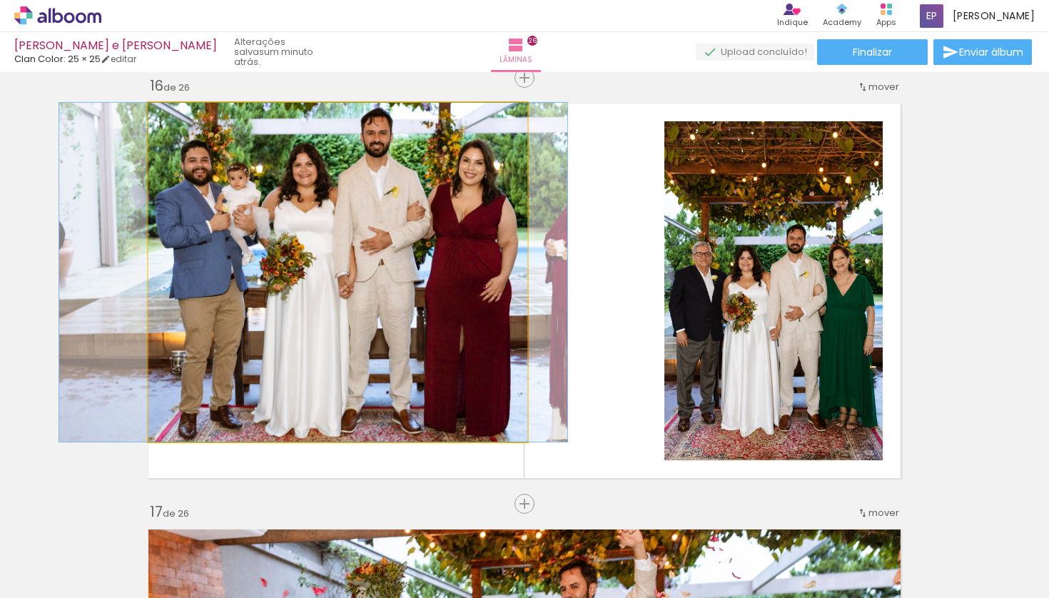
drag, startPoint x: 325, startPoint y: 280, endPoint x: 366, endPoint y: 278, distance: 40.7
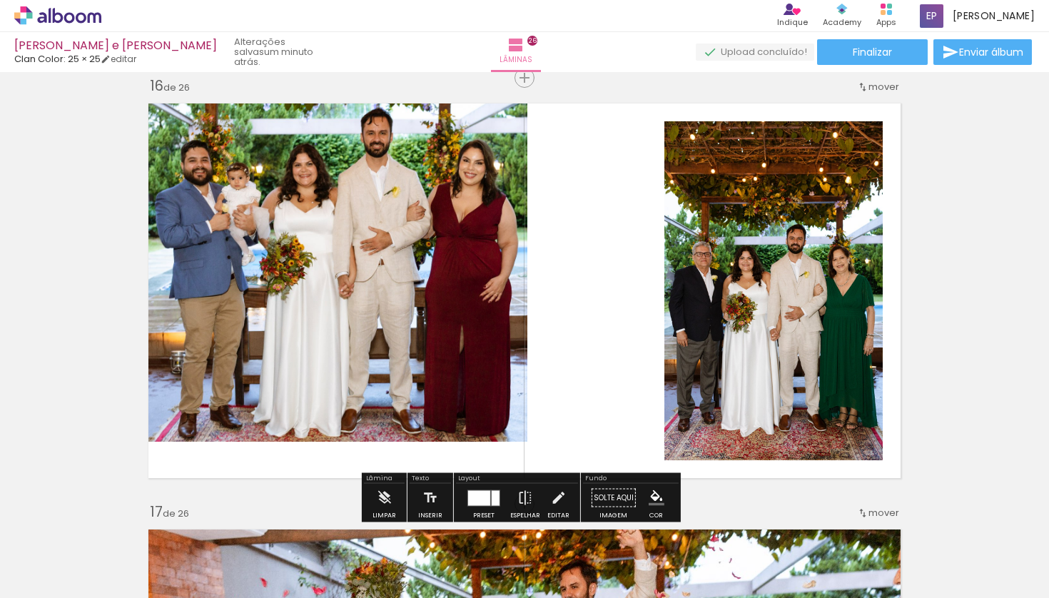
click at [449, 300] on quentale-photo at bounding box center [337, 272] width 379 height 339
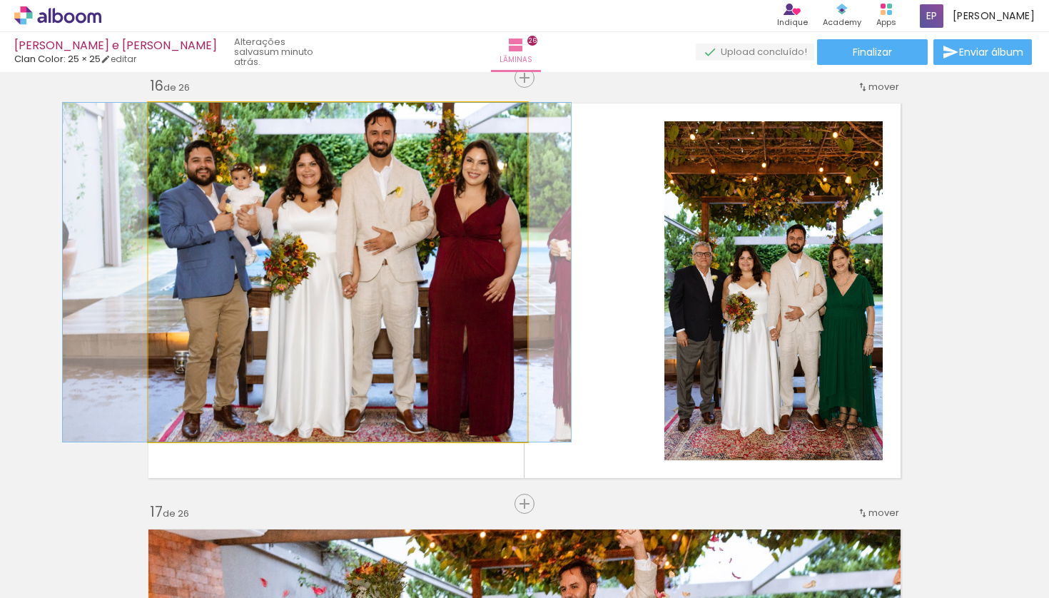
drag, startPoint x: 284, startPoint y: 240, endPoint x: 288, endPoint y: 255, distance: 16.1
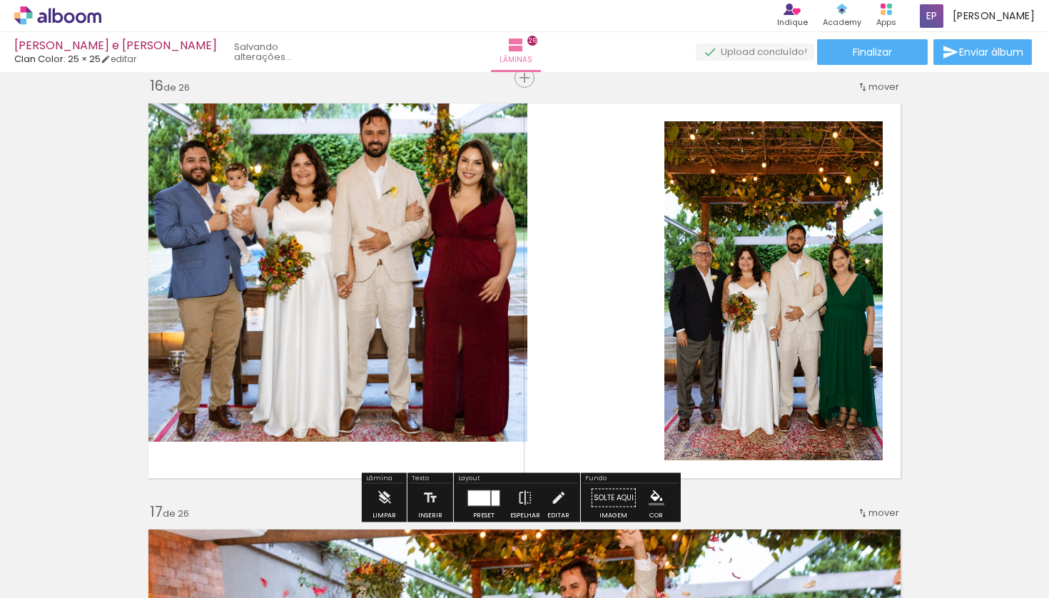
click at [295, 256] on quentale-photo at bounding box center [337, 272] width 379 height 339
click at [313, 256] on quentale-photo at bounding box center [337, 272] width 379 height 339
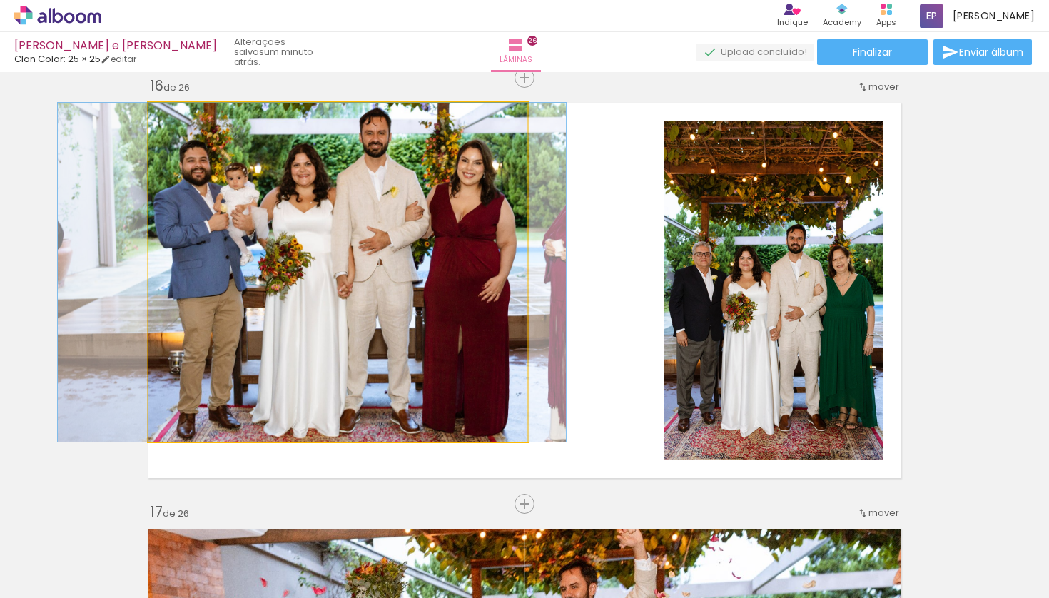
click at [313, 256] on quentale-photo at bounding box center [337, 272] width 379 height 339
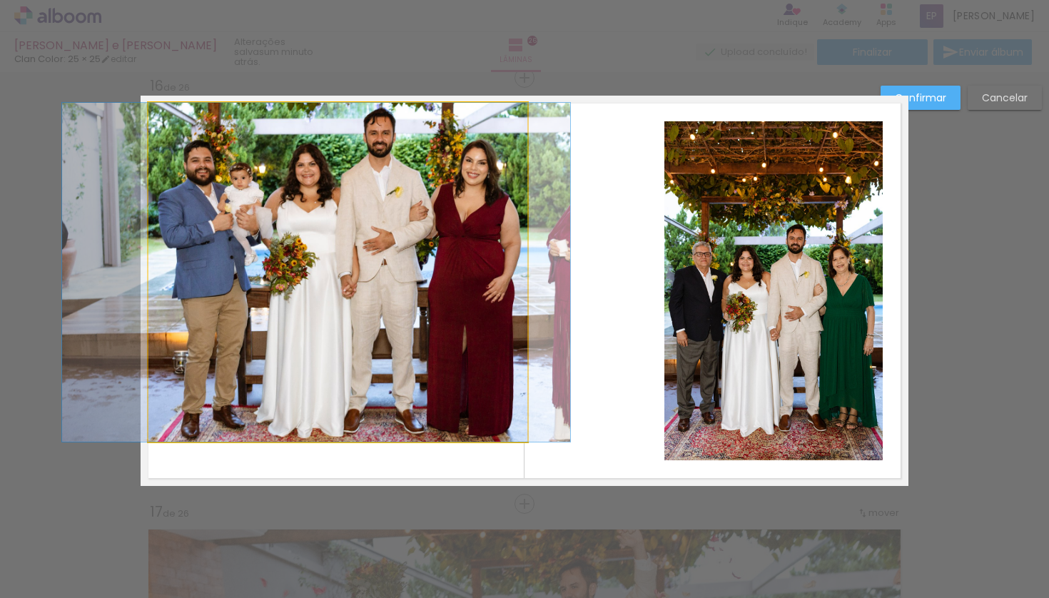
drag, startPoint x: 319, startPoint y: 258, endPoint x: 321, endPoint y: 270, distance: 13.0
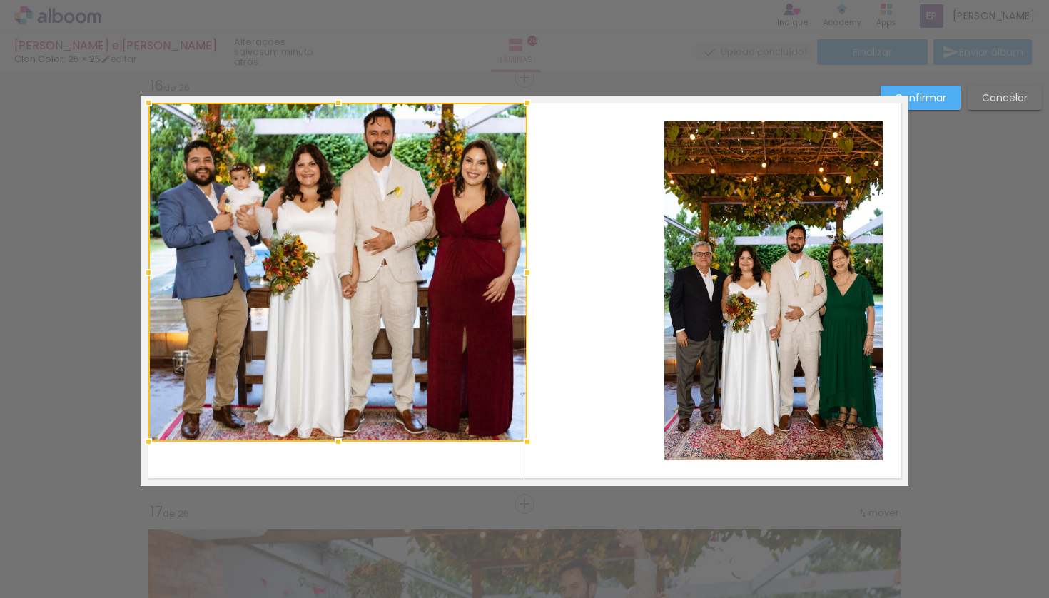
click at [333, 262] on div at bounding box center [337, 272] width 379 height 339
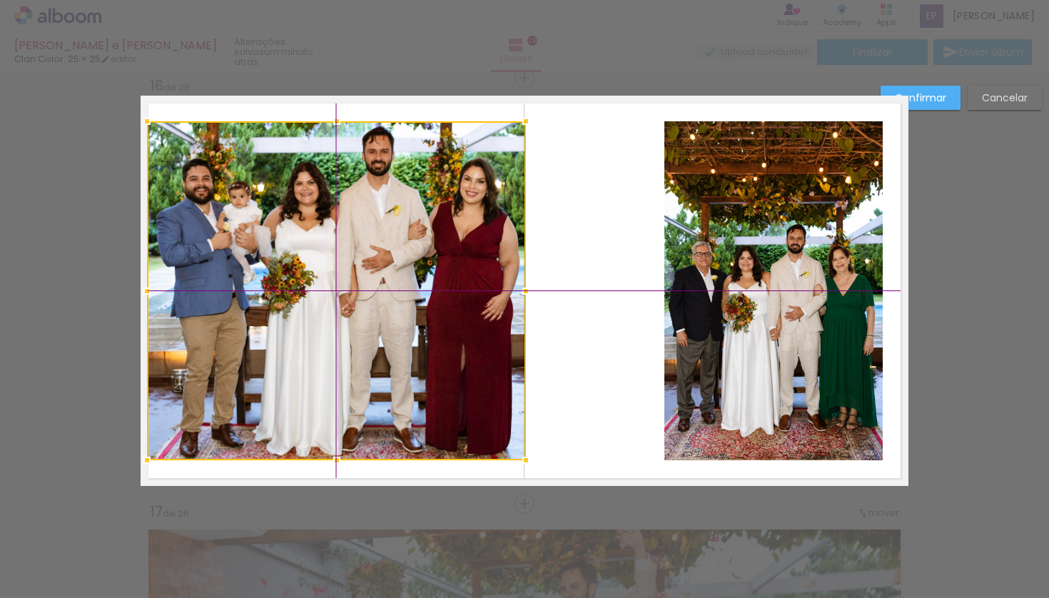
click at [338, 273] on div at bounding box center [336, 290] width 379 height 339
click at [592, 221] on quentale-layouter at bounding box center [525, 291] width 768 height 390
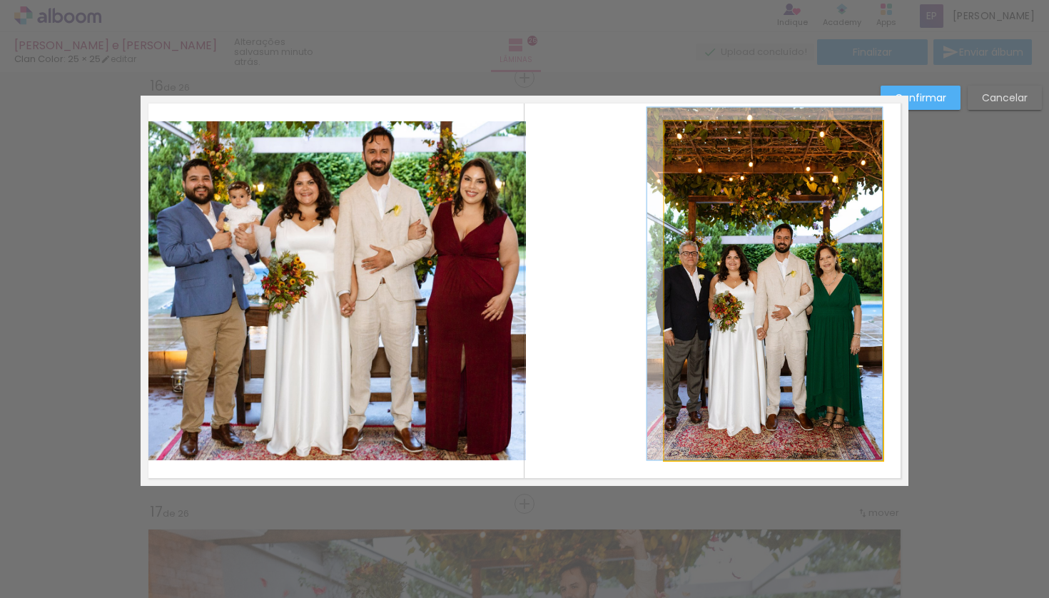
drag, startPoint x: 785, startPoint y: 251, endPoint x: 736, endPoint y: 246, distance: 49.6
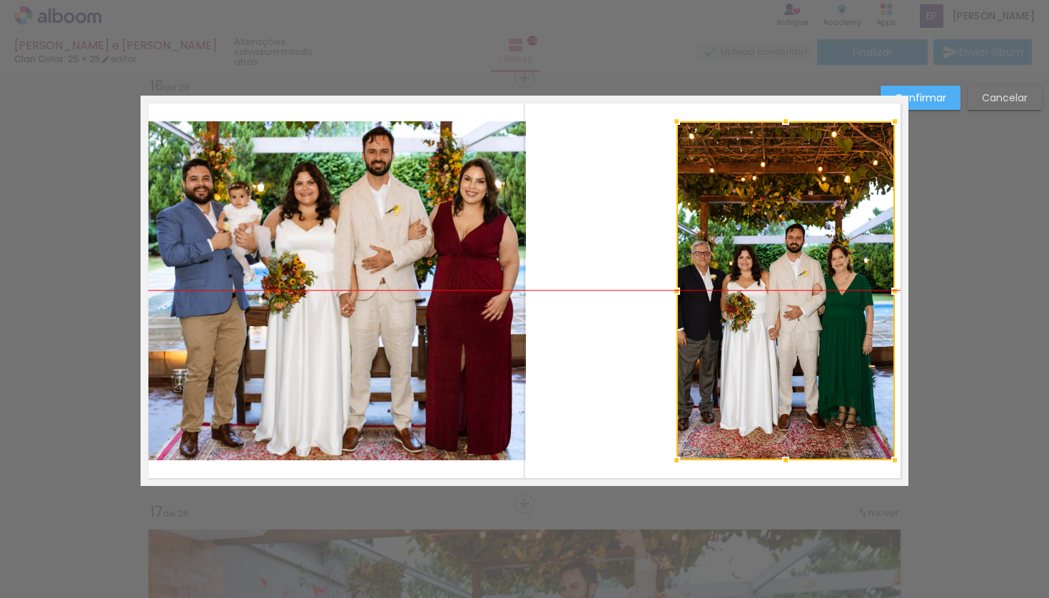
click at [780, 241] on div at bounding box center [786, 290] width 218 height 339
click at [781, 243] on div at bounding box center [786, 290] width 218 height 339
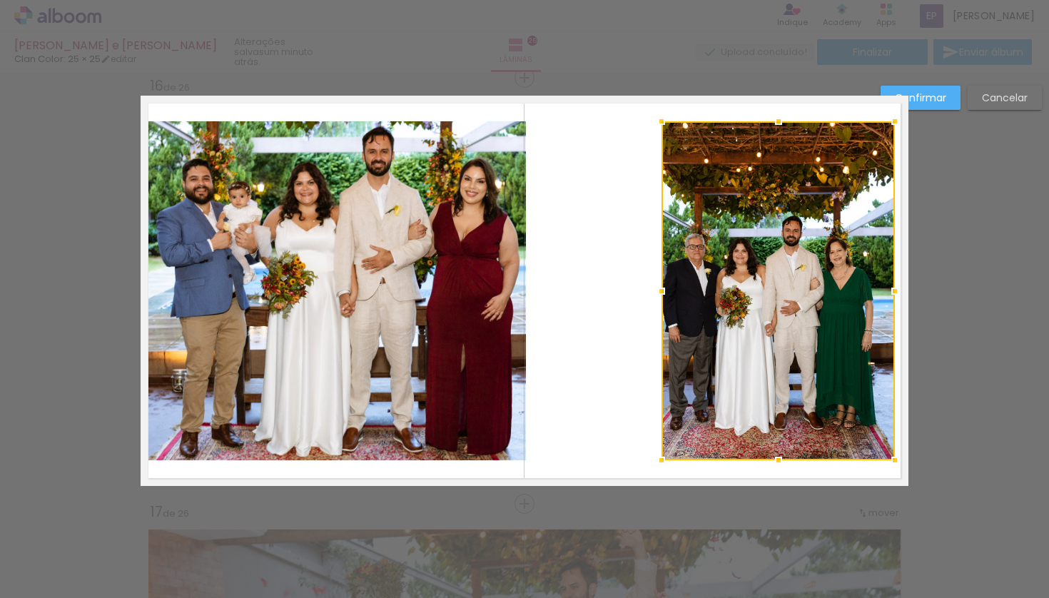
drag, startPoint x: 667, startPoint y: 292, endPoint x: 653, endPoint y: 294, distance: 14.4
click at [653, 294] on div at bounding box center [661, 291] width 29 height 29
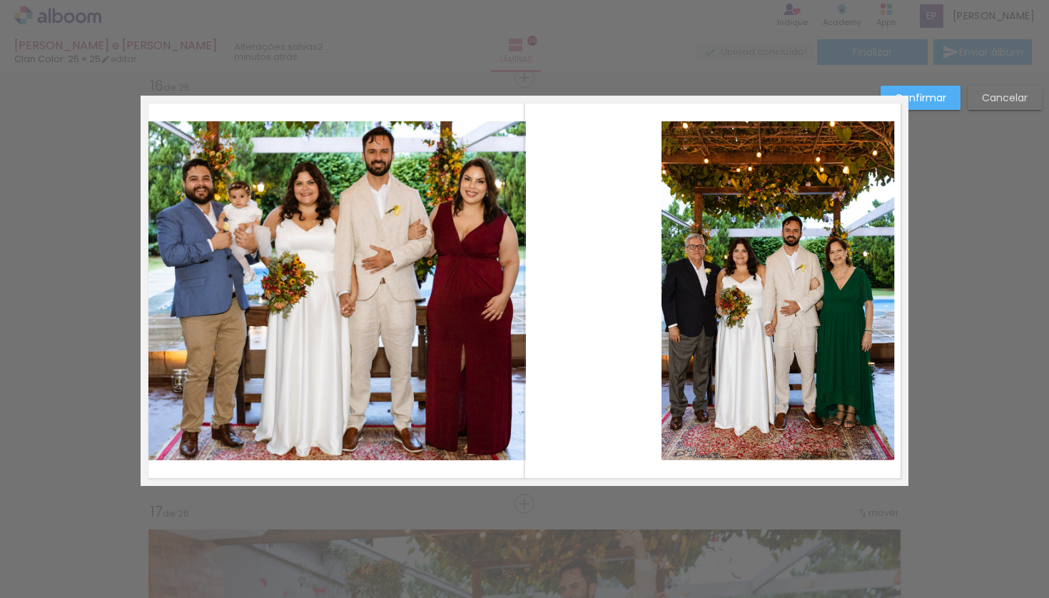
click at [788, 285] on quentale-photo at bounding box center [778, 290] width 233 height 339
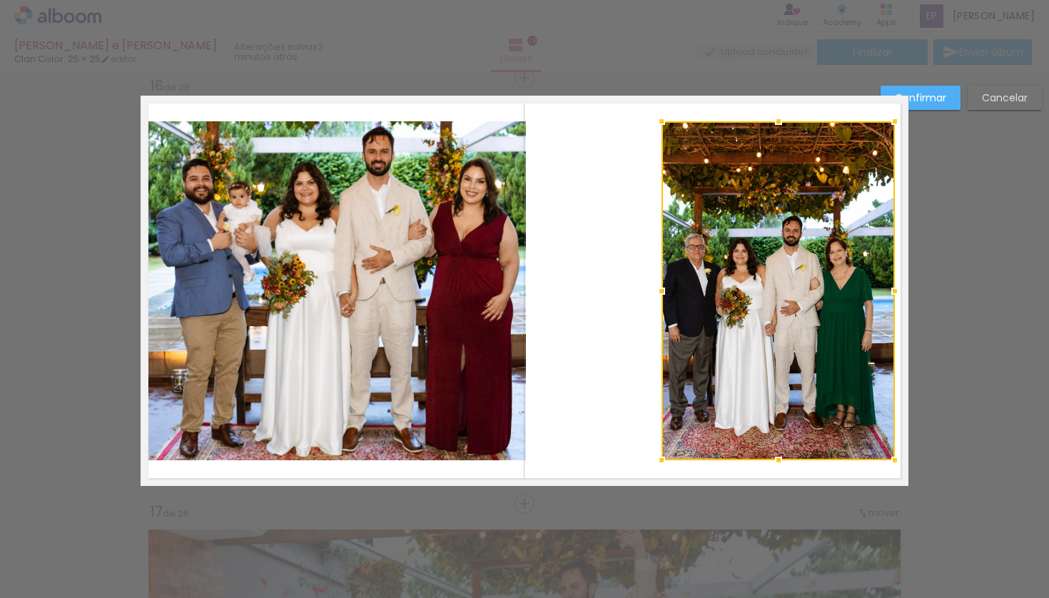
click at [788, 285] on div at bounding box center [778, 290] width 233 height 339
click at [787, 285] on div at bounding box center [778, 290] width 233 height 339
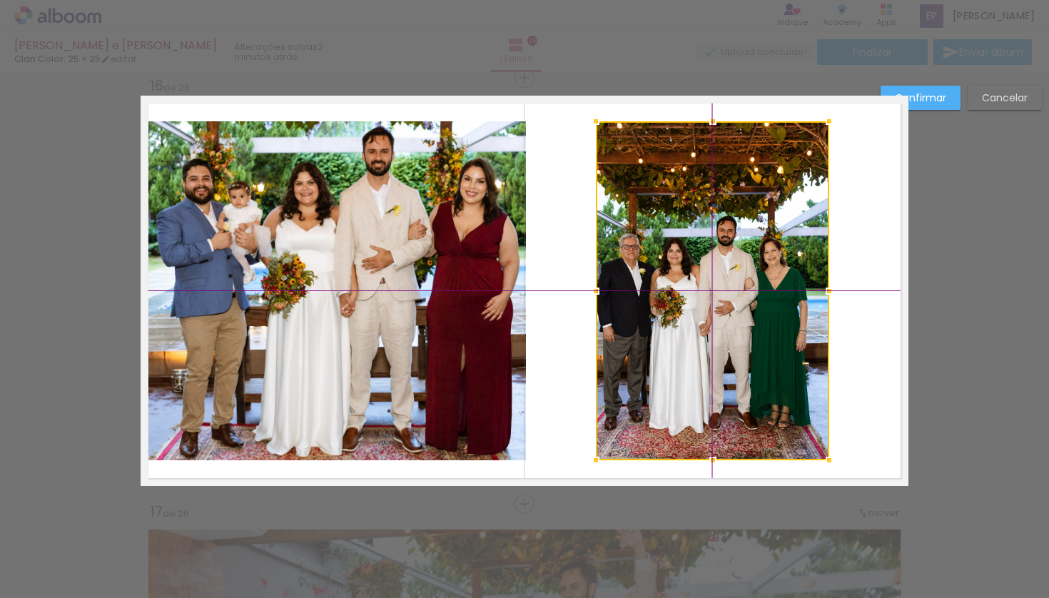
drag, startPoint x: 788, startPoint y: 285, endPoint x: 739, endPoint y: 292, distance: 49.1
click at [739, 292] on div at bounding box center [712, 290] width 233 height 339
click at [0, 0] on slot "Confirmar" at bounding box center [0, 0] width 0 height 0
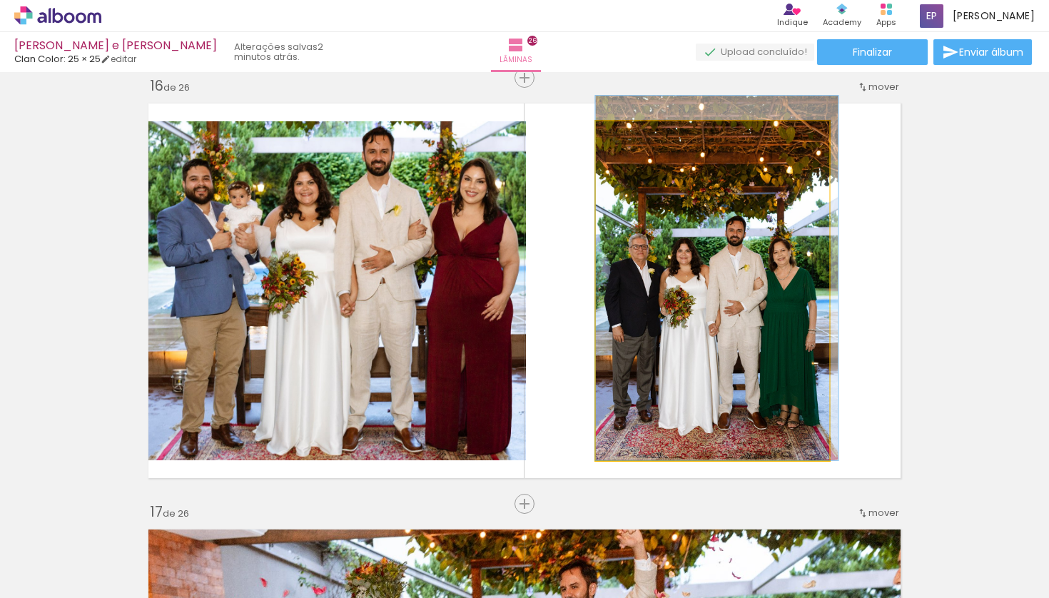
drag, startPoint x: 722, startPoint y: 260, endPoint x: 732, endPoint y: 259, distance: 10.7
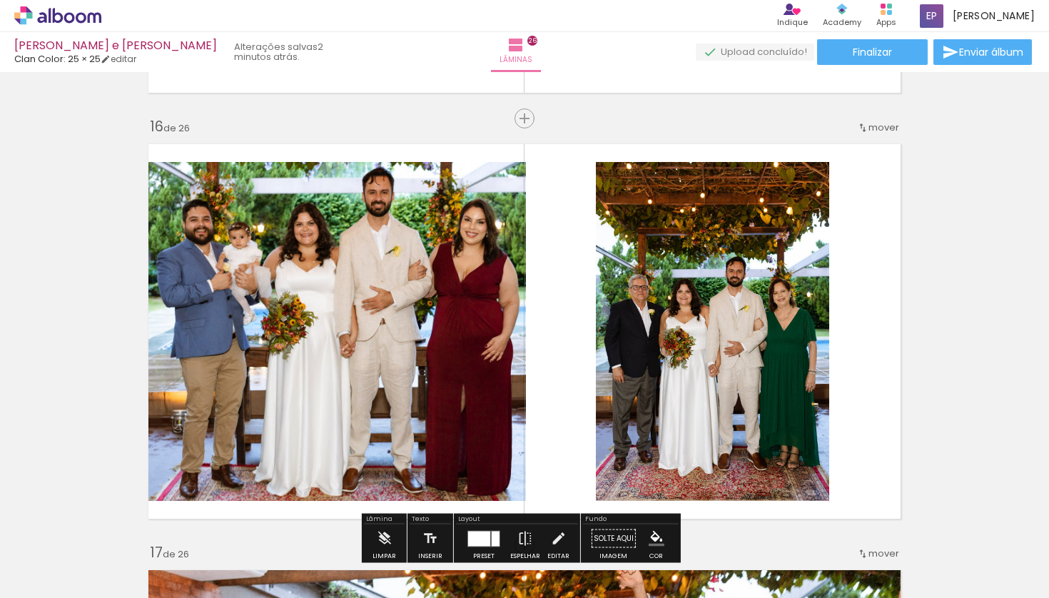
scroll to position [6369, 0]
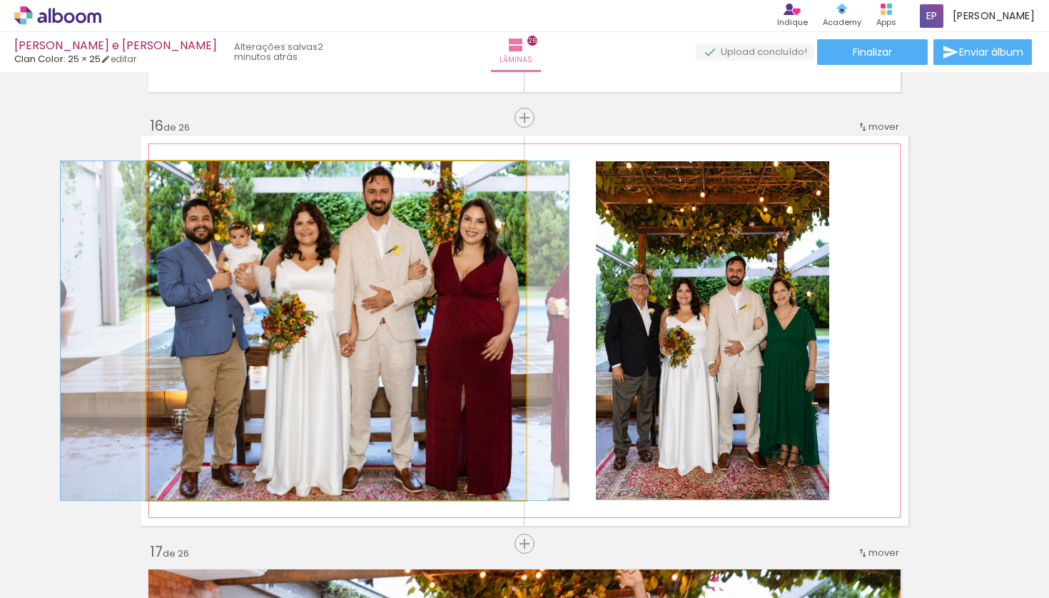
click at [358, 318] on quentale-photo at bounding box center [336, 330] width 379 height 339
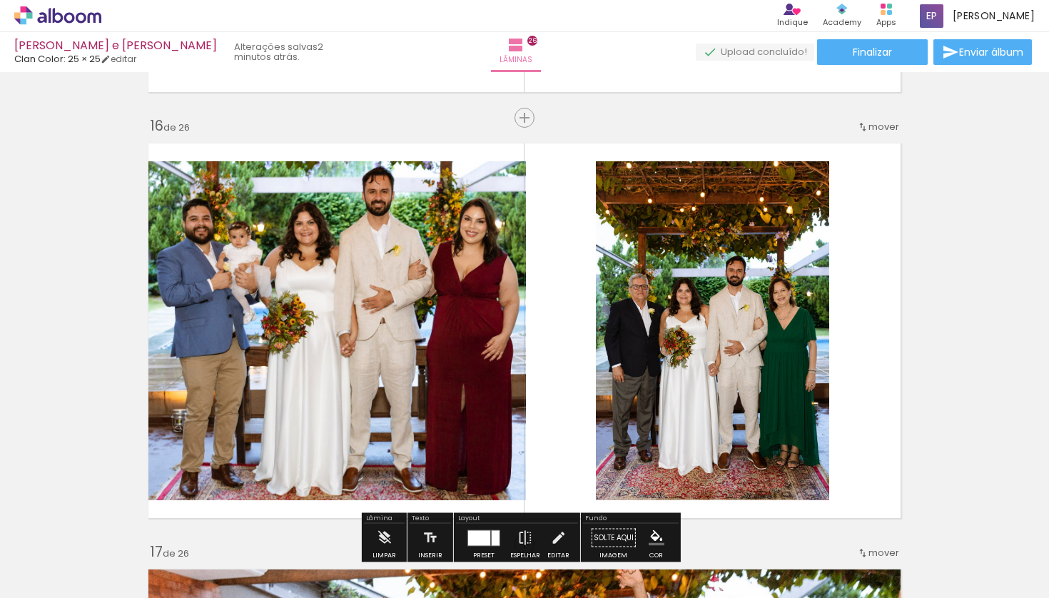
click at [362, 314] on quentale-photo at bounding box center [336, 330] width 379 height 339
click at [362, 315] on quentale-photo at bounding box center [336, 330] width 379 height 339
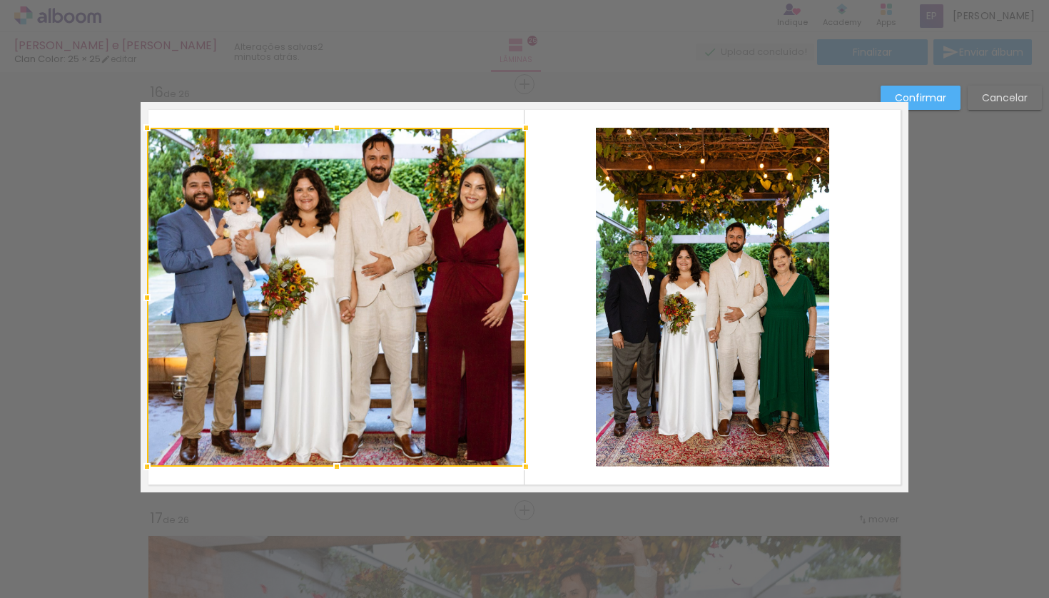
scroll to position [6409, 0]
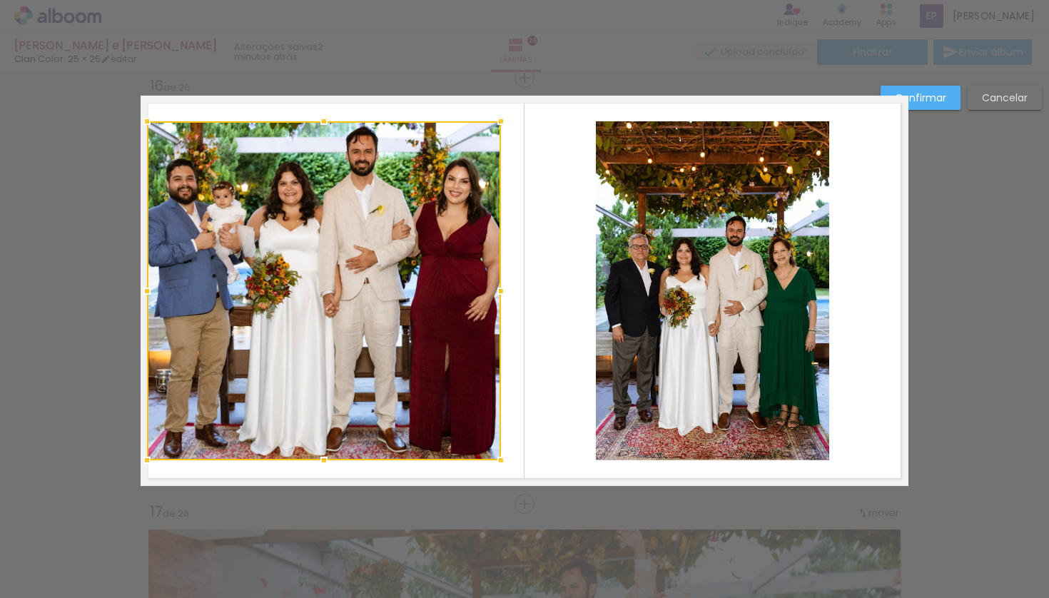
drag, startPoint x: 517, startPoint y: 291, endPoint x: 478, endPoint y: 288, distance: 39.4
click at [477, 293] on div at bounding box center [324, 290] width 354 height 339
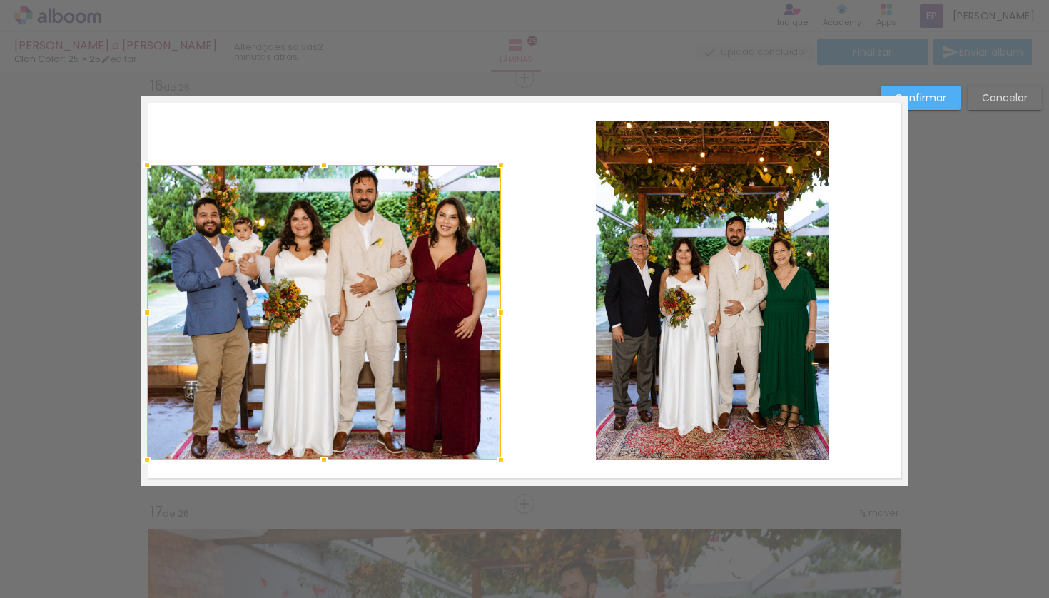
drag, startPoint x: 318, startPoint y: 127, endPoint x: 324, endPoint y: 158, distance: 31.2
click at [323, 166] on div at bounding box center [324, 165] width 29 height 29
click at [0, 0] on slot "Confirmar" at bounding box center [0, 0] width 0 height 0
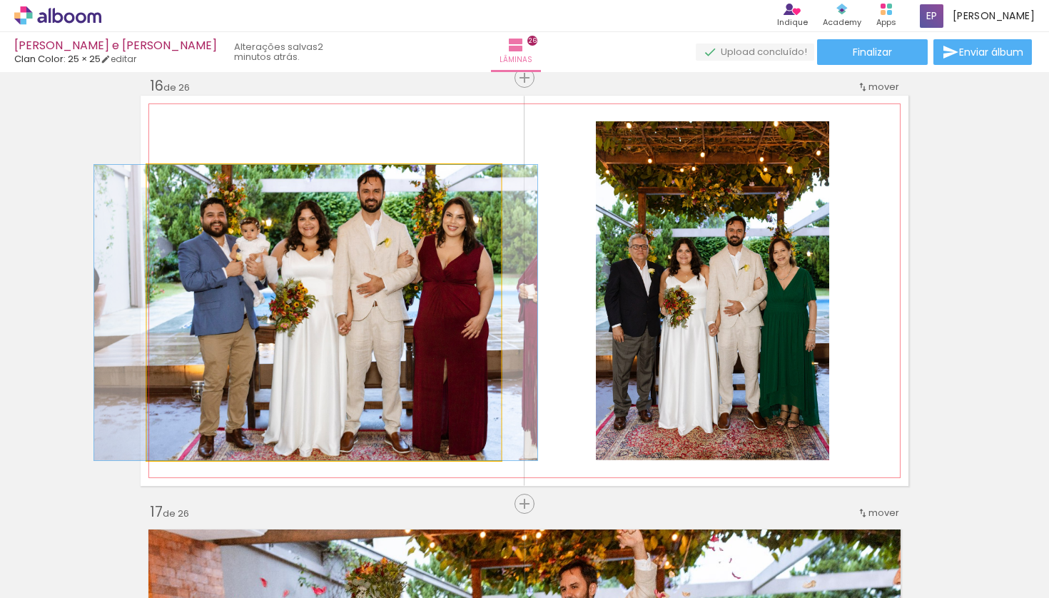
drag, startPoint x: 343, startPoint y: 341, endPoint x: 350, endPoint y: 328, distance: 15.3
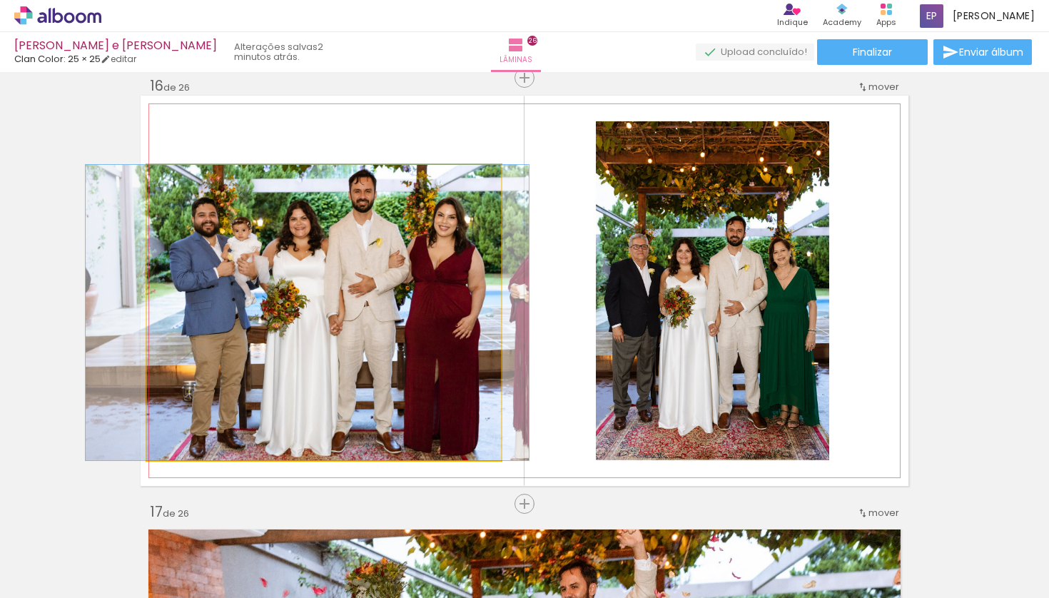
drag, startPoint x: 350, startPoint y: 326, endPoint x: 340, endPoint y: 326, distance: 10.0
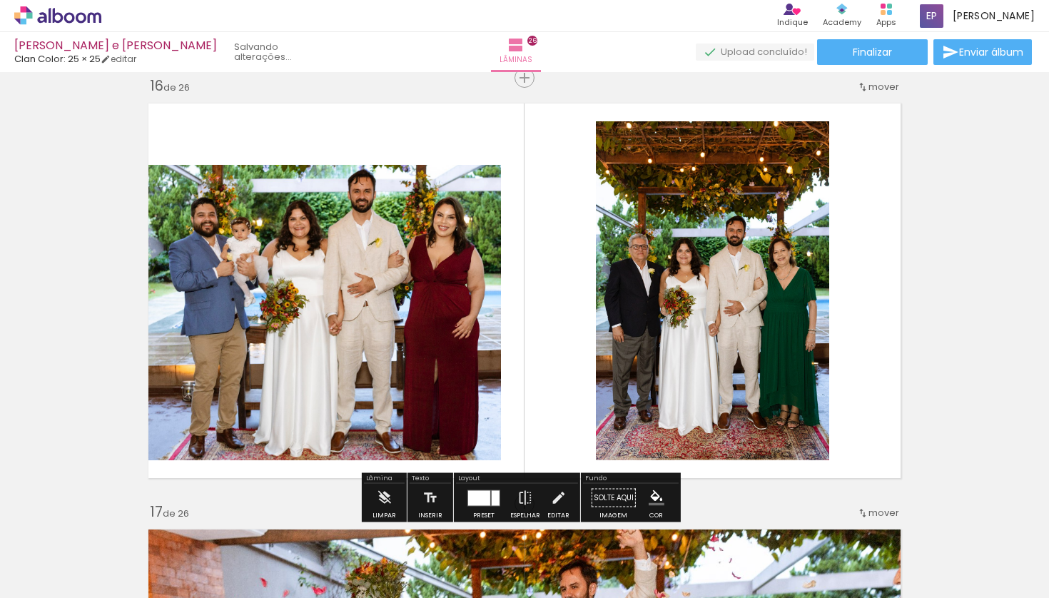
click at [357, 268] on quentale-photo at bounding box center [324, 312] width 354 height 295
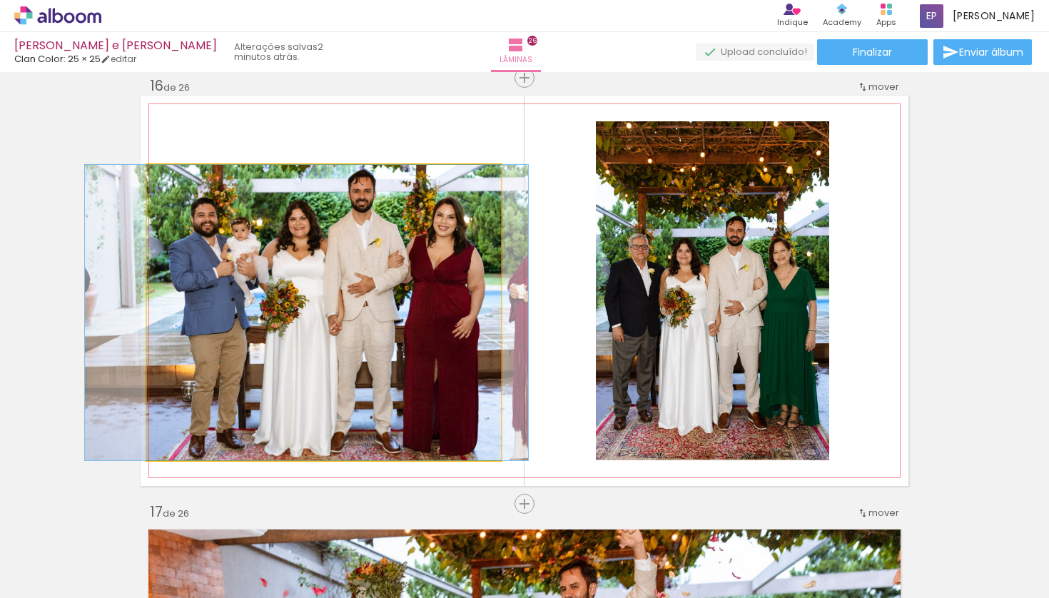
click at [358, 268] on quentale-photo at bounding box center [324, 312] width 354 height 295
click at [357, 269] on quentale-photo at bounding box center [324, 312] width 354 height 295
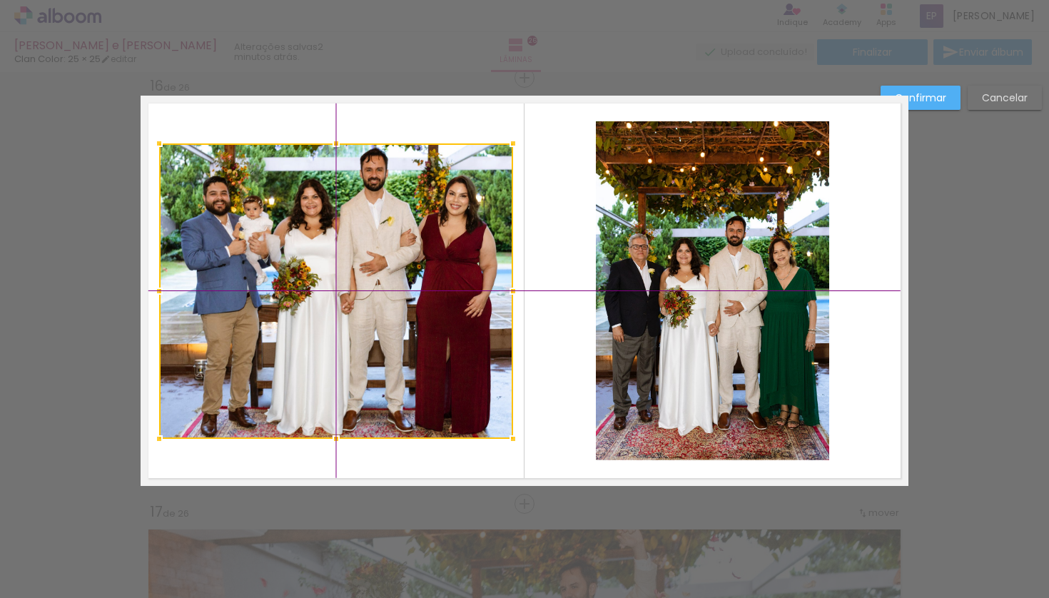
click at [356, 275] on div at bounding box center [336, 290] width 354 height 295
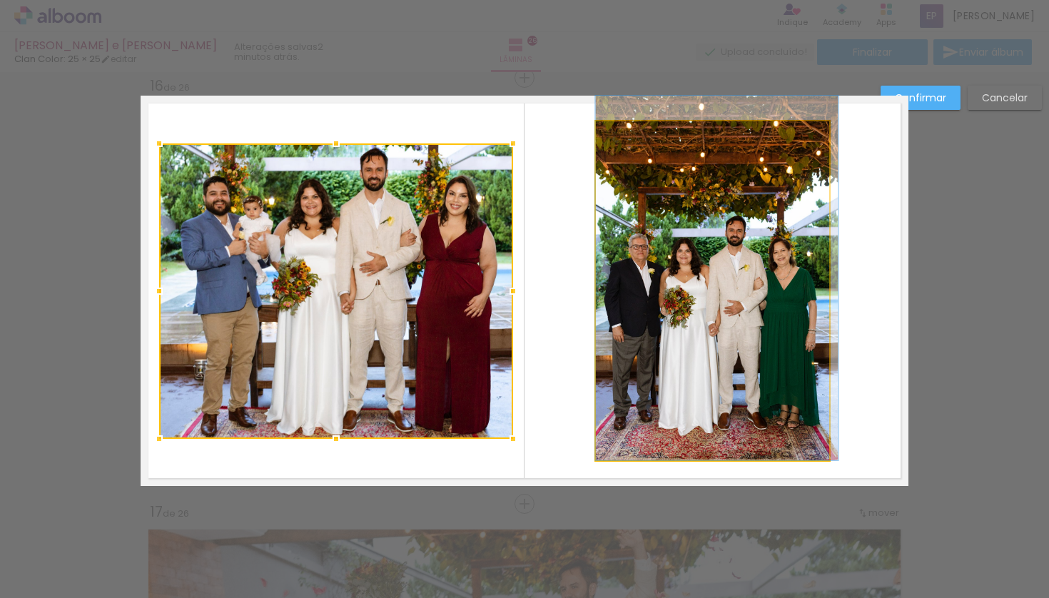
click at [707, 157] on quentale-photo at bounding box center [712, 290] width 233 height 339
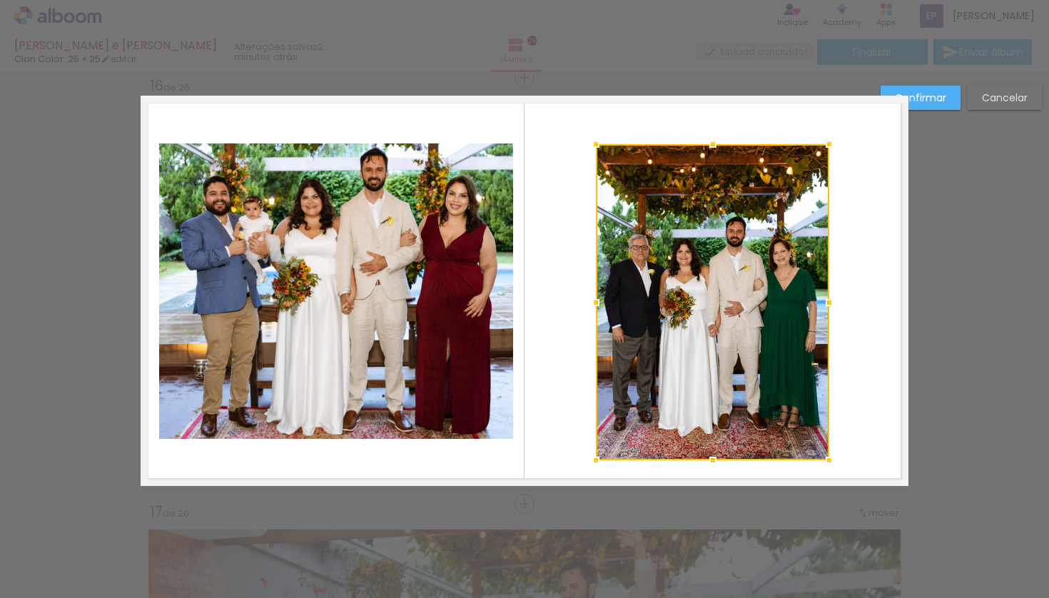
drag, startPoint x: 705, startPoint y: 123, endPoint x: 704, endPoint y: 131, distance: 7.2
click at [704, 131] on div at bounding box center [713, 144] width 29 height 29
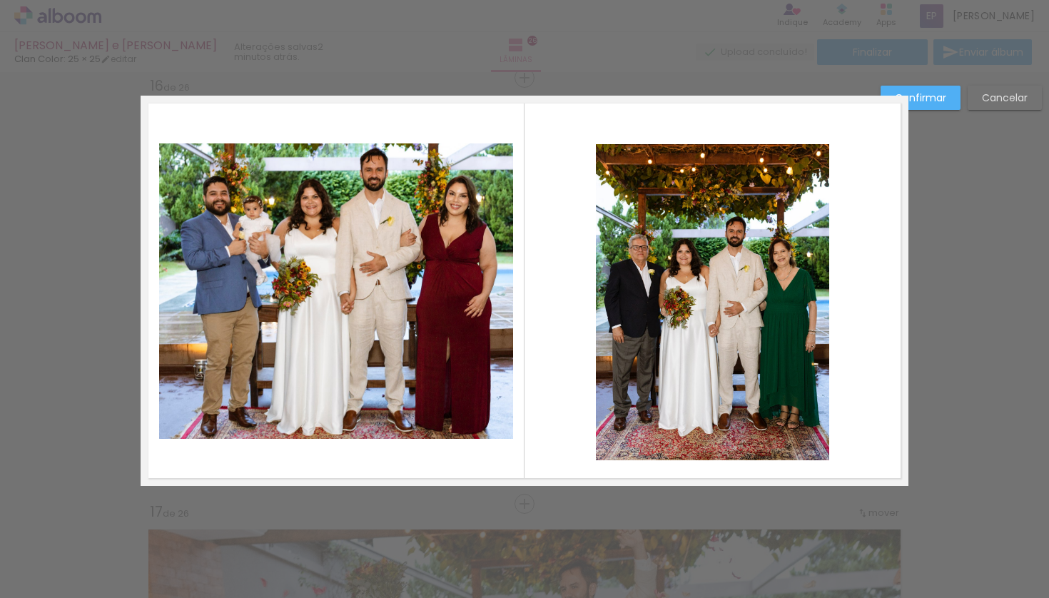
click at [717, 455] on quentale-photo at bounding box center [712, 302] width 233 height 317
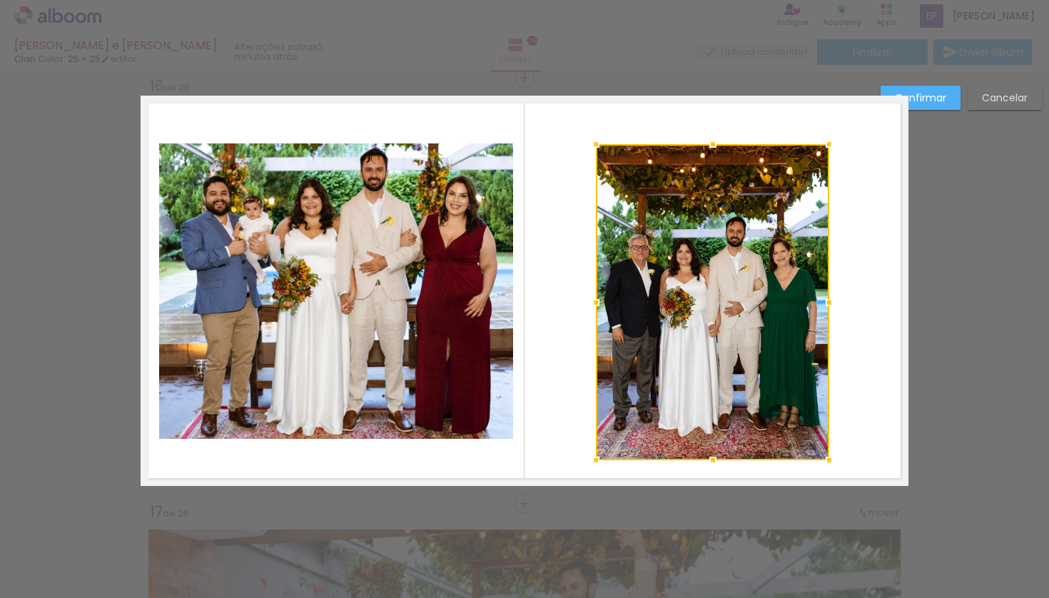
click at [716, 454] on div at bounding box center [713, 460] width 29 height 29
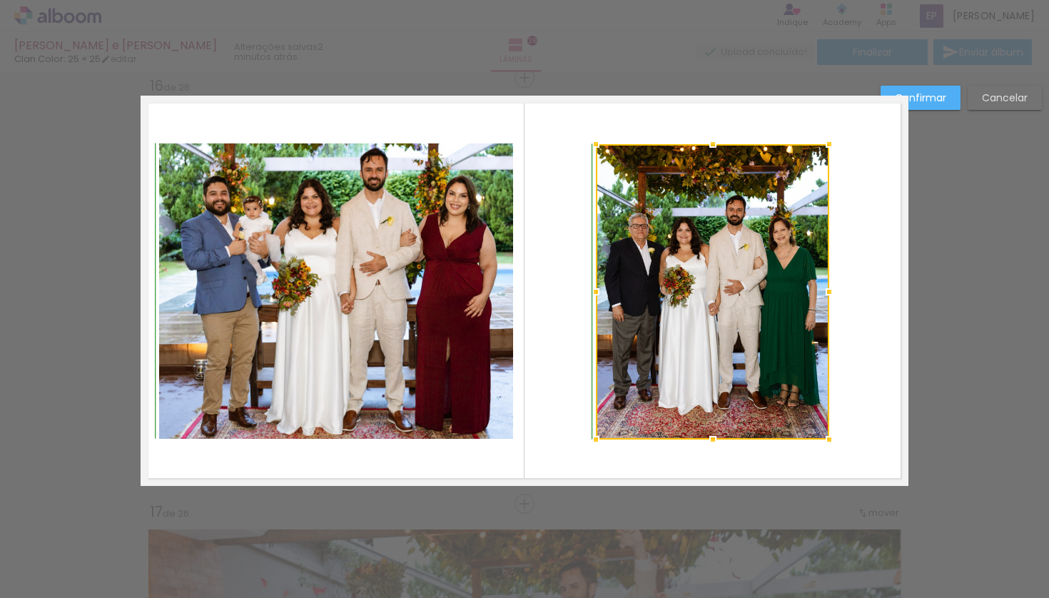
drag, startPoint x: 703, startPoint y: 458, endPoint x: 702, endPoint y: 440, distance: 17.9
click at [702, 440] on div at bounding box center [713, 439] width 29 height 29
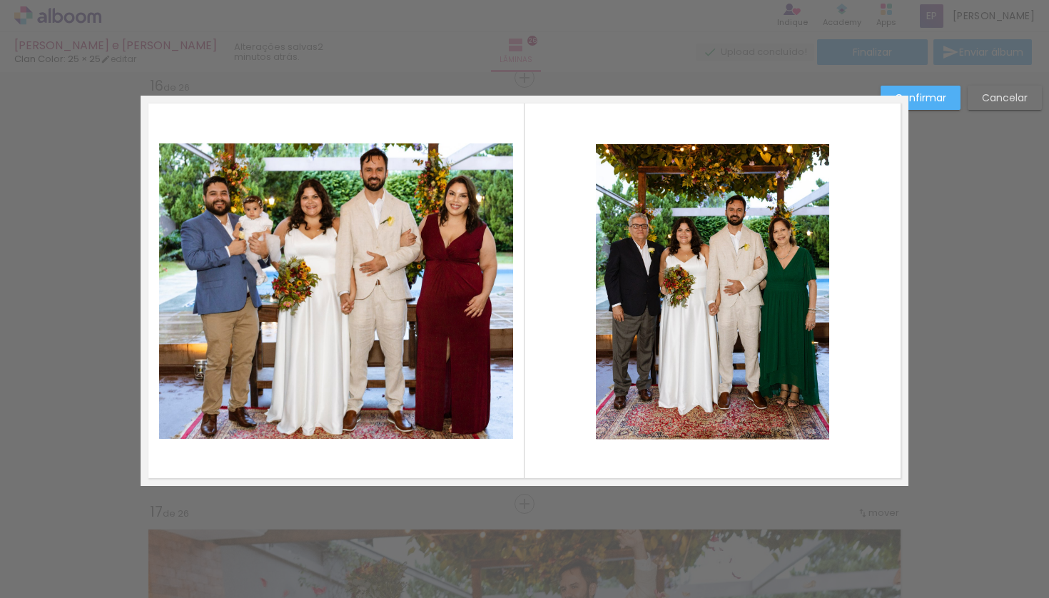
click at [0, 0] on slot "Confirmar" at bounding box center [0, 0] width 0 height 0
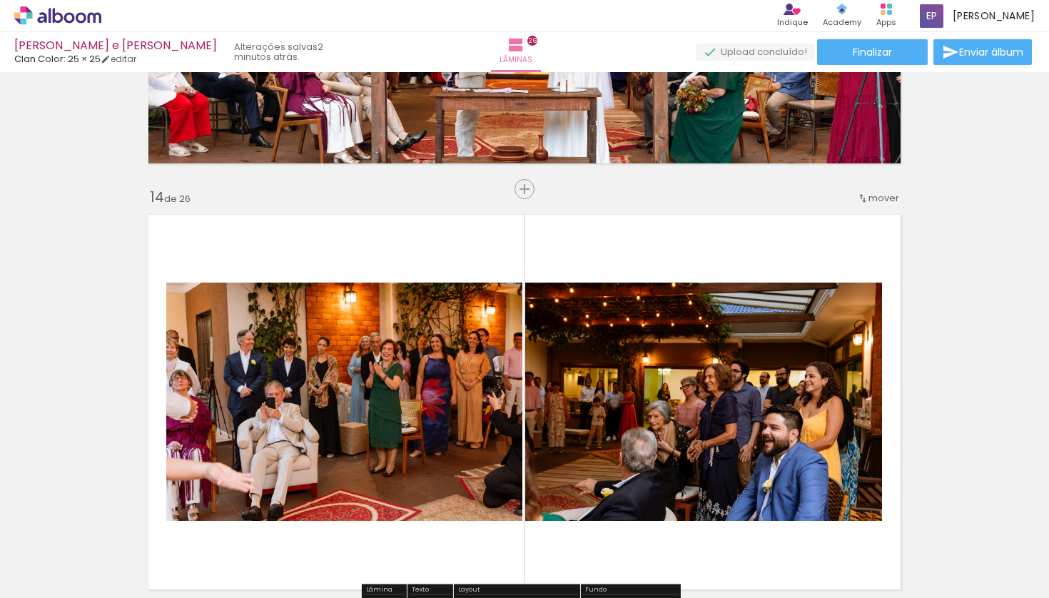
scroll to position [5441, 0]
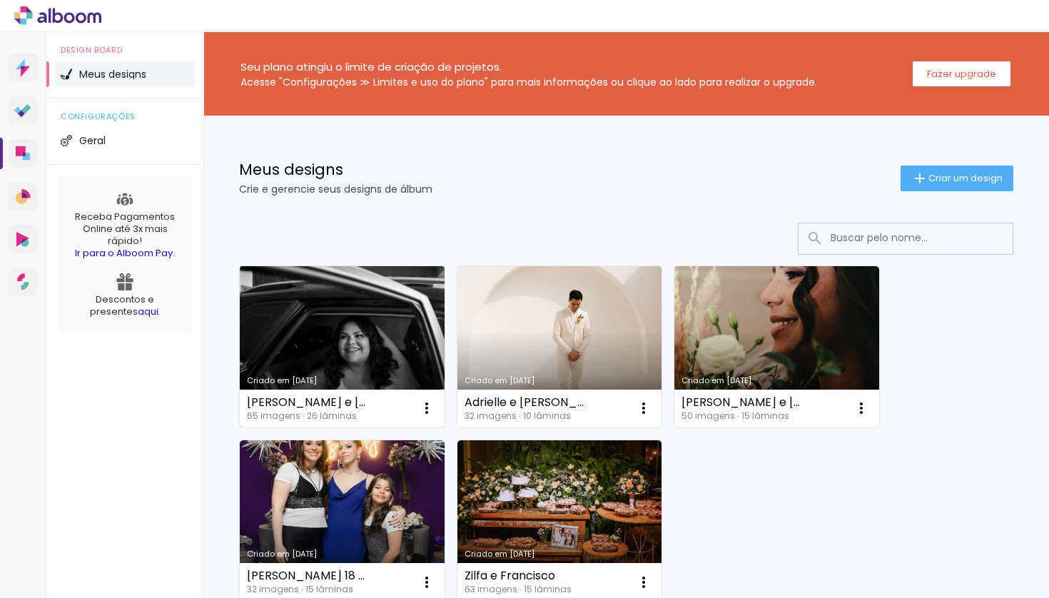
click at [369, 303] on link "Criado em [DATE]" at bounding box center [342, 346] width 205 height 161
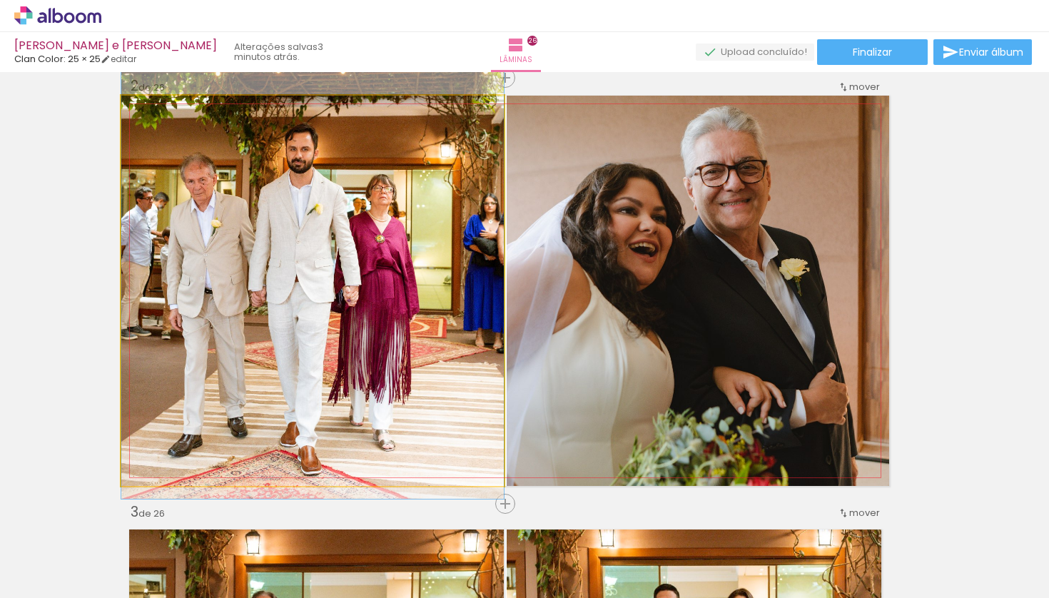
drag, startPoint x: 287, startPoint y: 282, endPoint x: 298, endPoint y: 262, distance: 23.0
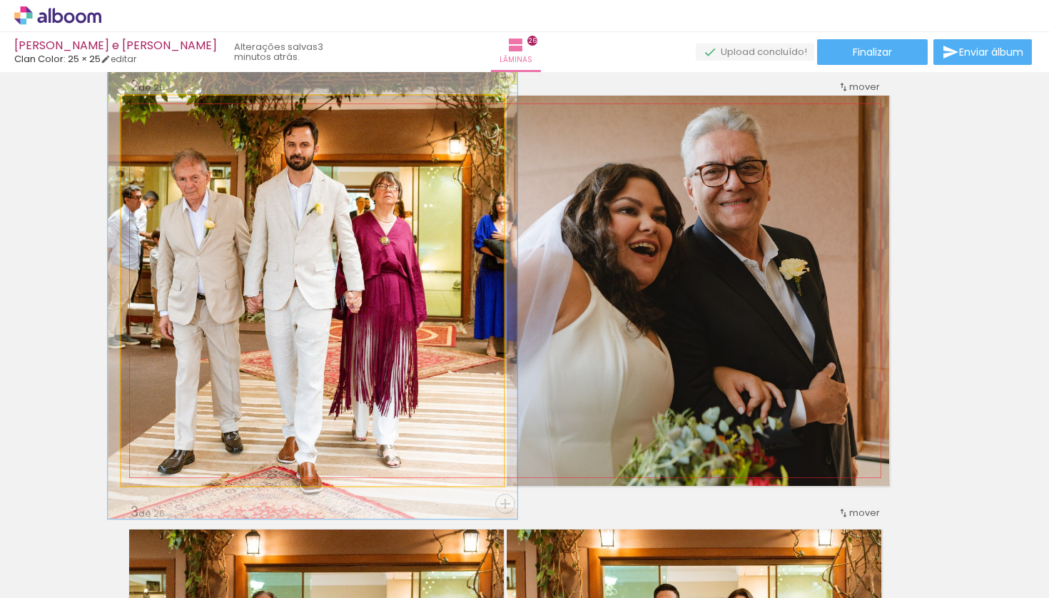
click at [153, 113] on div at bounding box center [158, 110] width 13 height 13
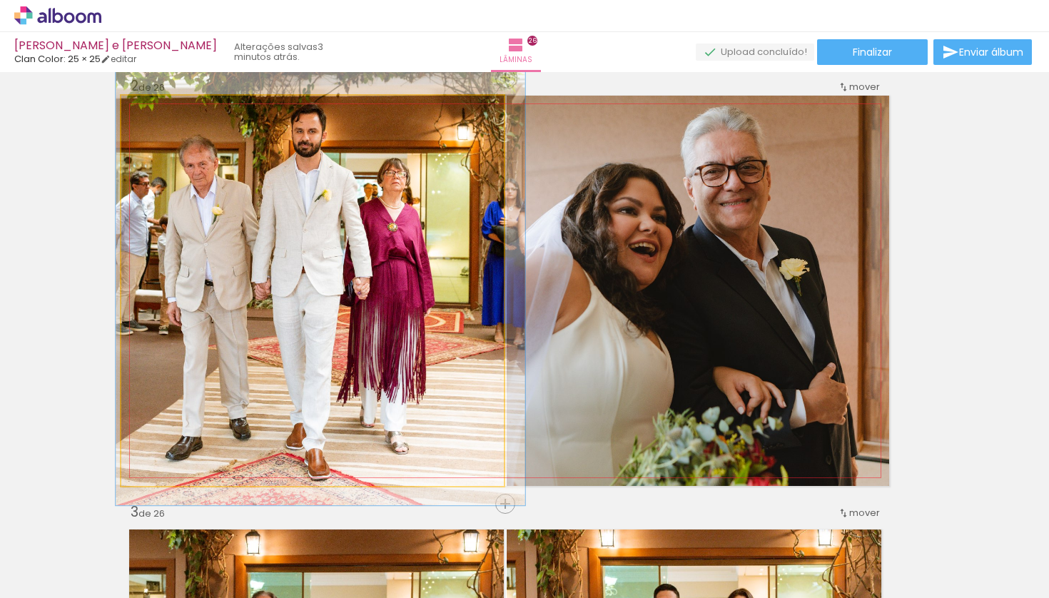
drag, startPoint x: 308, startPoint y: 229, endPoint x: 315, endPoint y: 221, distance: 11.1
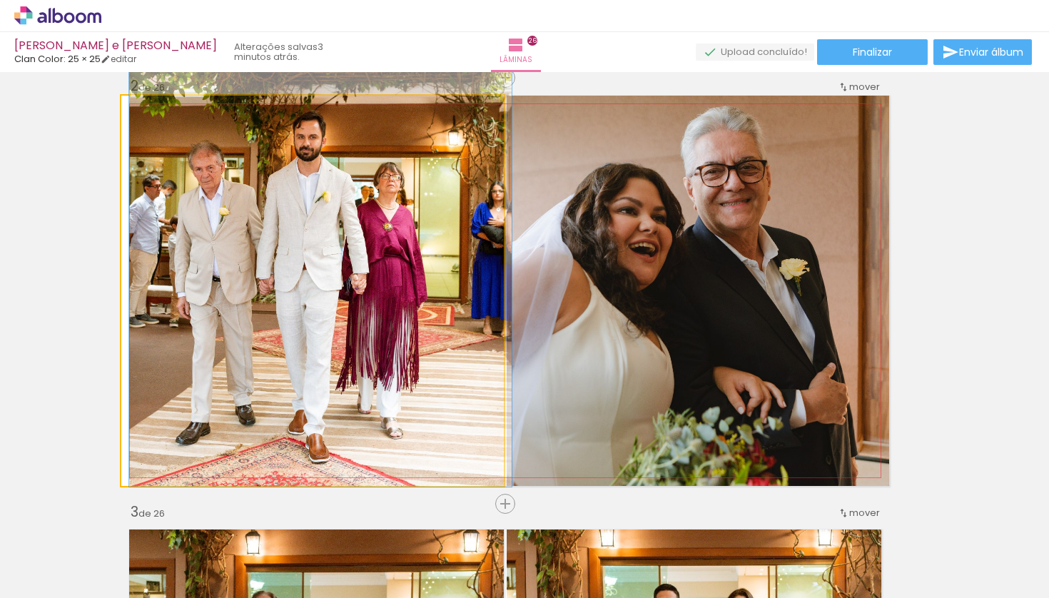
drag, startPoint x: 154, startPoint y: 116, endPoint x: 172, endPoint y: 130, distance: 22.8
type paper-slider "100"
click at [146, 118] on div at bounding box center [154, 110] width 23 height 23
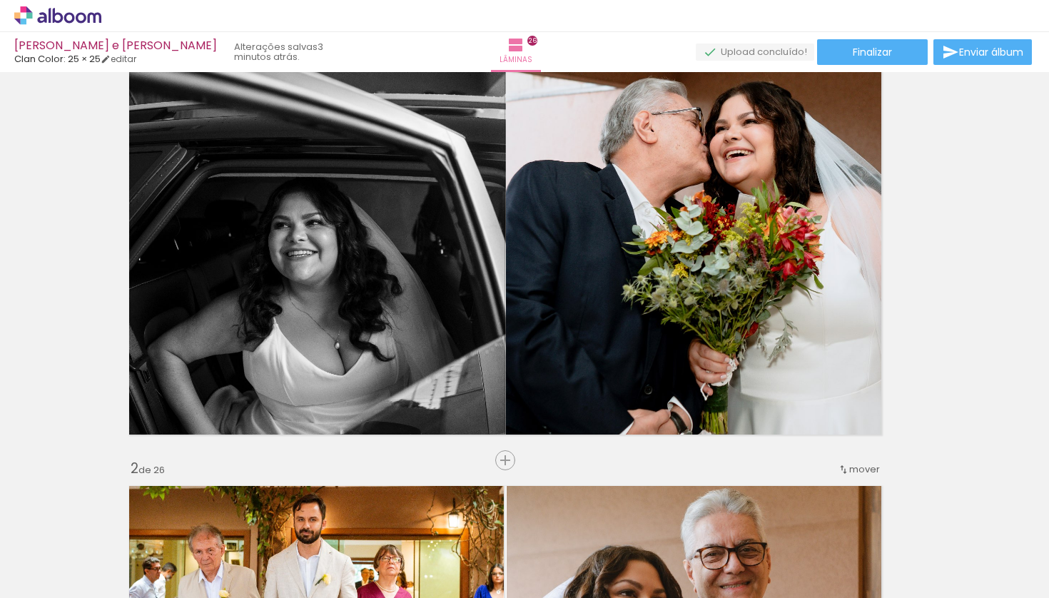
scroll to position [53, 19]
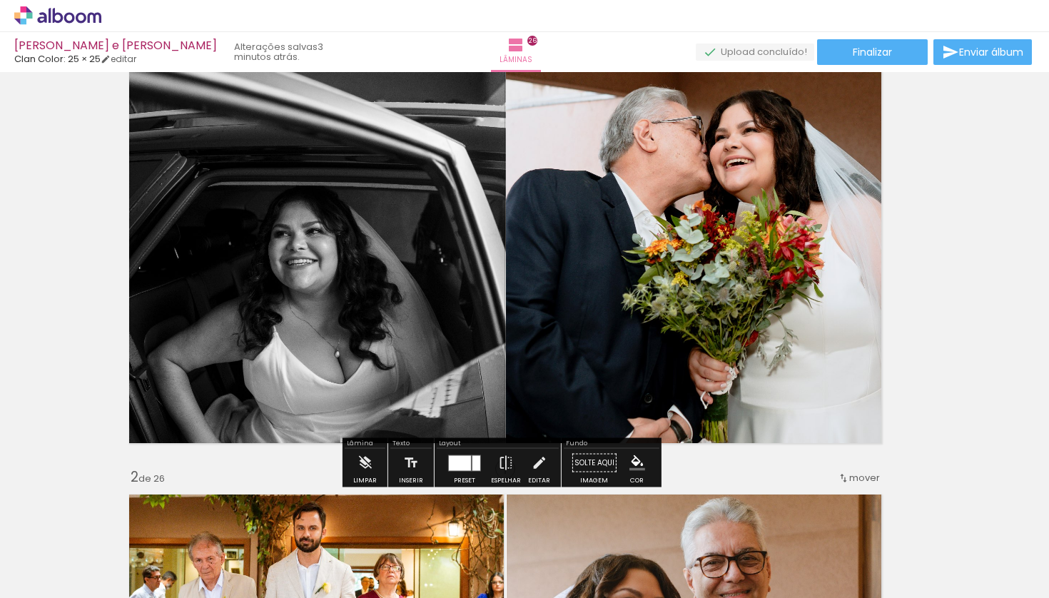
click at [452, 466] on div at bounding box center [460, 462] width 22 height 15
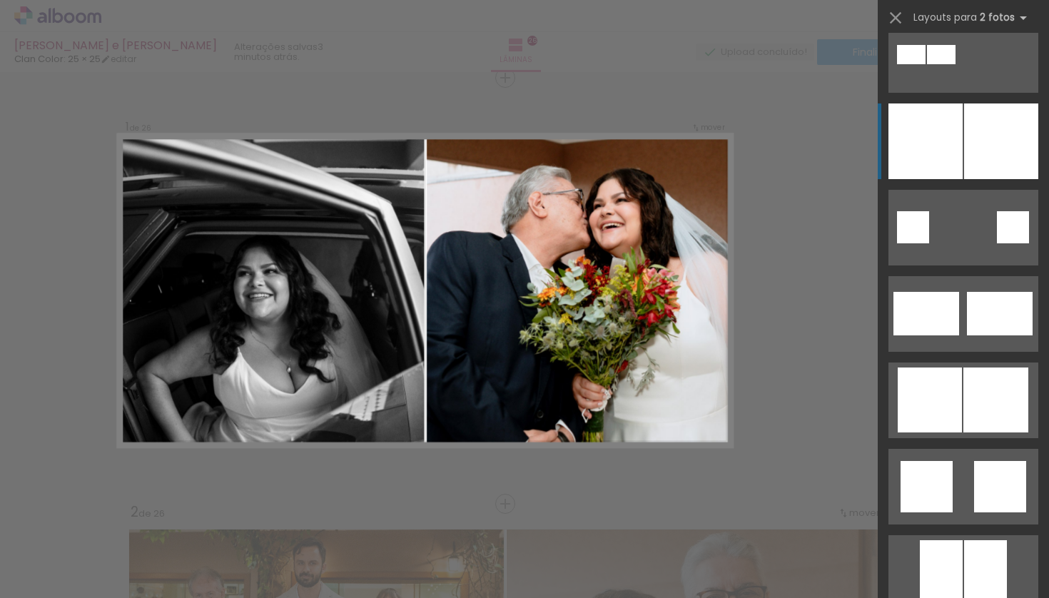
scroll to position [3134, 0]
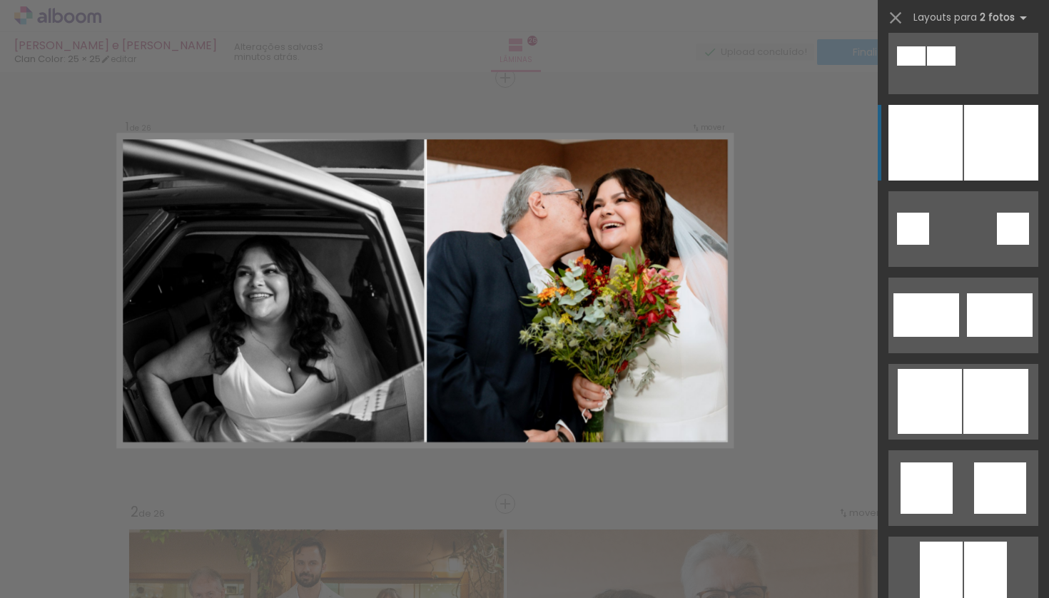
click at [965, 128] on div at bounding box center [1001, 143] width 74 height 76
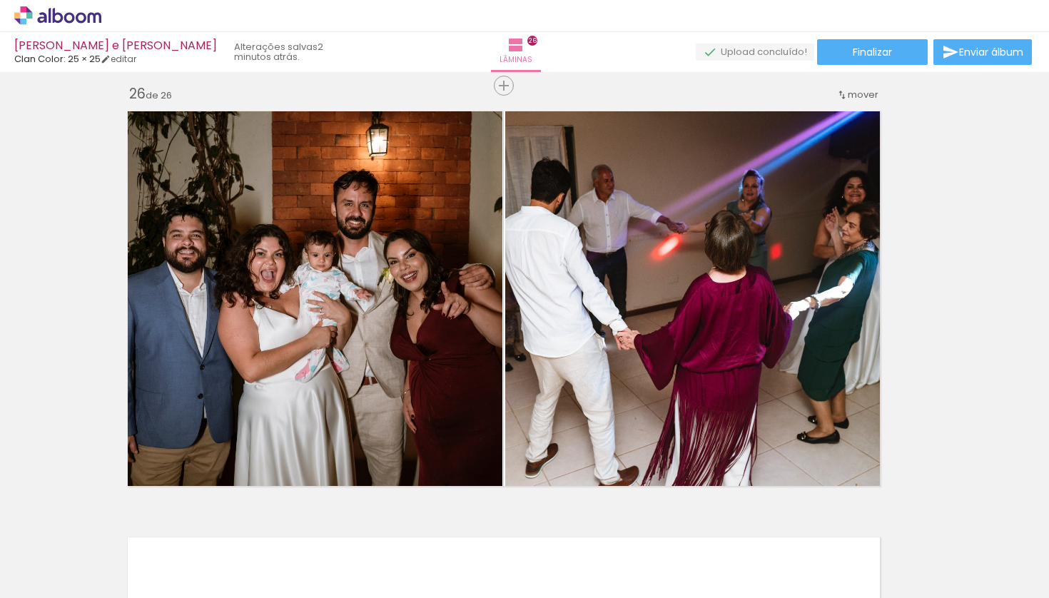
scroll to position [10661, 21]
